Goal: Communication & Community: Participate in discussion

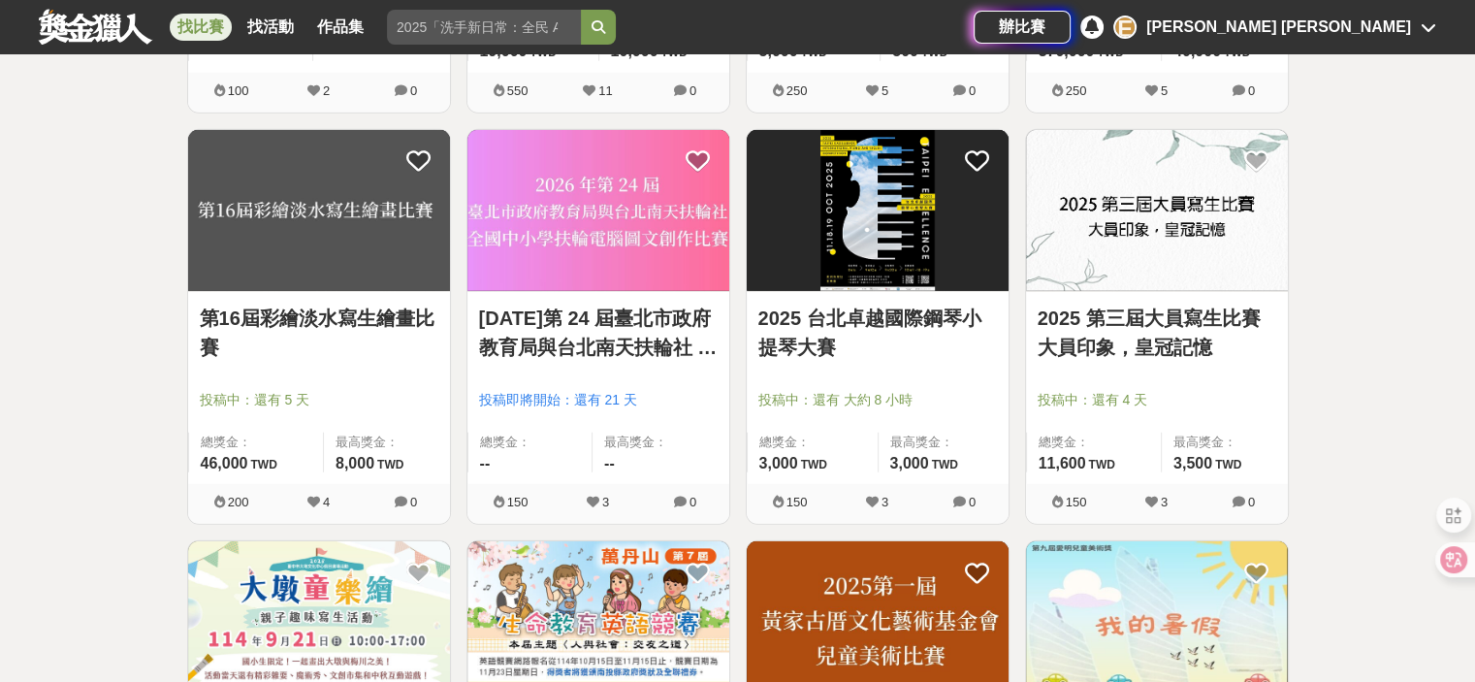
scroll to position [5529, 0]
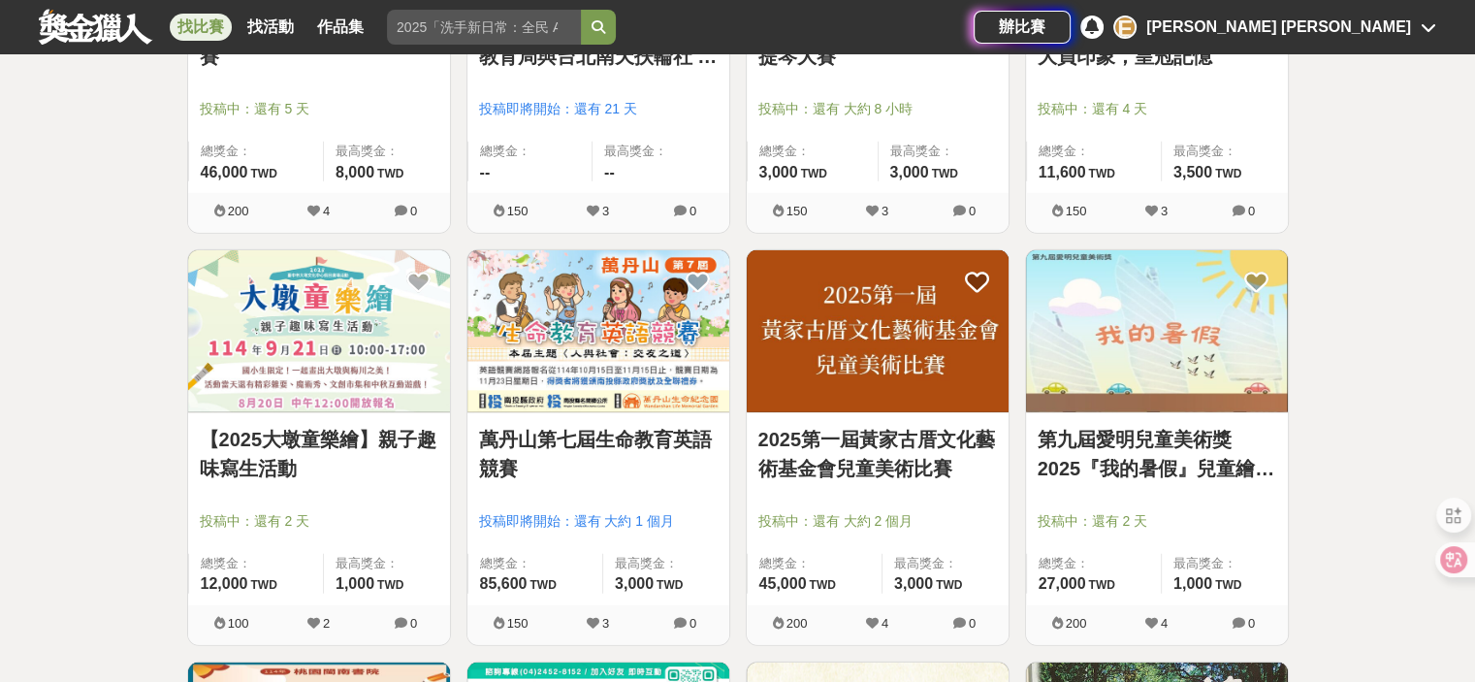
click at [1179, 447] on link "第九屆愛明兒童美術獎 2025『我的暑假』兒童繪畫比賽" at bounding box center [1157, 454] width 239 height 58
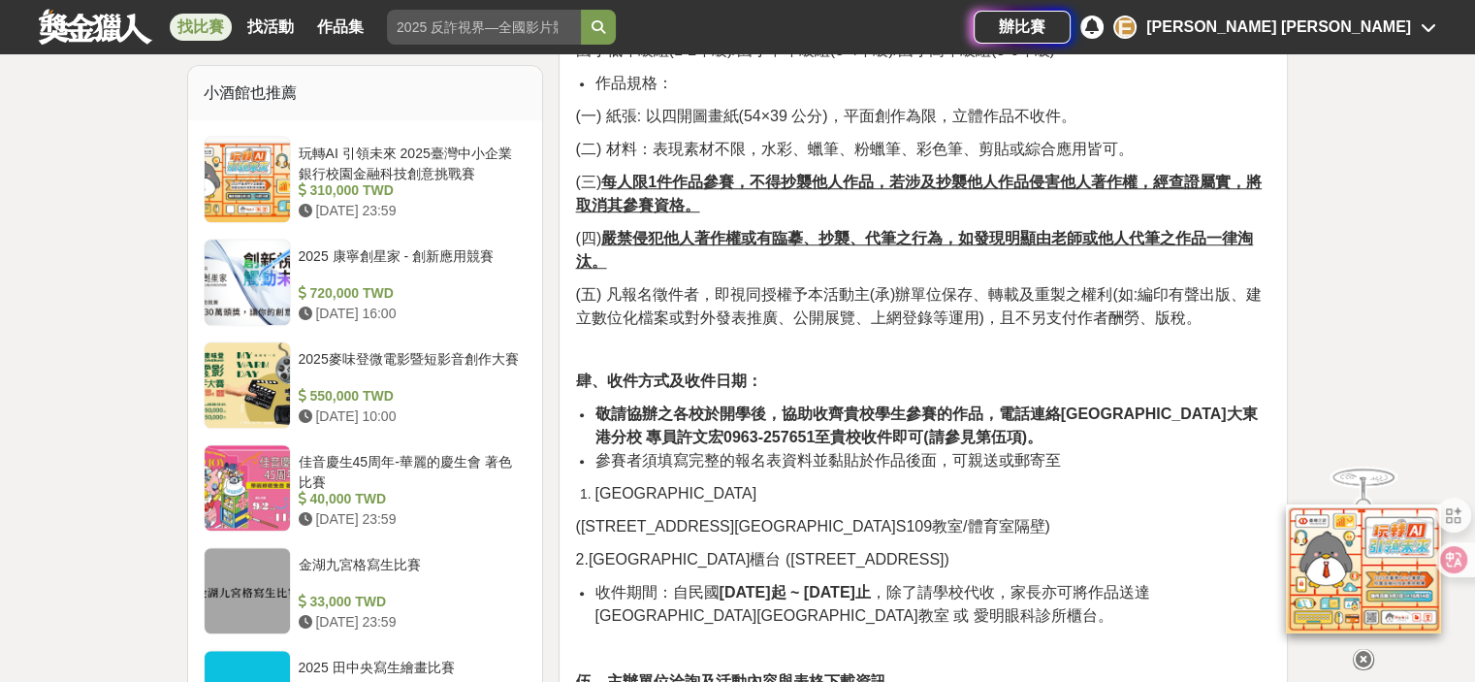
scroll to position [1358, 0]
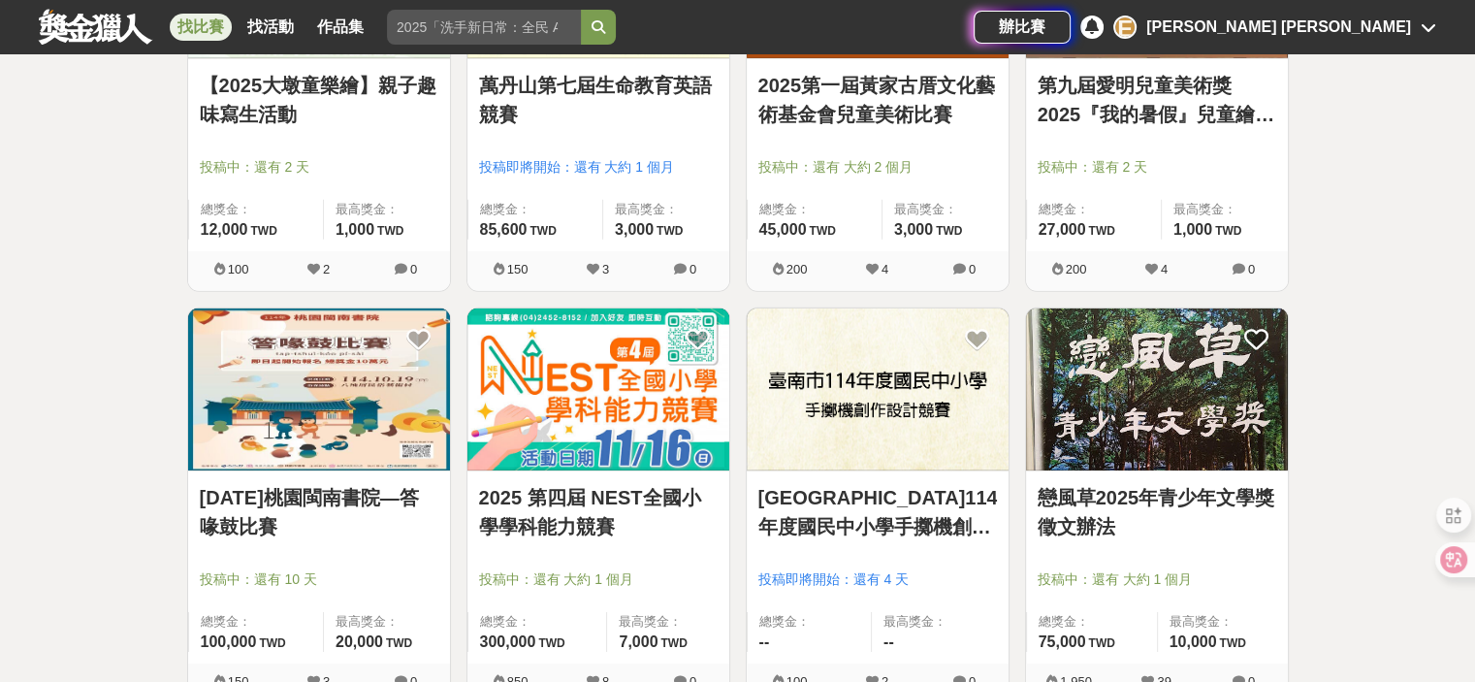
scroll to position [5917, 0]
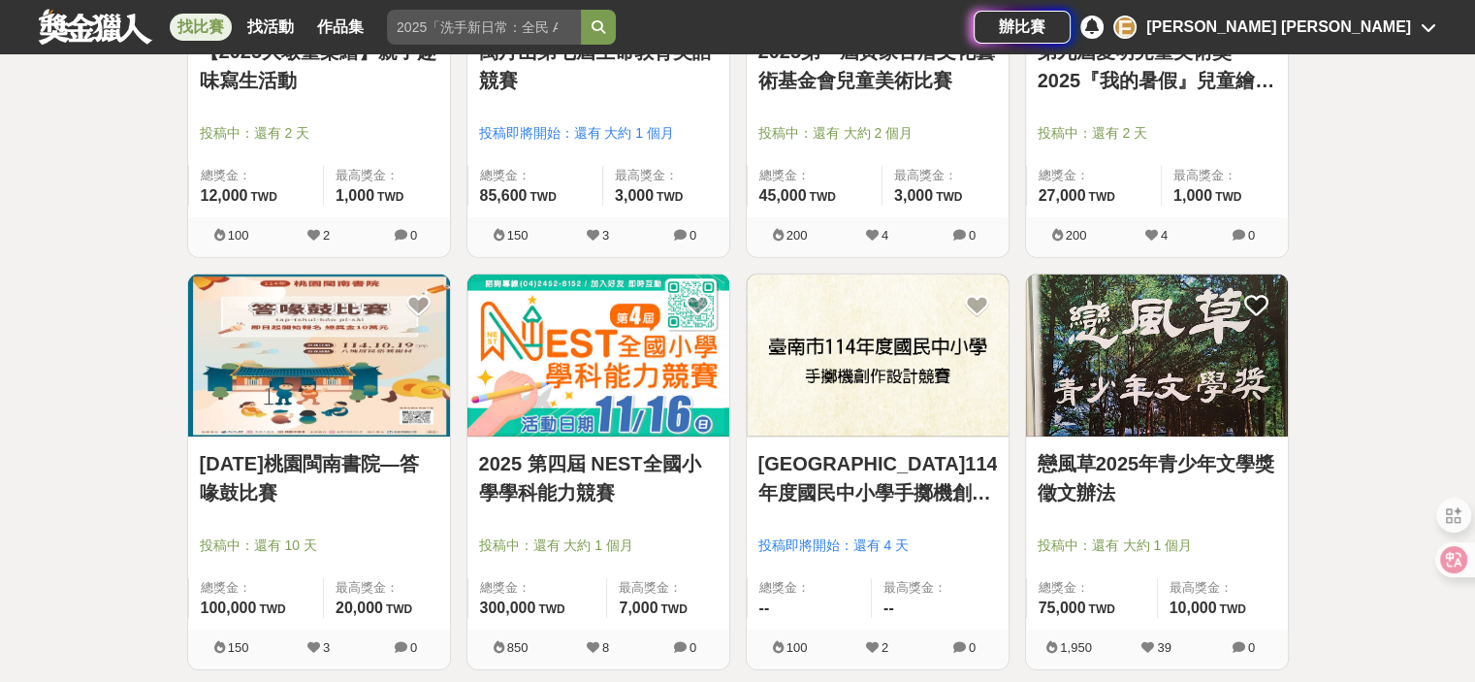
click at [650, 457] on link "2025 第四屆 NEST全國小學學科能力競賽" at bounding box center [598, 478] width 239 height 58
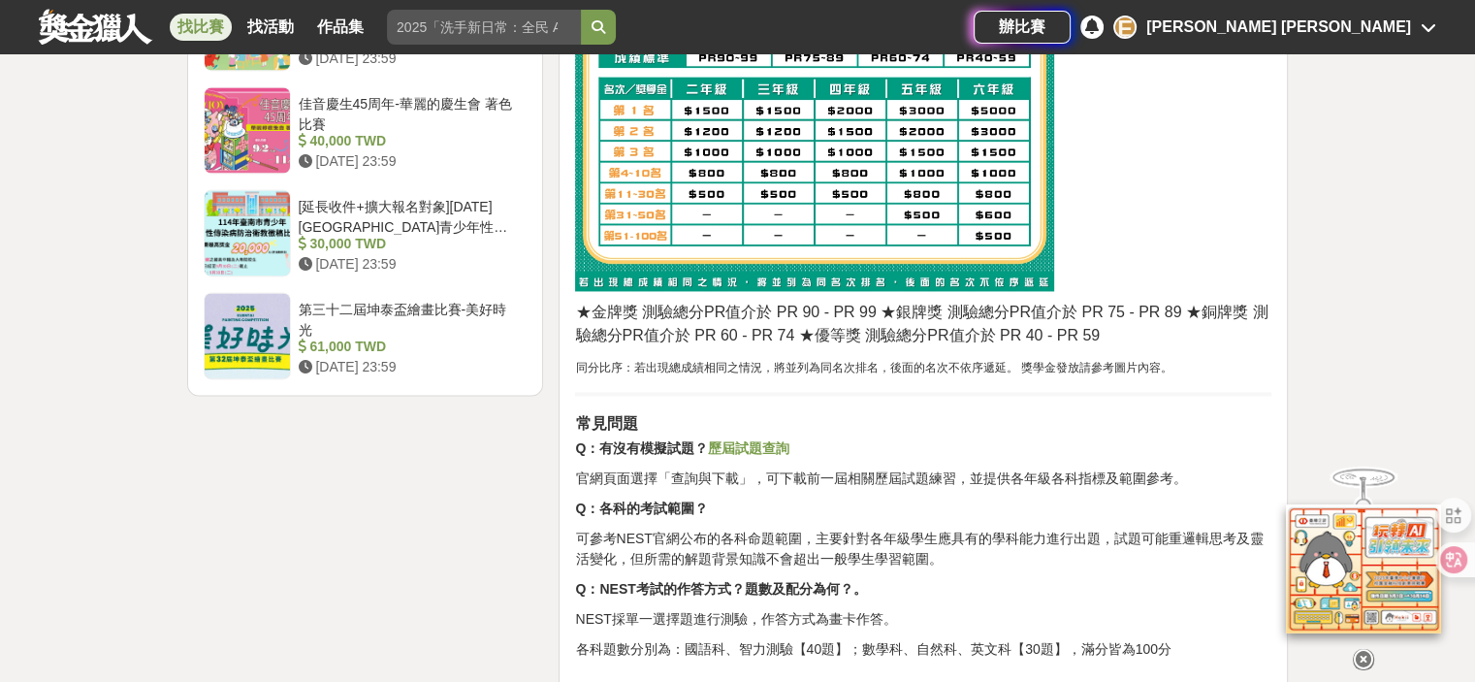
scroll to position [3007, 0]
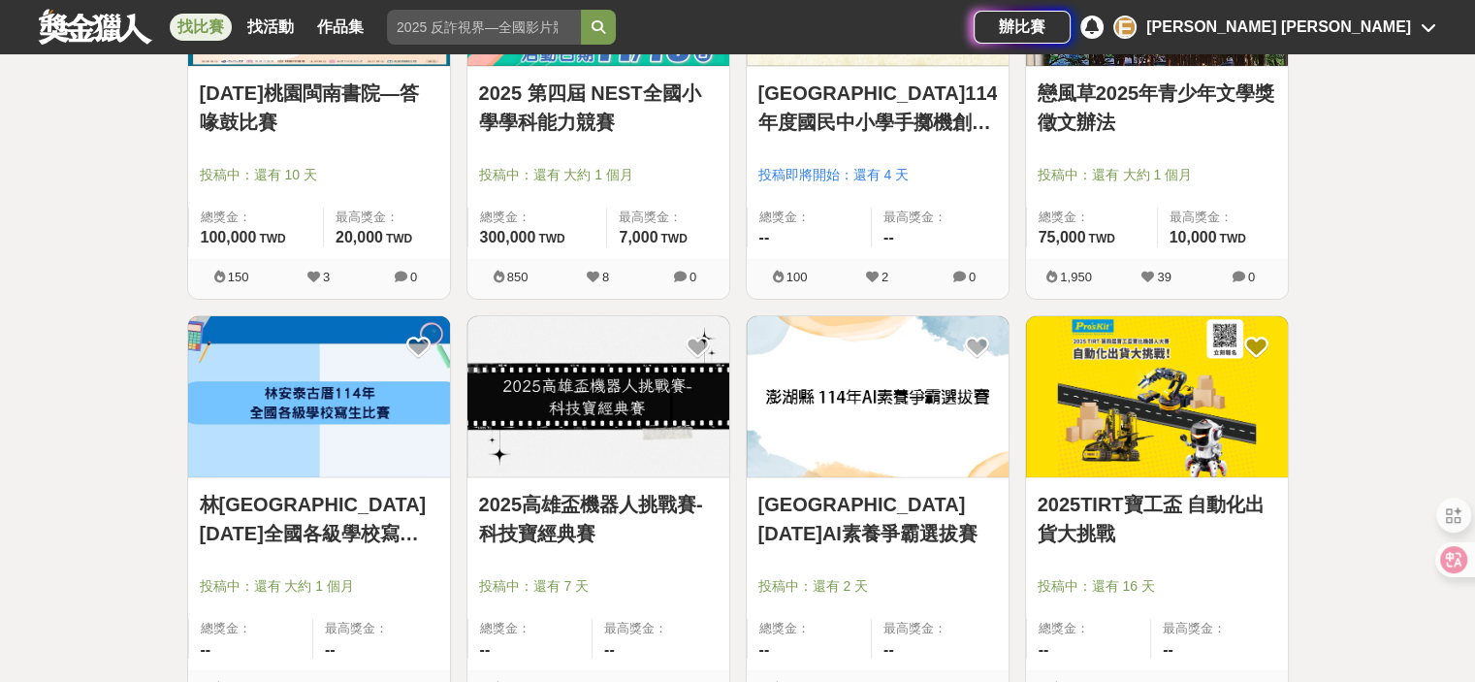
scroll to position [6402, 0]
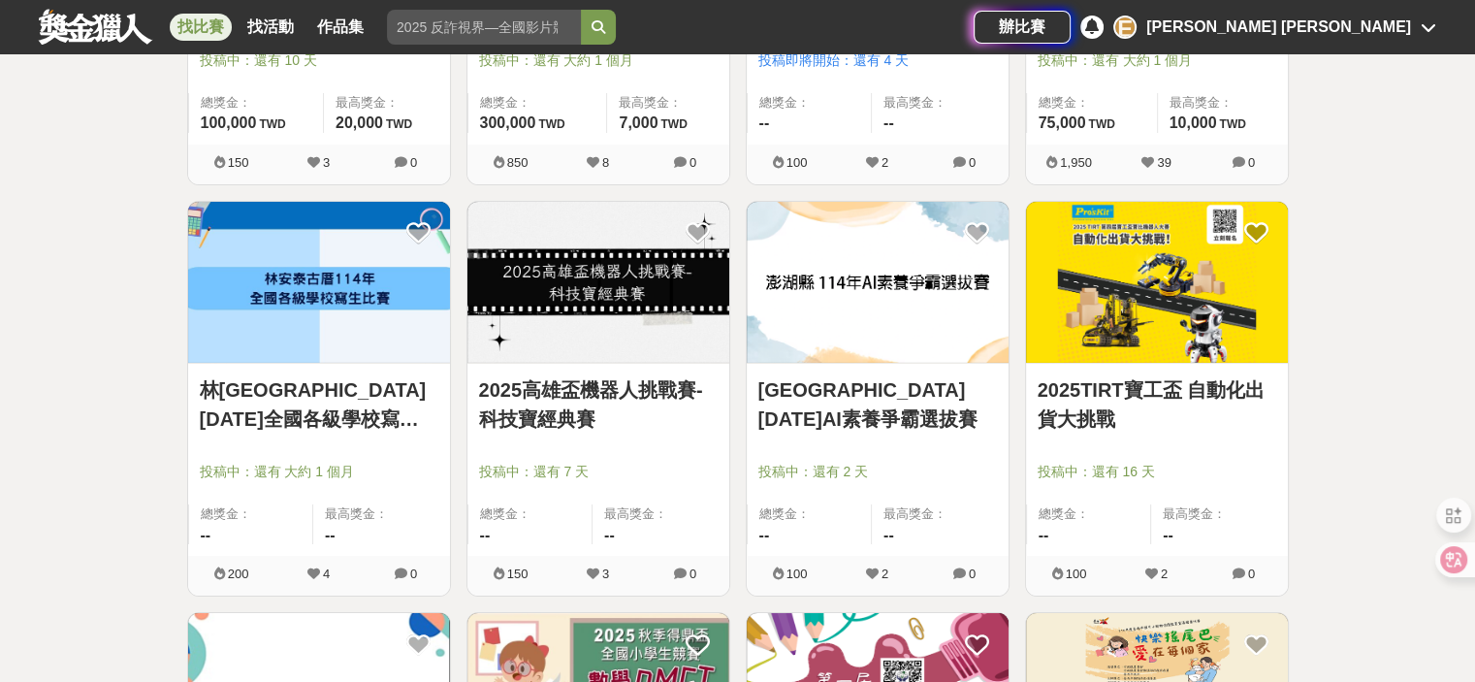
click at [865, 376] on link "[GEOGRAPHIC_DATA] [DATE]AI素養爭霸選拔賽" at bounding box center [878, 404] width 239 height 58
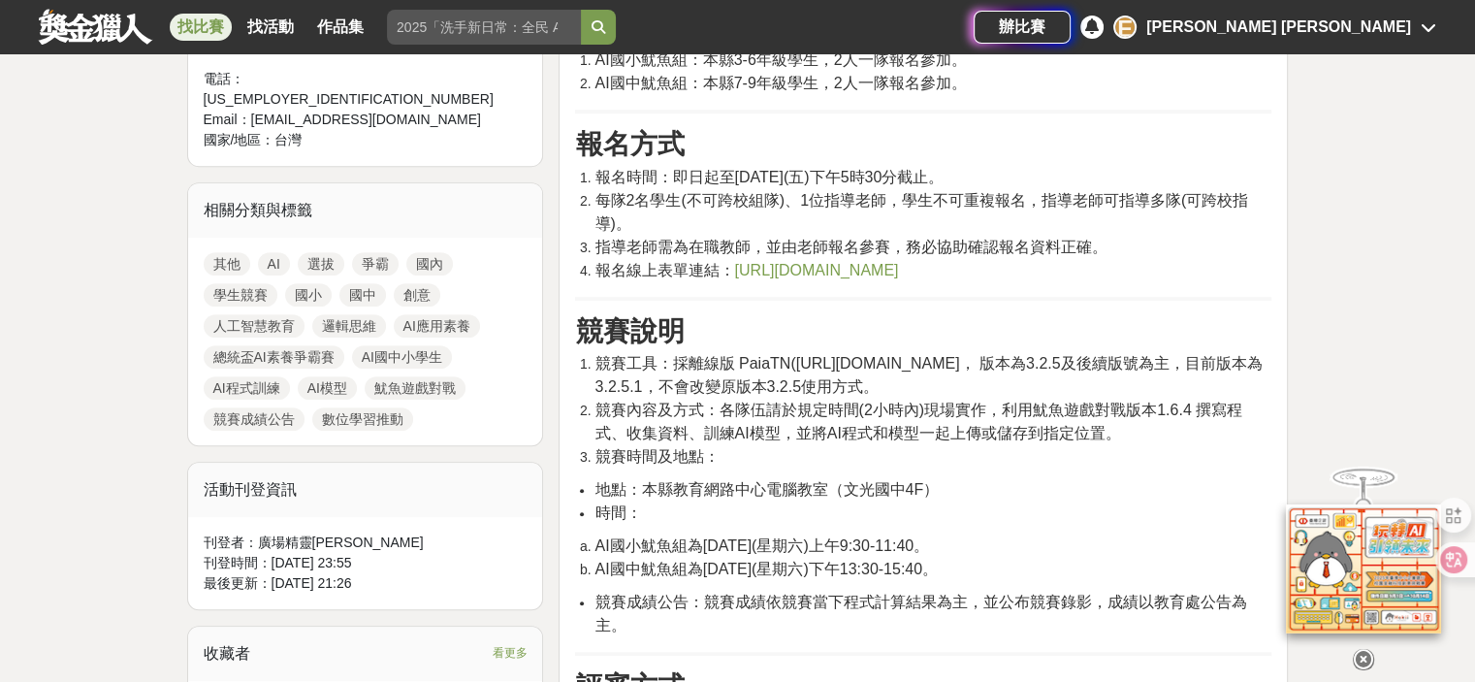
scroll to position [776, 0]
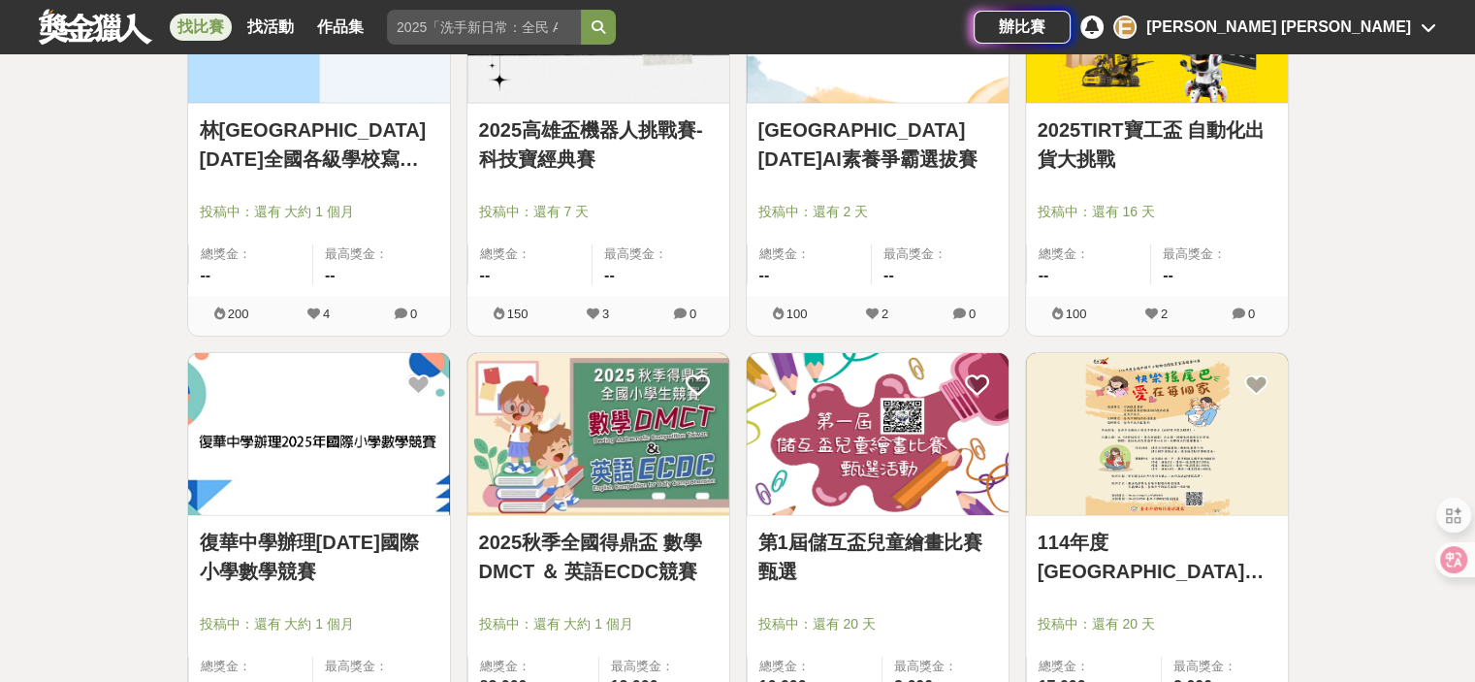
scroll to position [6790, 0]
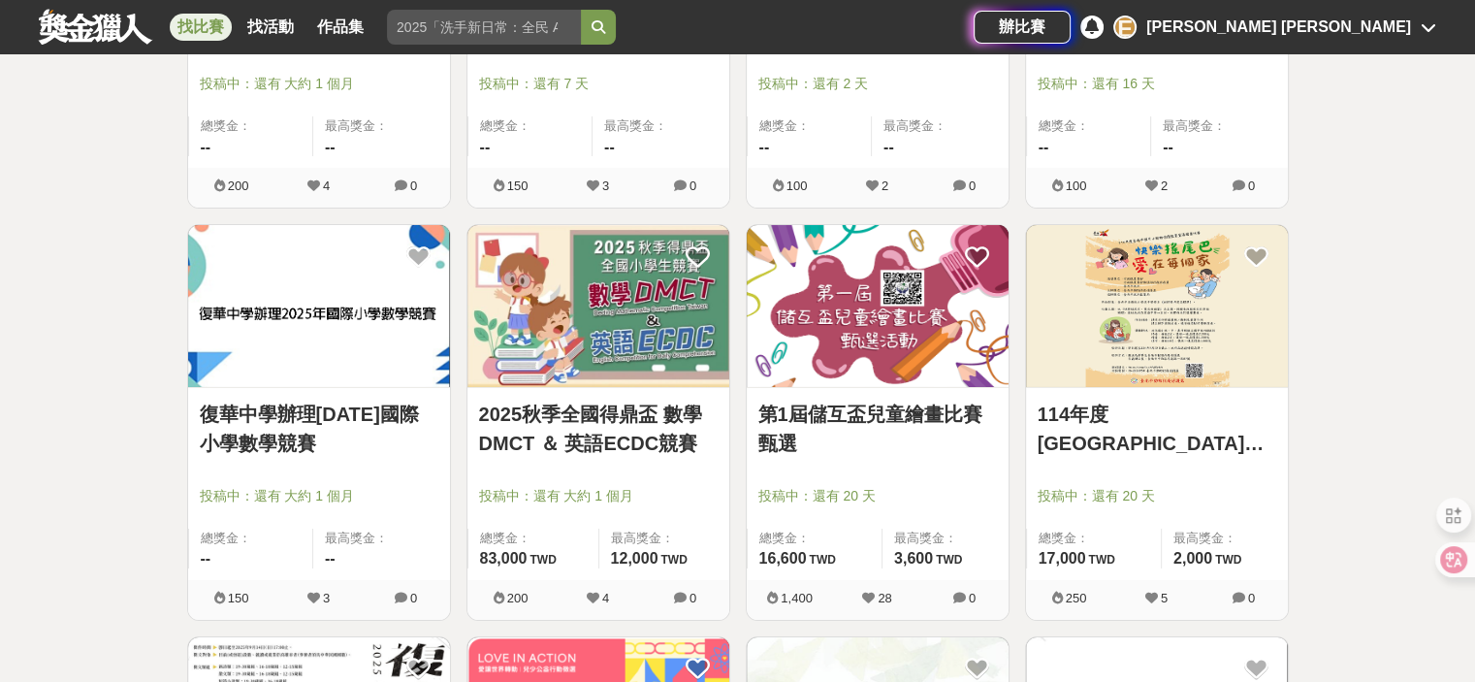
click at [857, 403] on link "第1屆儲互盃兒童繪畫比賽甄選" at bounding box center [878, 429] width 239 height 58
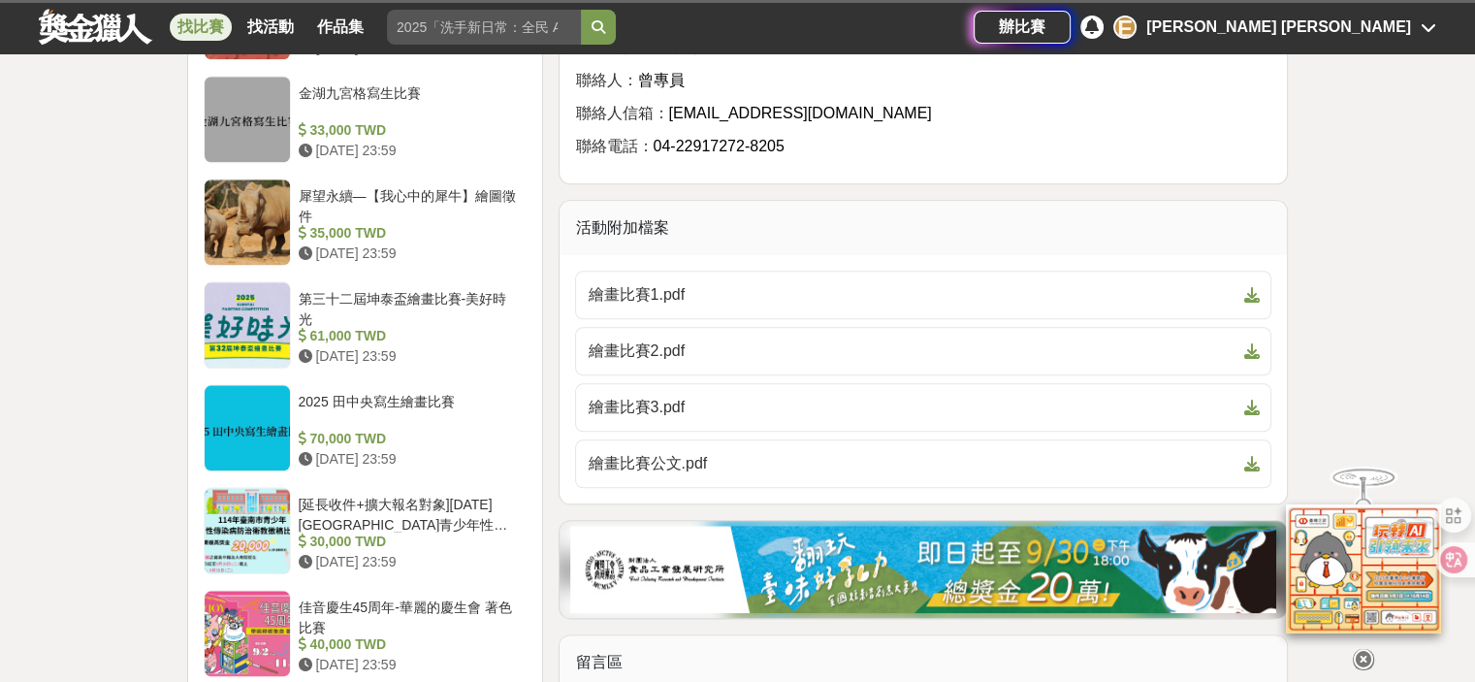
scroll to position [2328, 0]
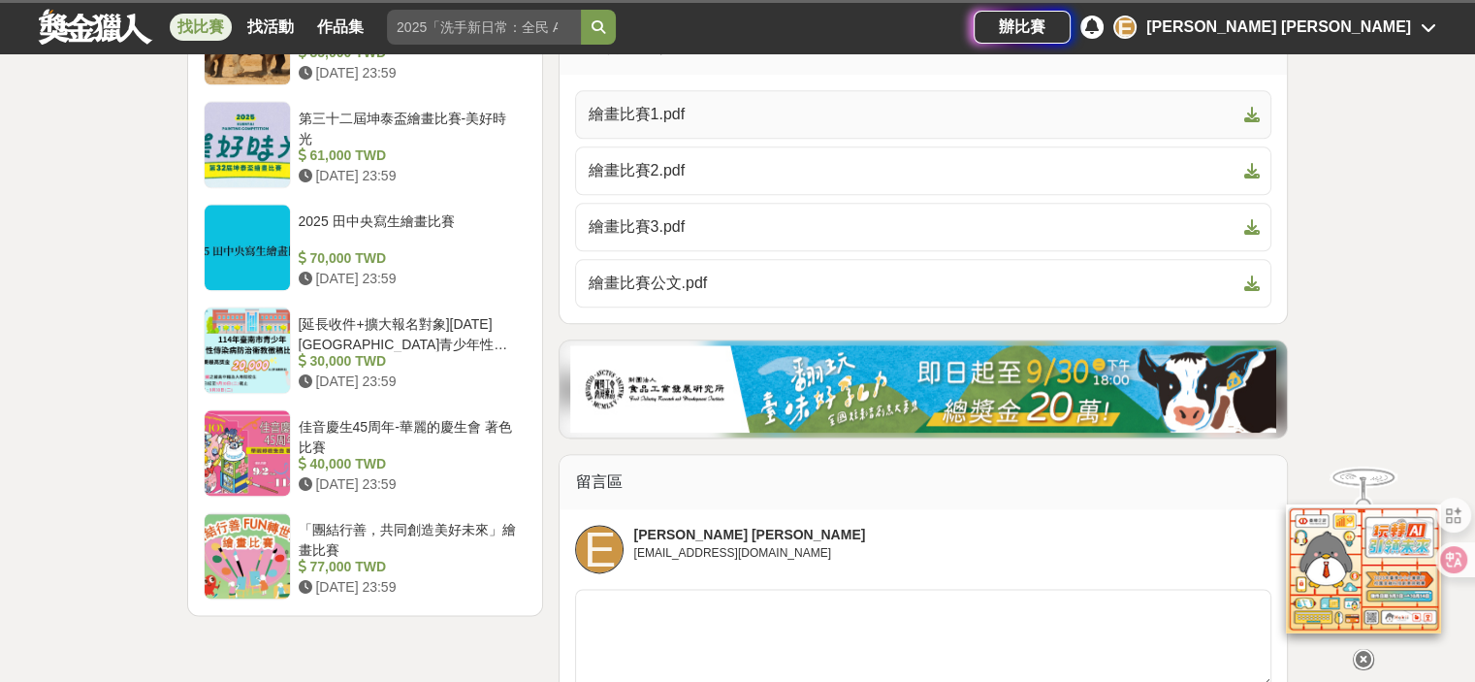
click at [661, 126] on span "繪畫比賽1.pdf" at bounding box center [912, 114] width 648 height 23
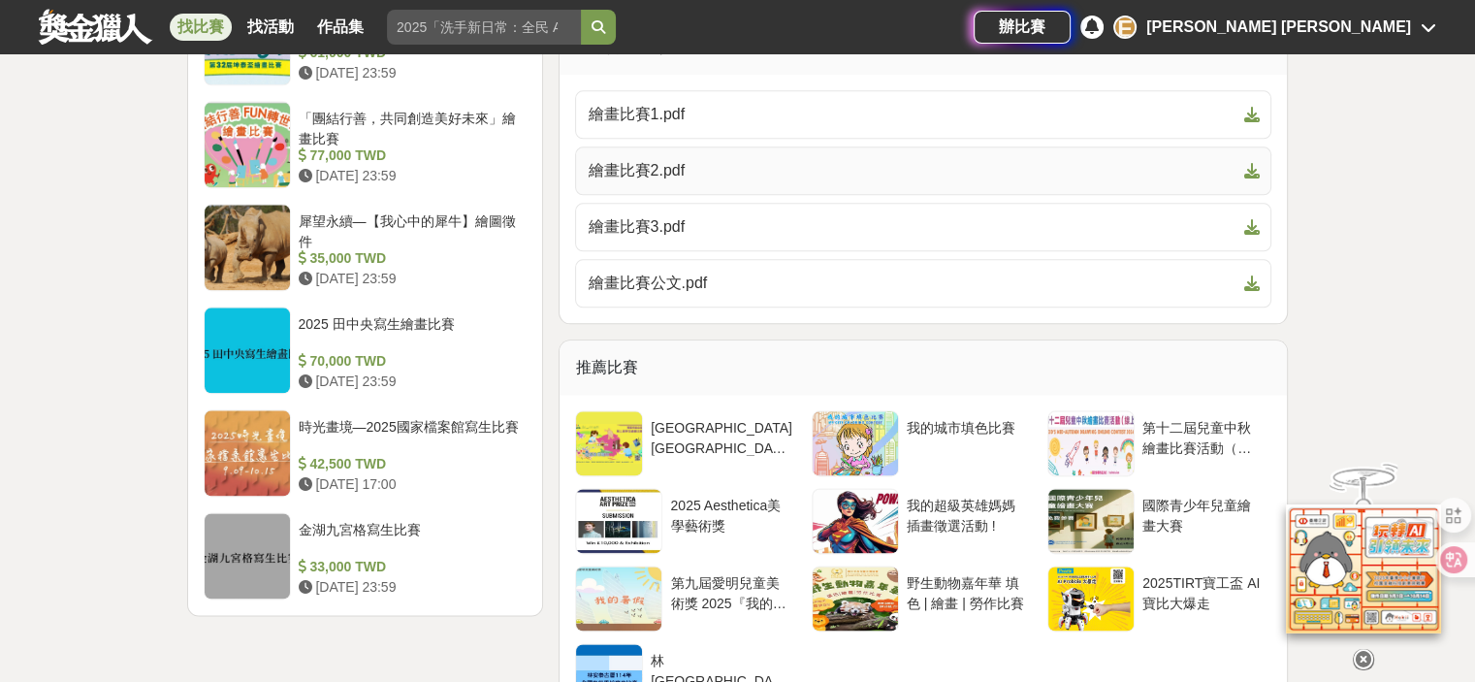
click at [642, 182] on span "繪畫比賽2.pdf" at bounding box center [912, 170] width 648 height 23
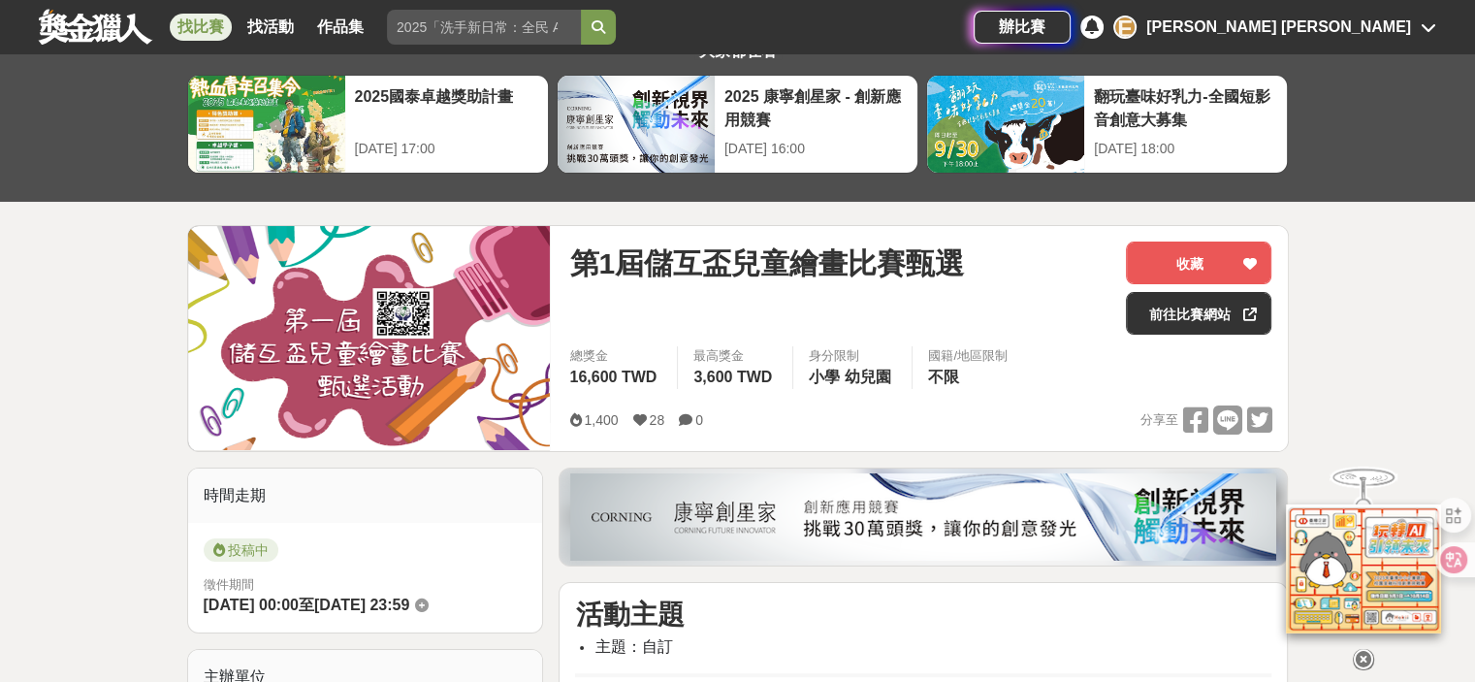
scroll to position [0, 0]
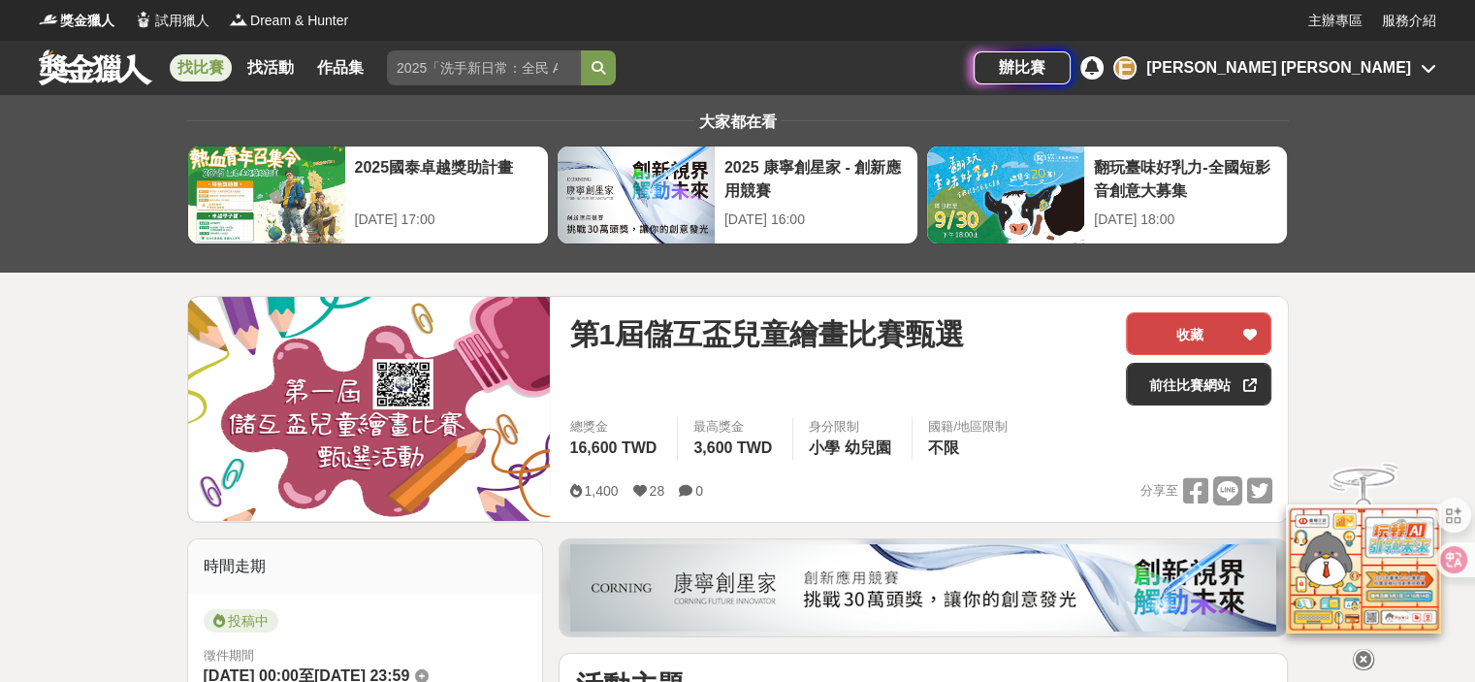
click at [1246, 328] on icon at bounding box center [1250, 335] width 14 height 14
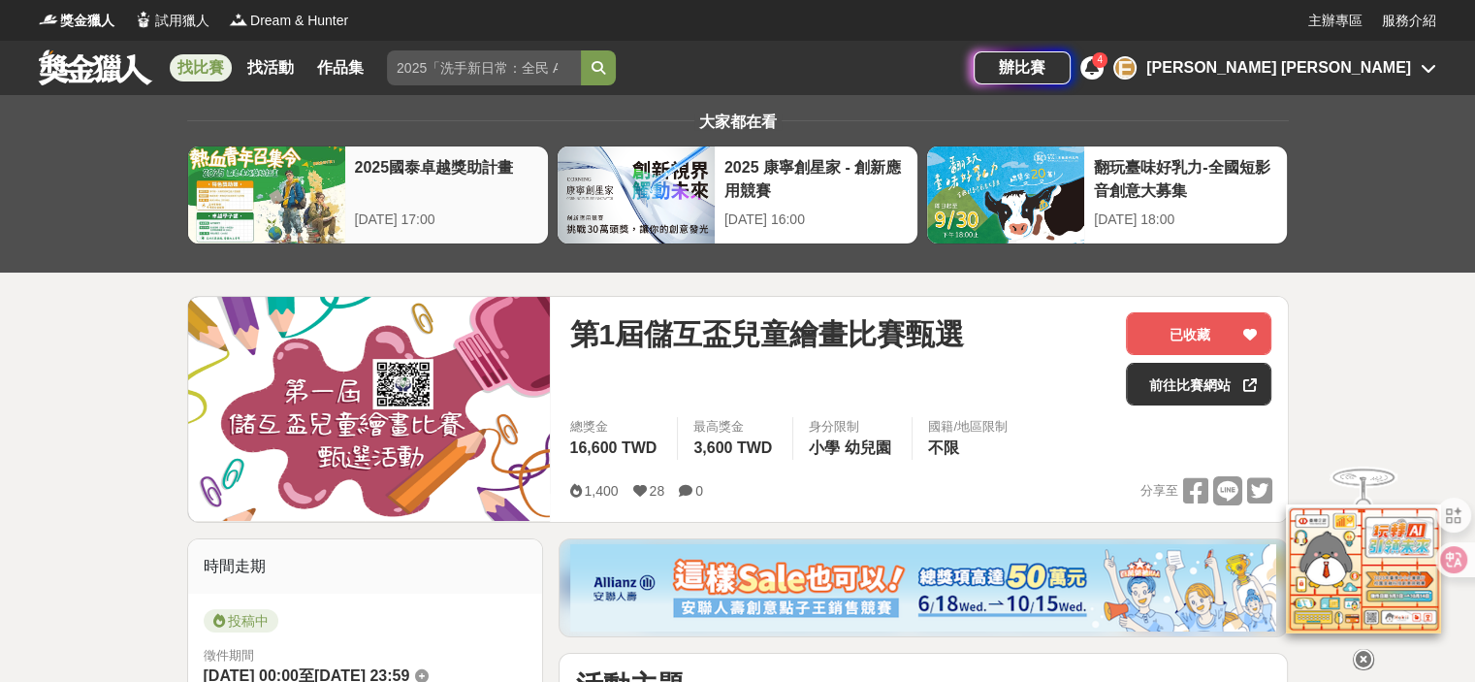
click at [436, 174] on div "2025國泰卓越獎助計畫" at bounding box center [446, 178] width 183 height 44
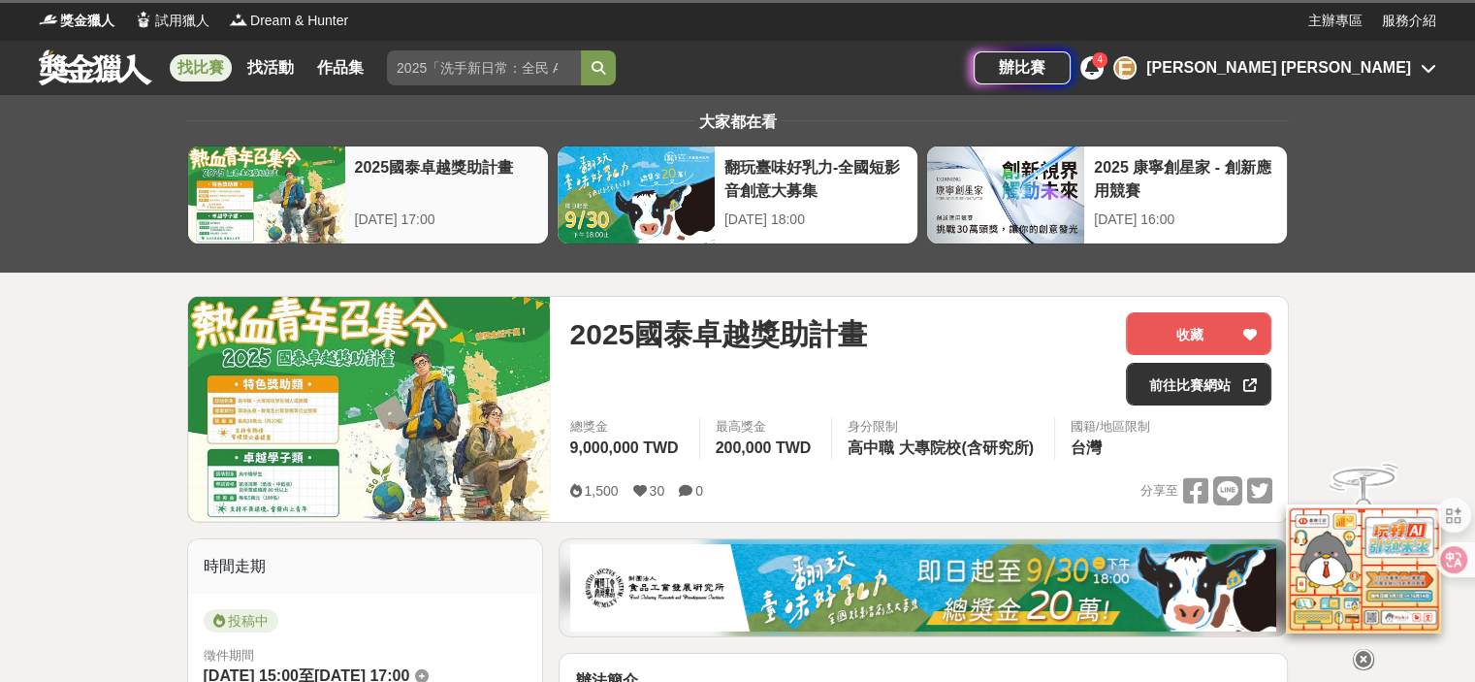
click at [446, 173] on div "2025國泰卓越獎助計畫" at bounding box center [446, 178] width 183 height 44
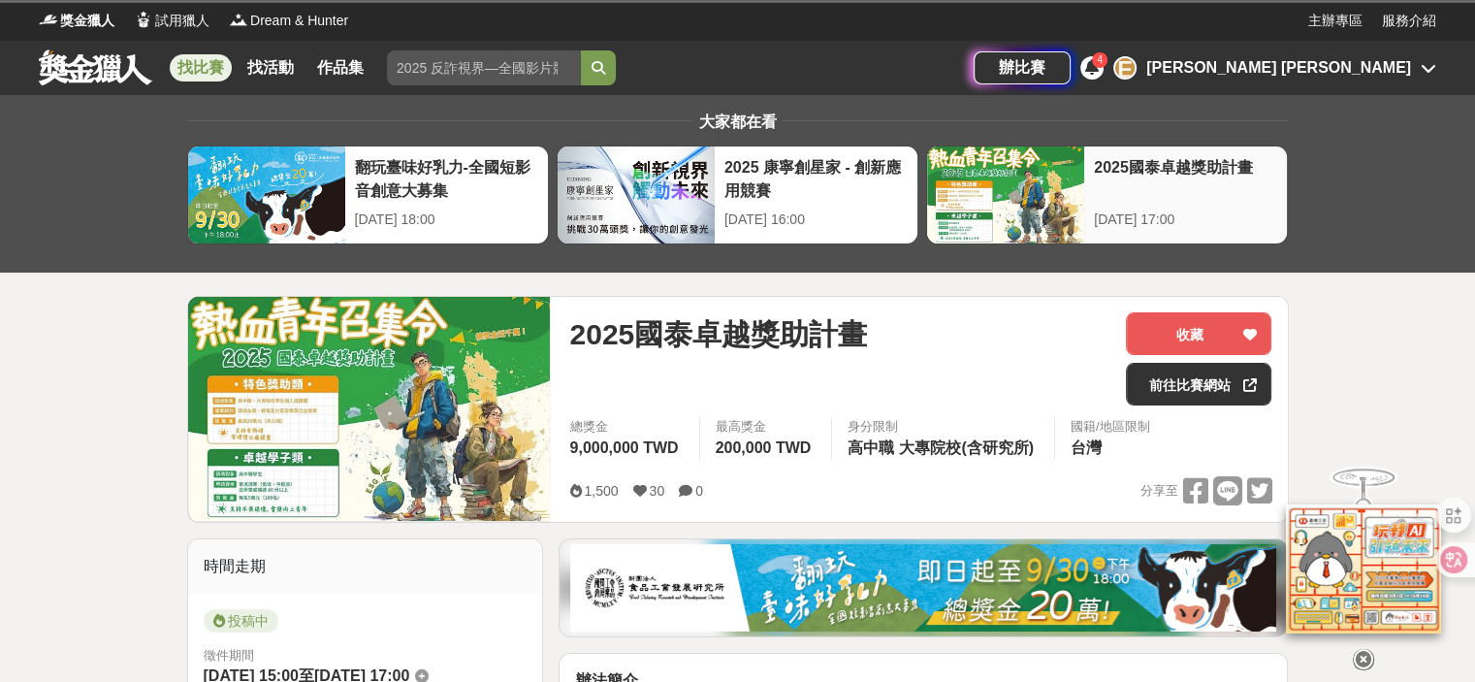
click at [1259, 181] on div "2025國泰卓越獎助計畫" at bounding box center [1185, 178] width 183 height 44
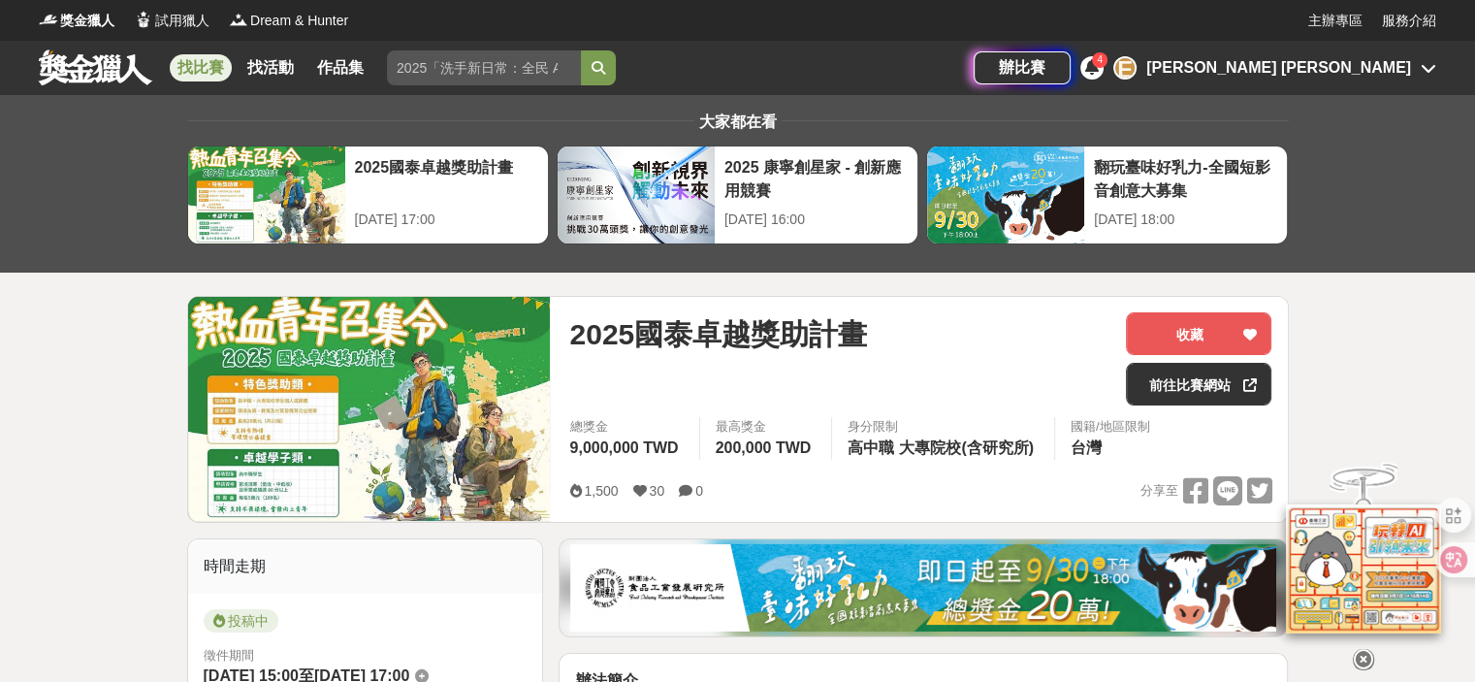
click at [206, 69] on link "找比賽" at bounding box center [201, 67] width 62 height 27
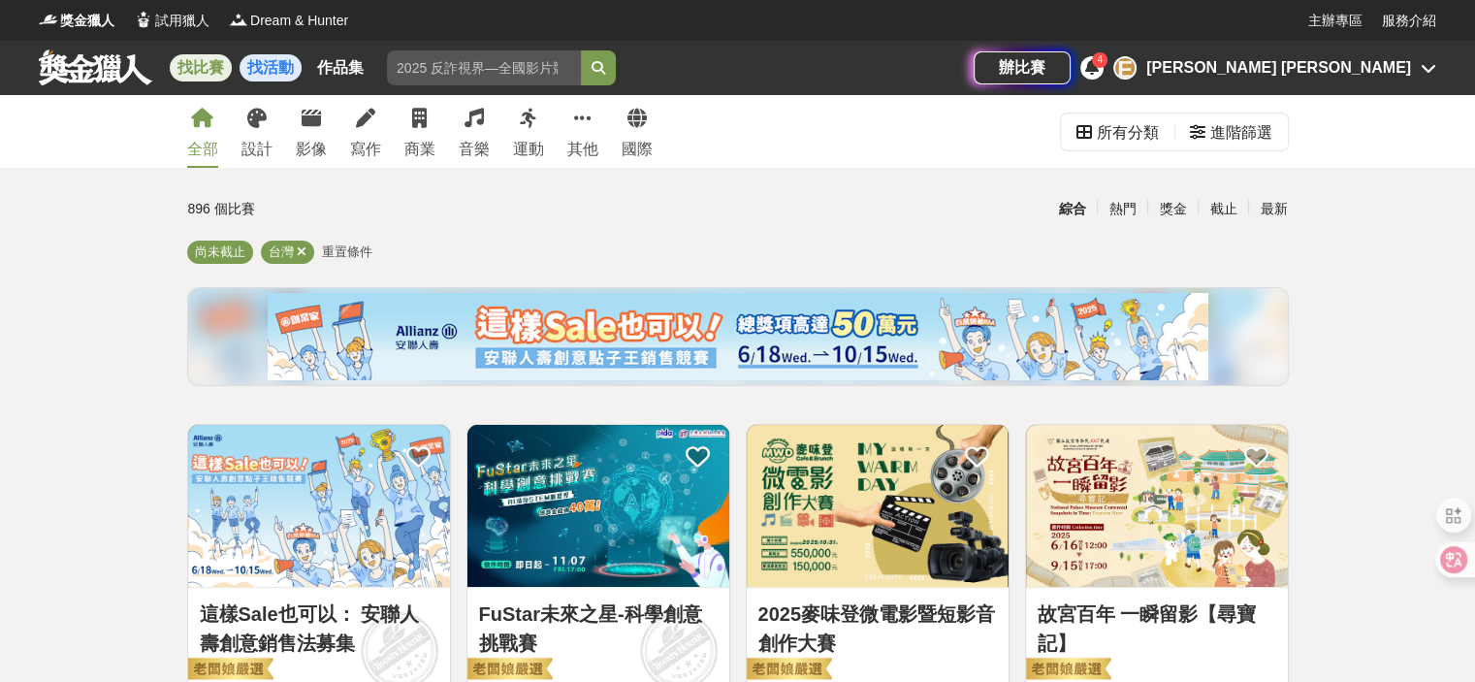
click at [256, 63] on link "找活動" at bounding box center [271, 67] width 62 height 27
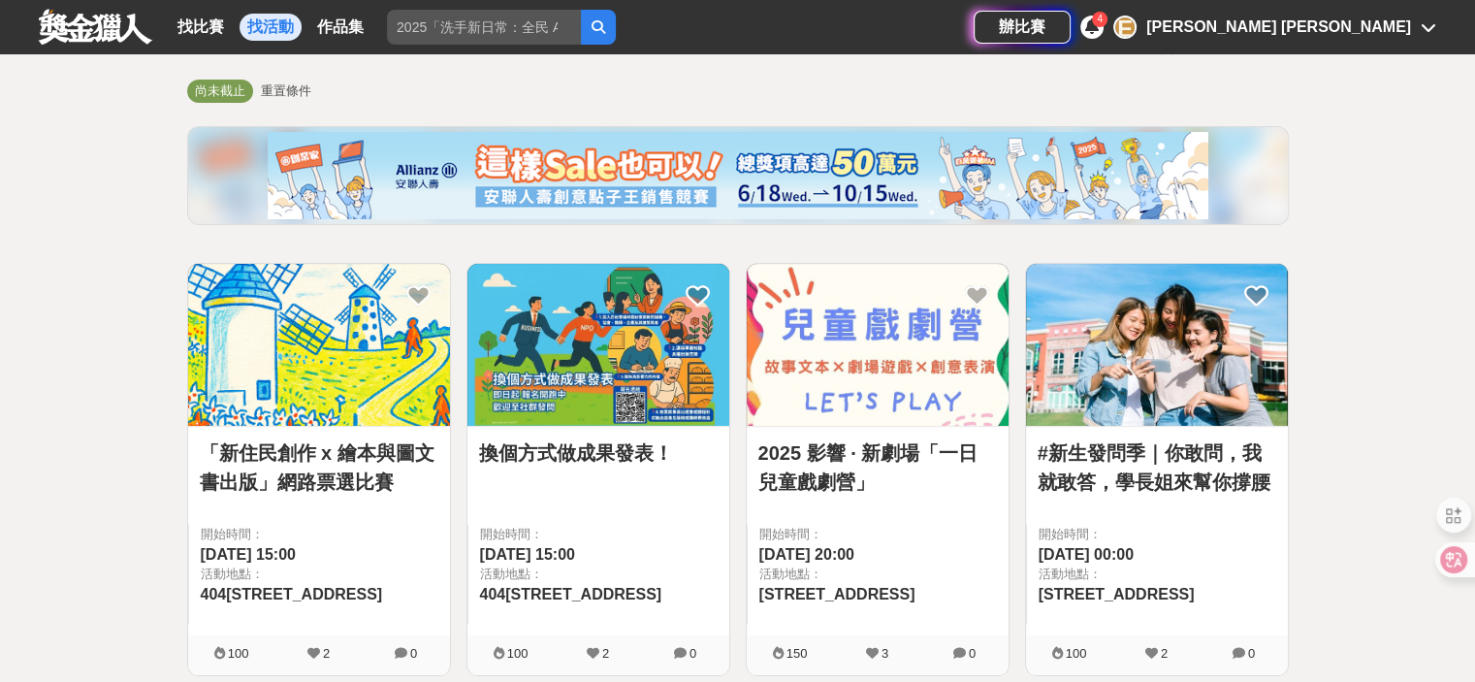
scroll to position [194, 0]
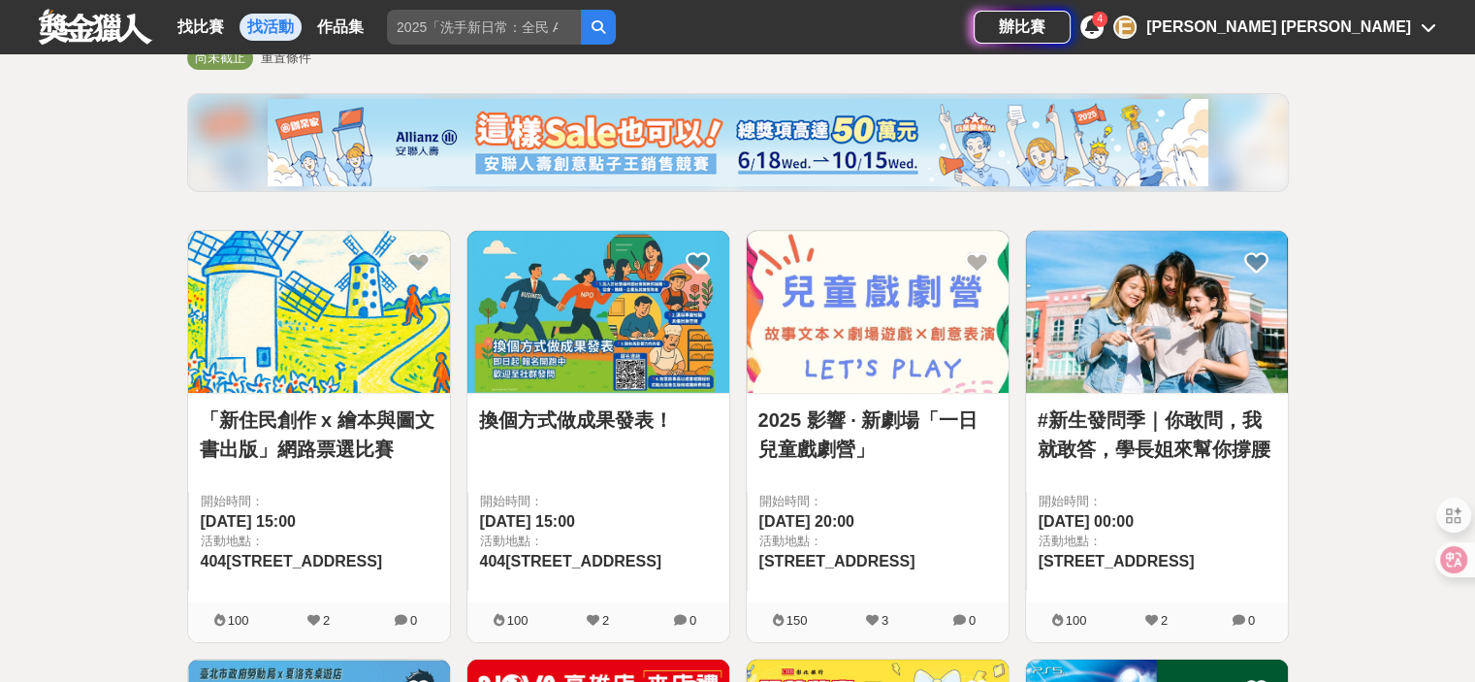
click at [322, 327] on img at bounding box center [319, 312] width 262 height 162
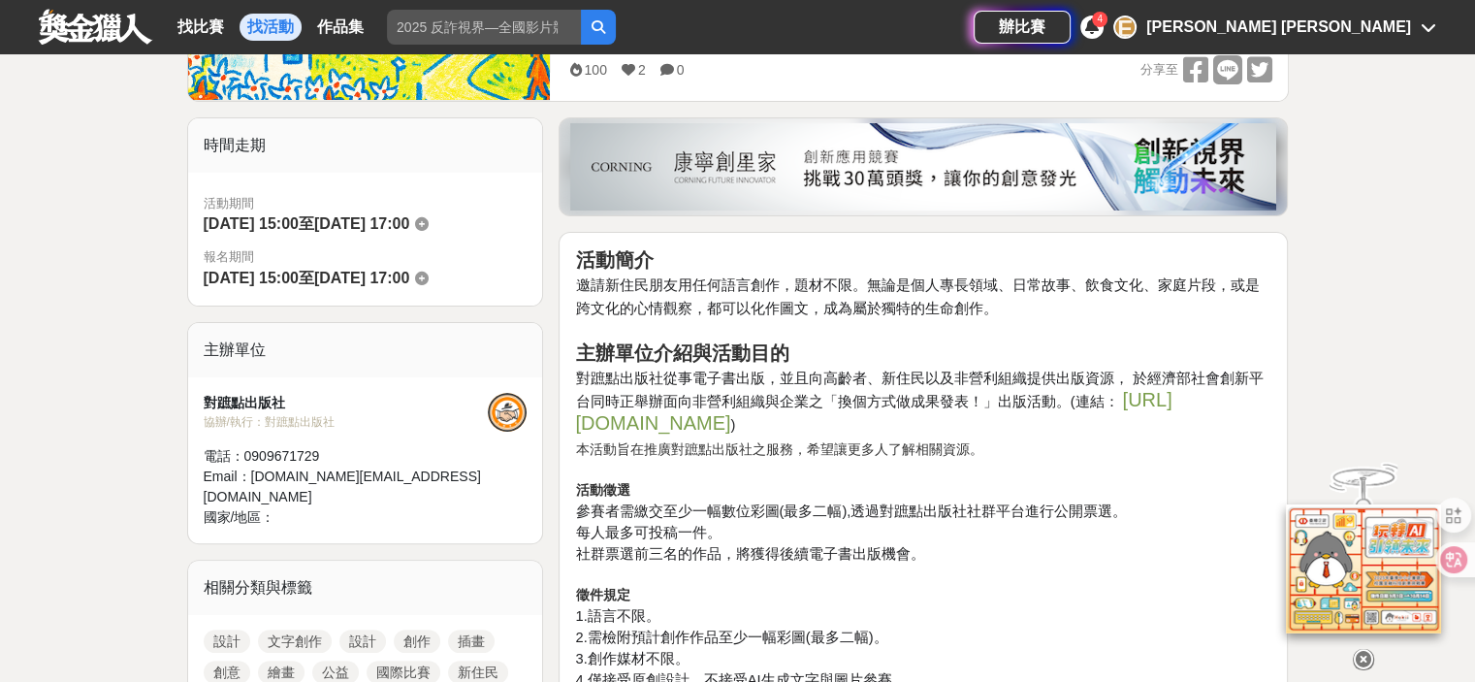
scroll to position [388, 0]
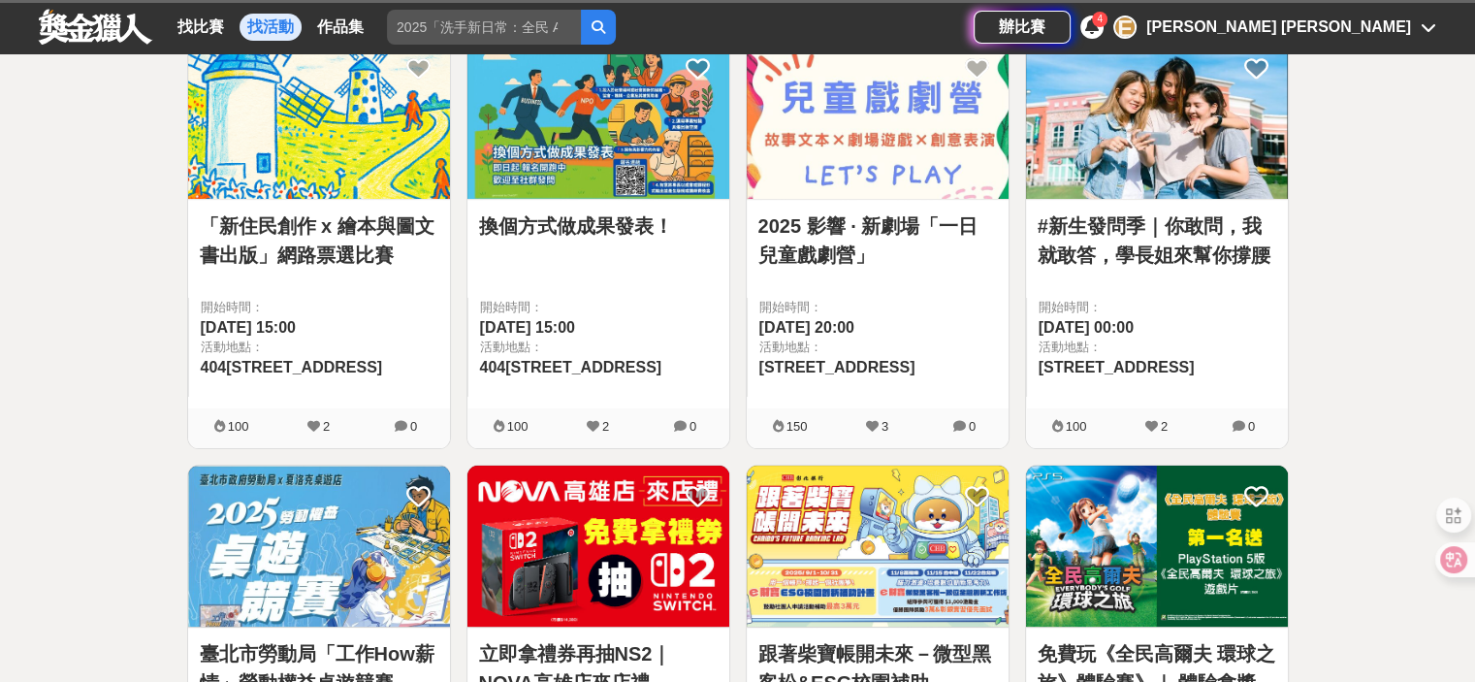
scroll to position [194, 0]
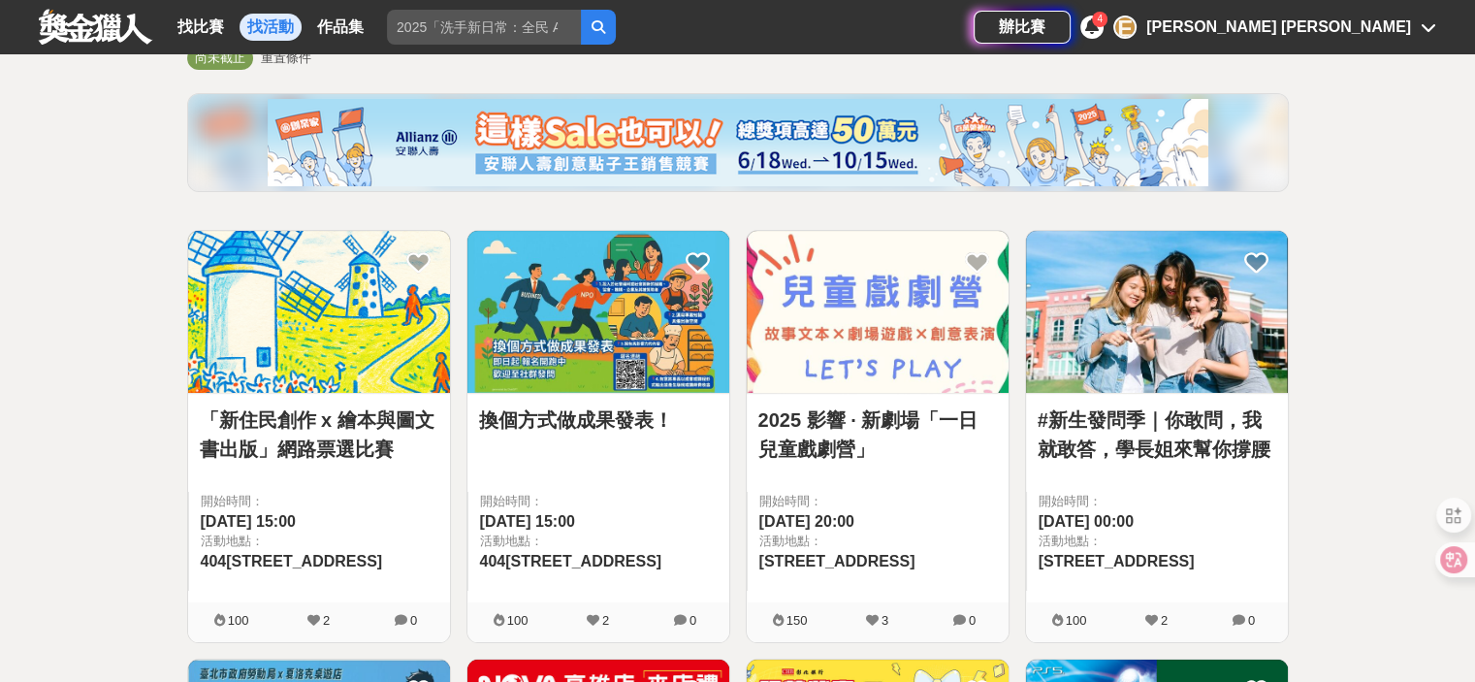
click at [314, 614] on icon at bounding box center [313, 620] width 13 height 13
click at [292, 435] on link "「新住民創作 x 繪本與圖文書出版」網路票選比賽" at bounding box center [319, 434] width 239 height 58
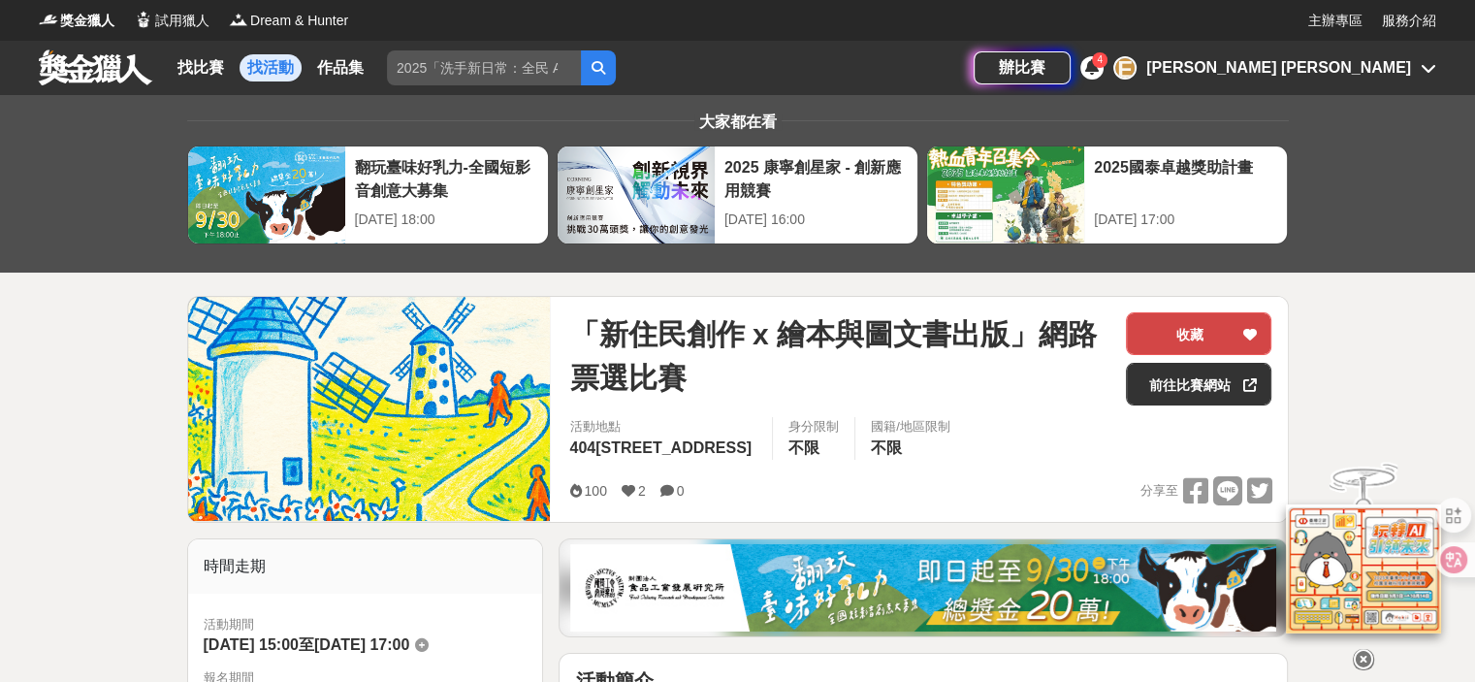
click at [1233, 327] on button "收藏" at bounding box center [1198, 333] width 145 height 43
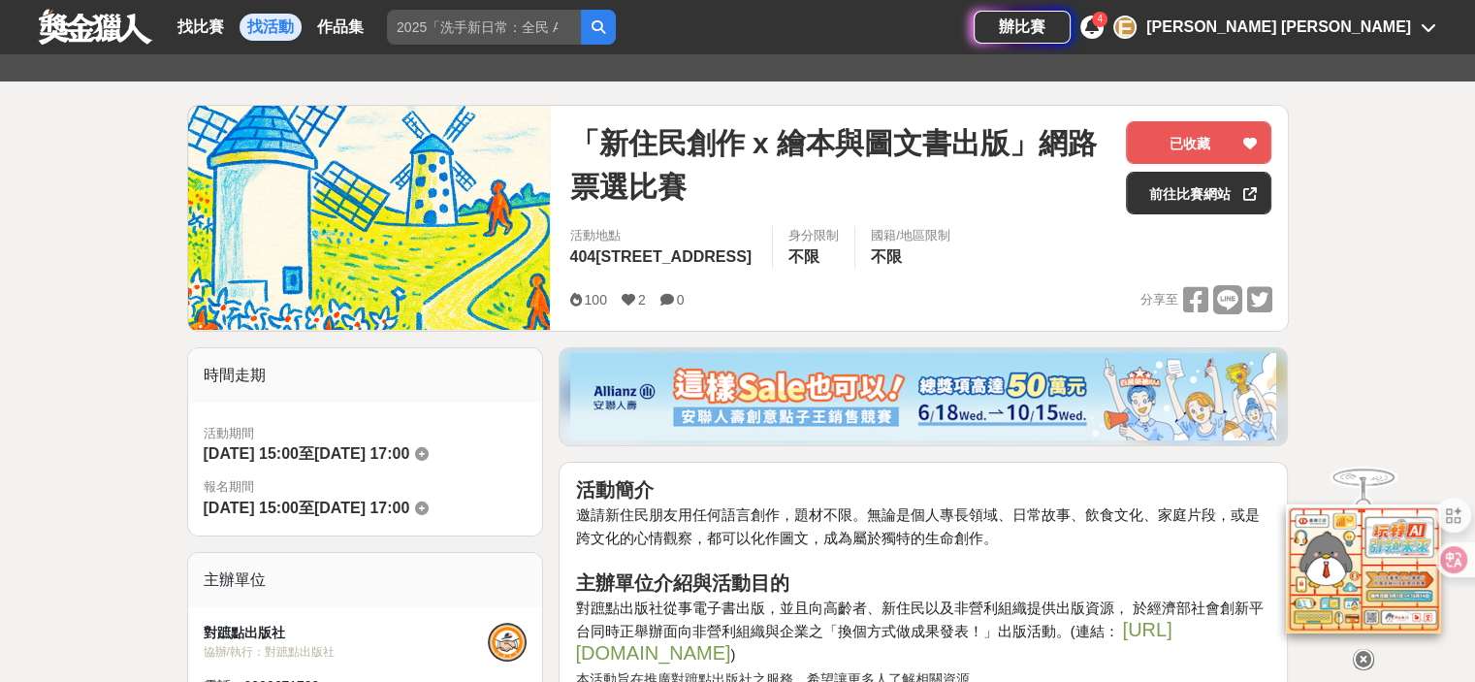
scroll to position [388, 0]
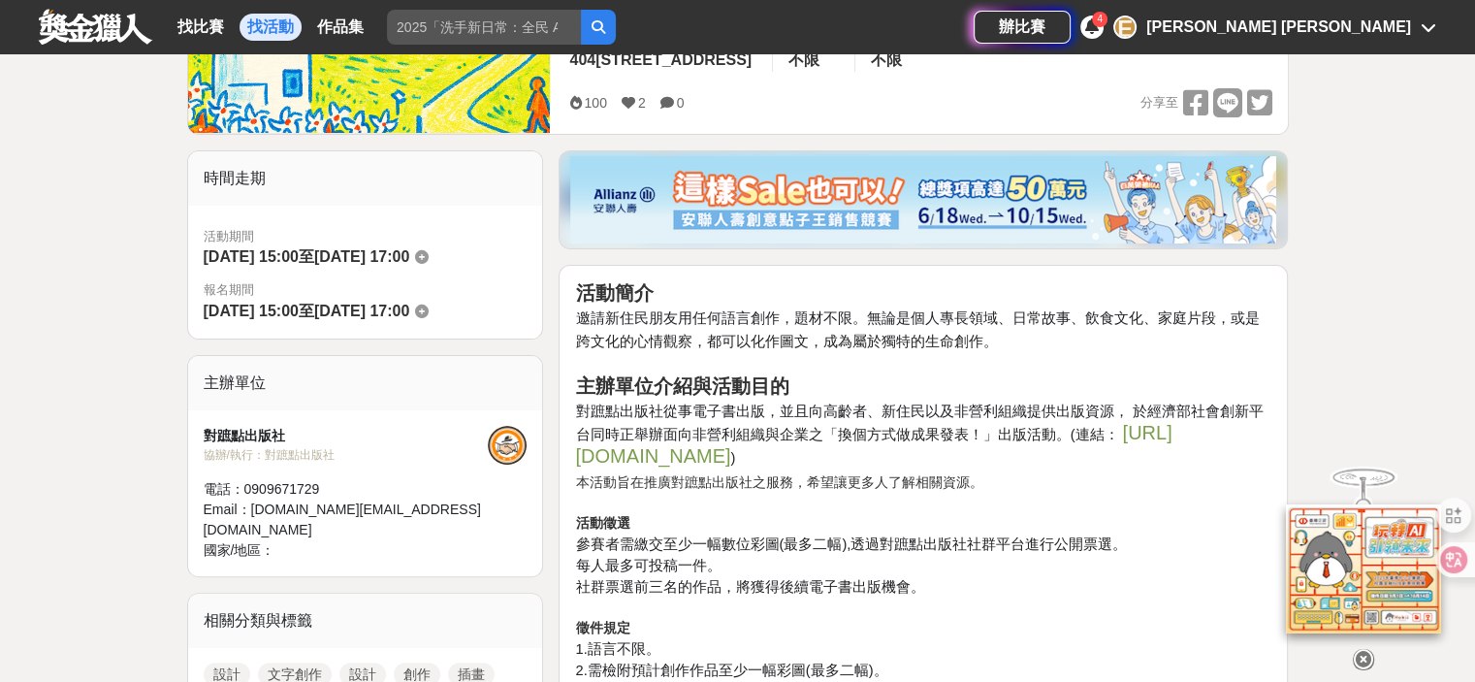
click at [752, 452] on link "[URL][DOMAIN_NAME]" at bounding box center [873, 444] width 597 height 45
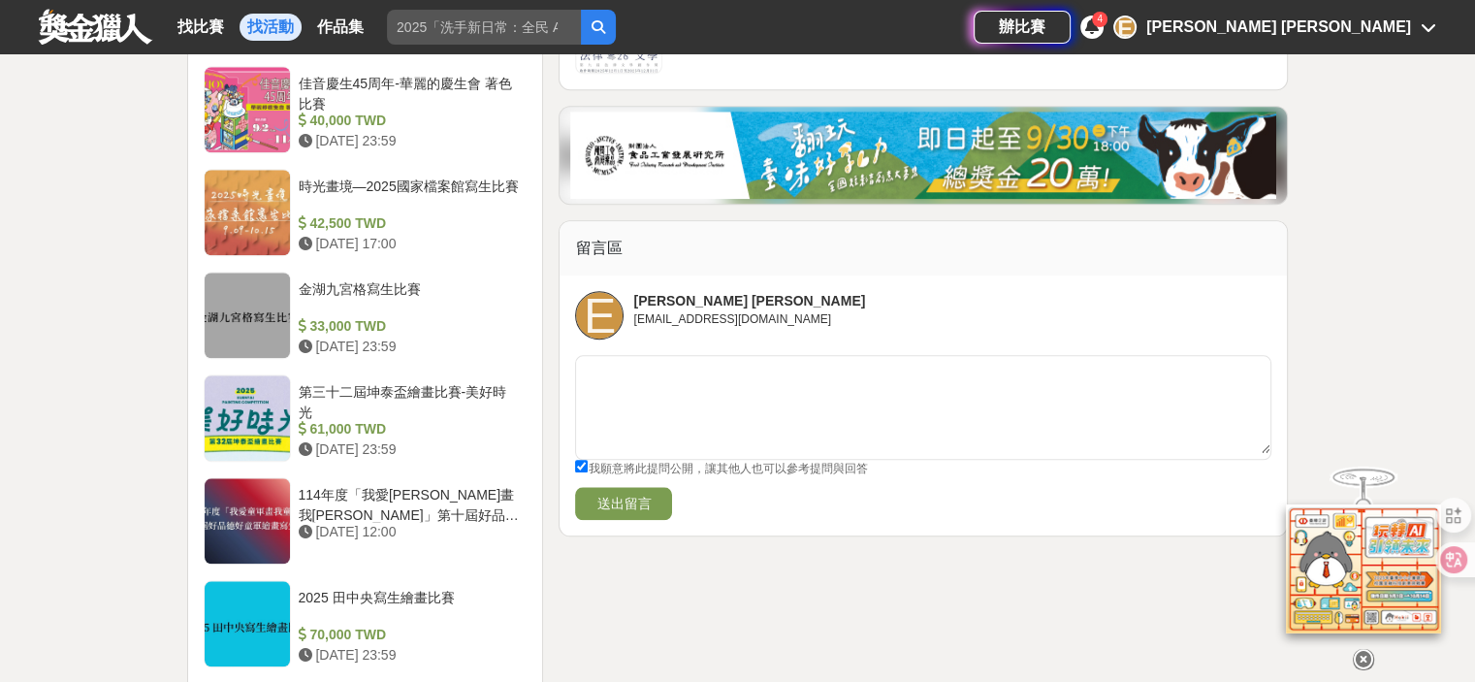
scroll to position [2231, 0]
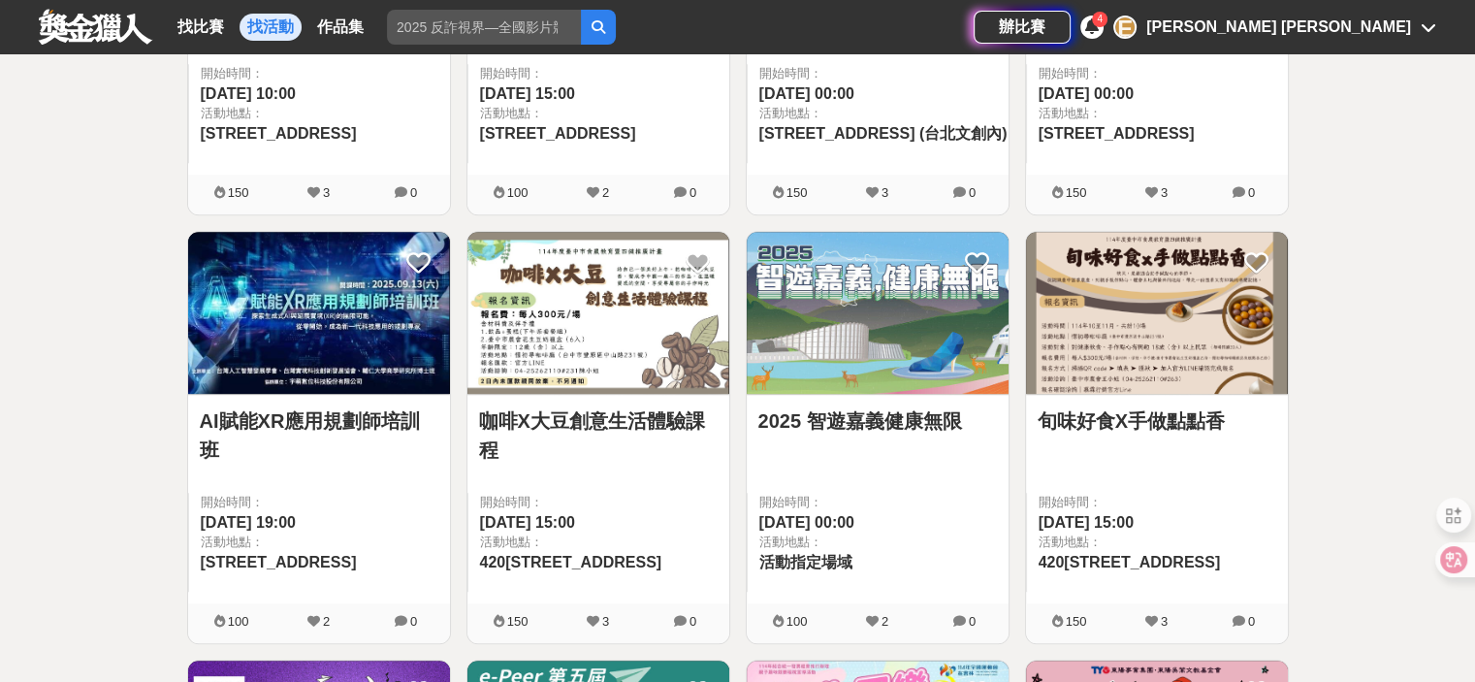
scroll to position [1649, 0]
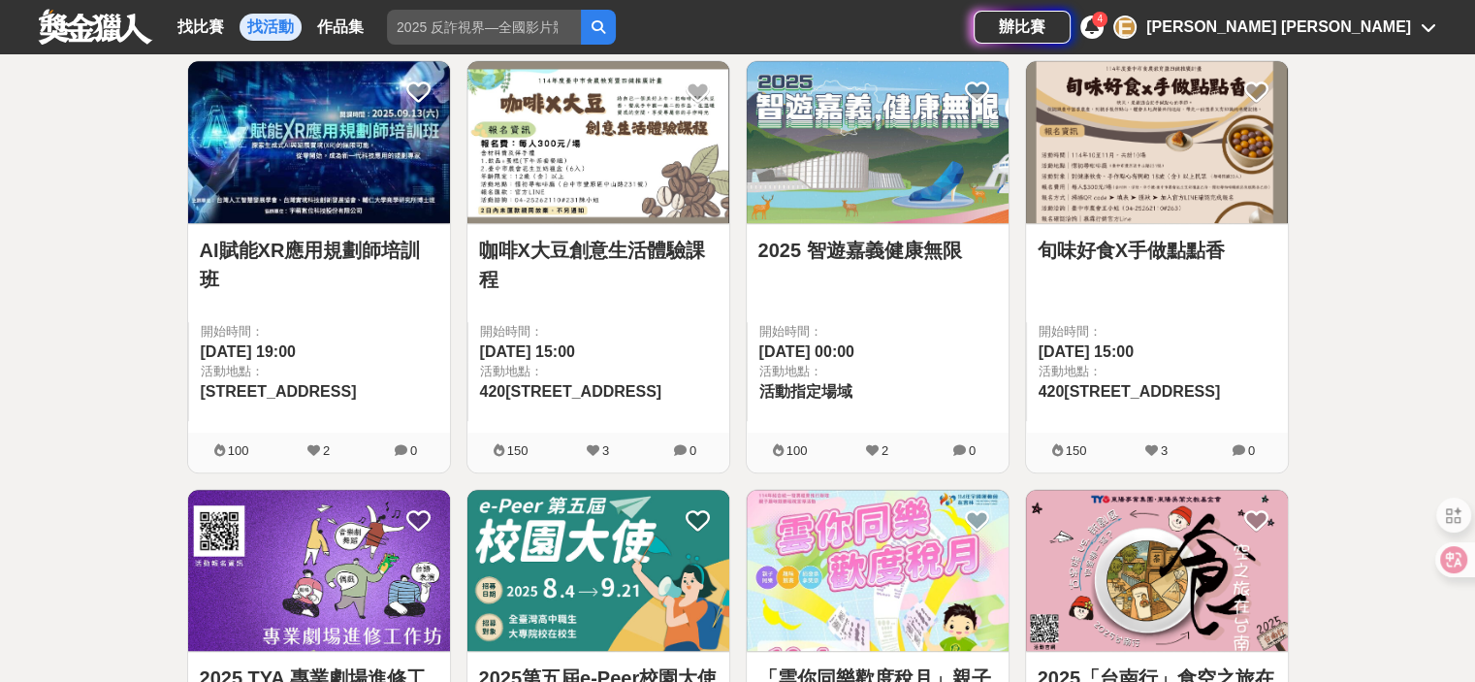
click at [349, 164] on img at bounding box center [319, 142] width 262 height 162
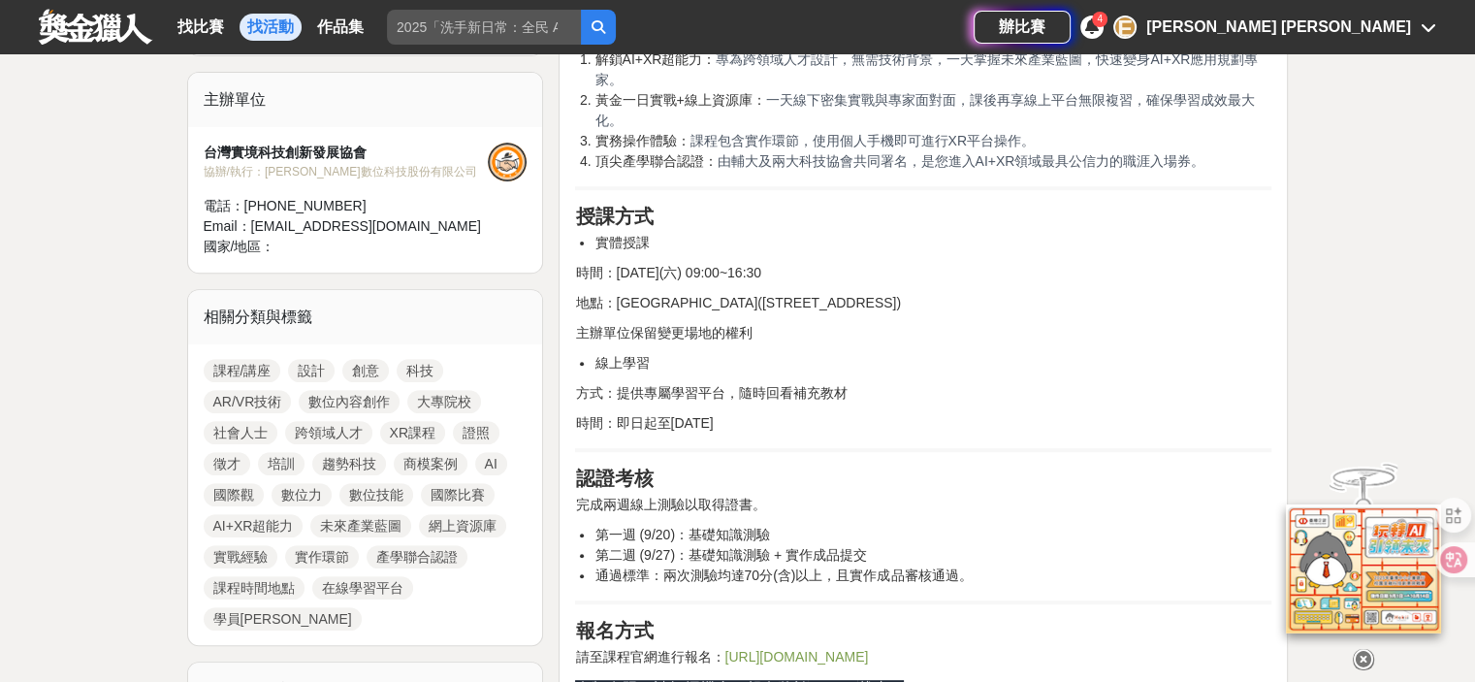
scroll to position [679, 0]
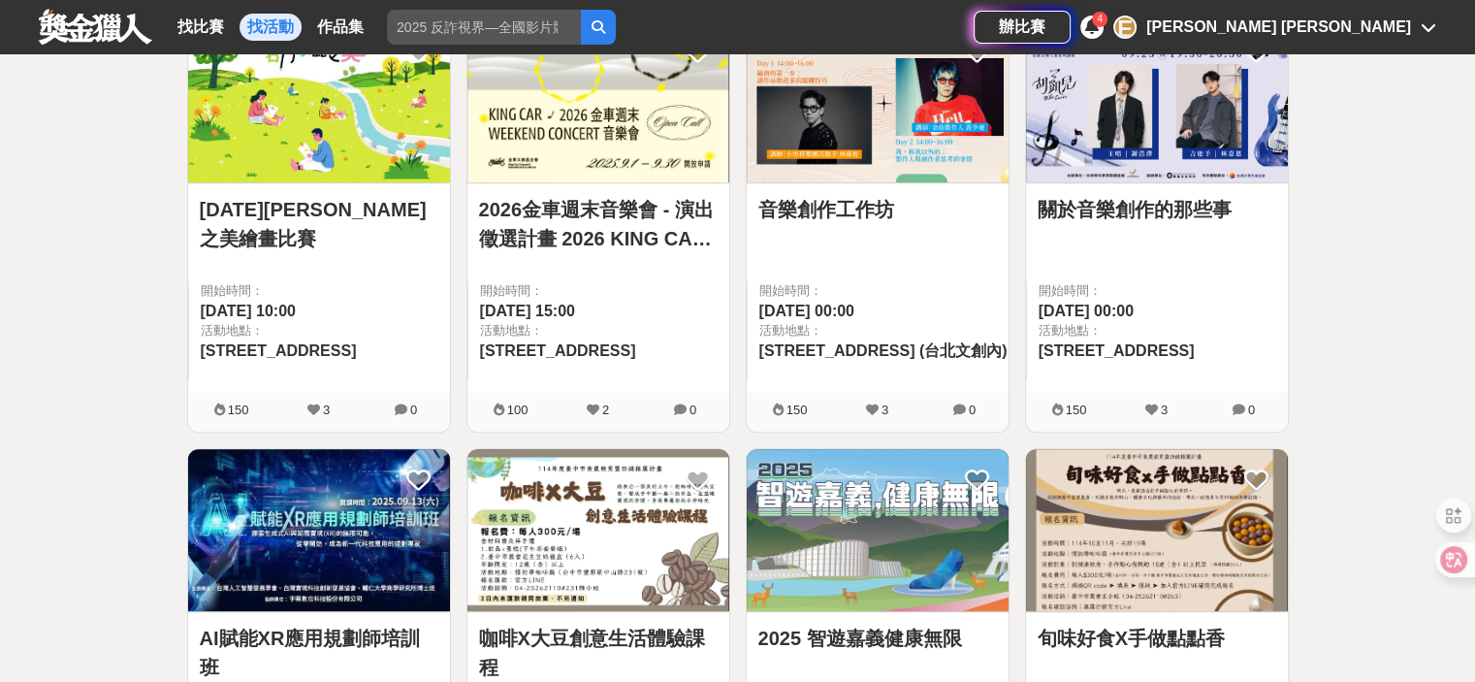
scroll to position [776, 0]
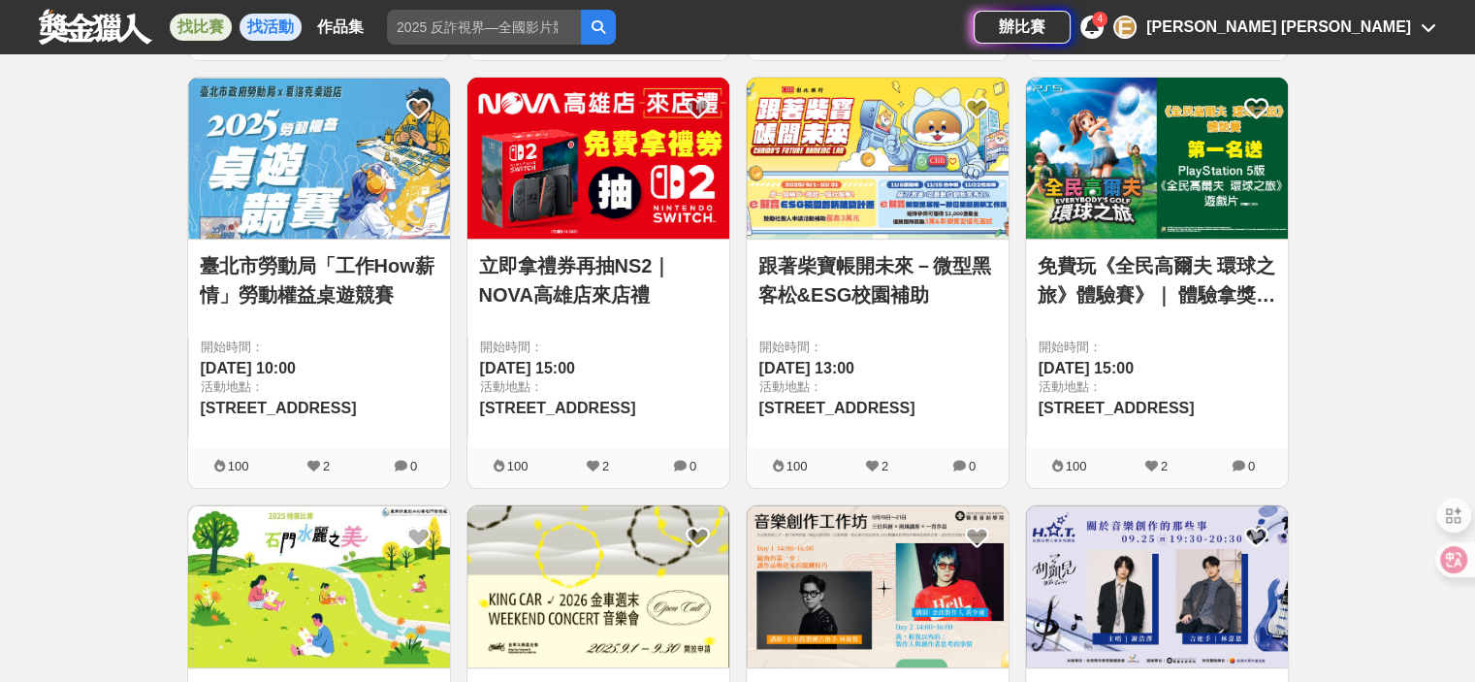
click at [179, 26] on link "找比賽" at bounding box center [201, 27] width 62 height 27
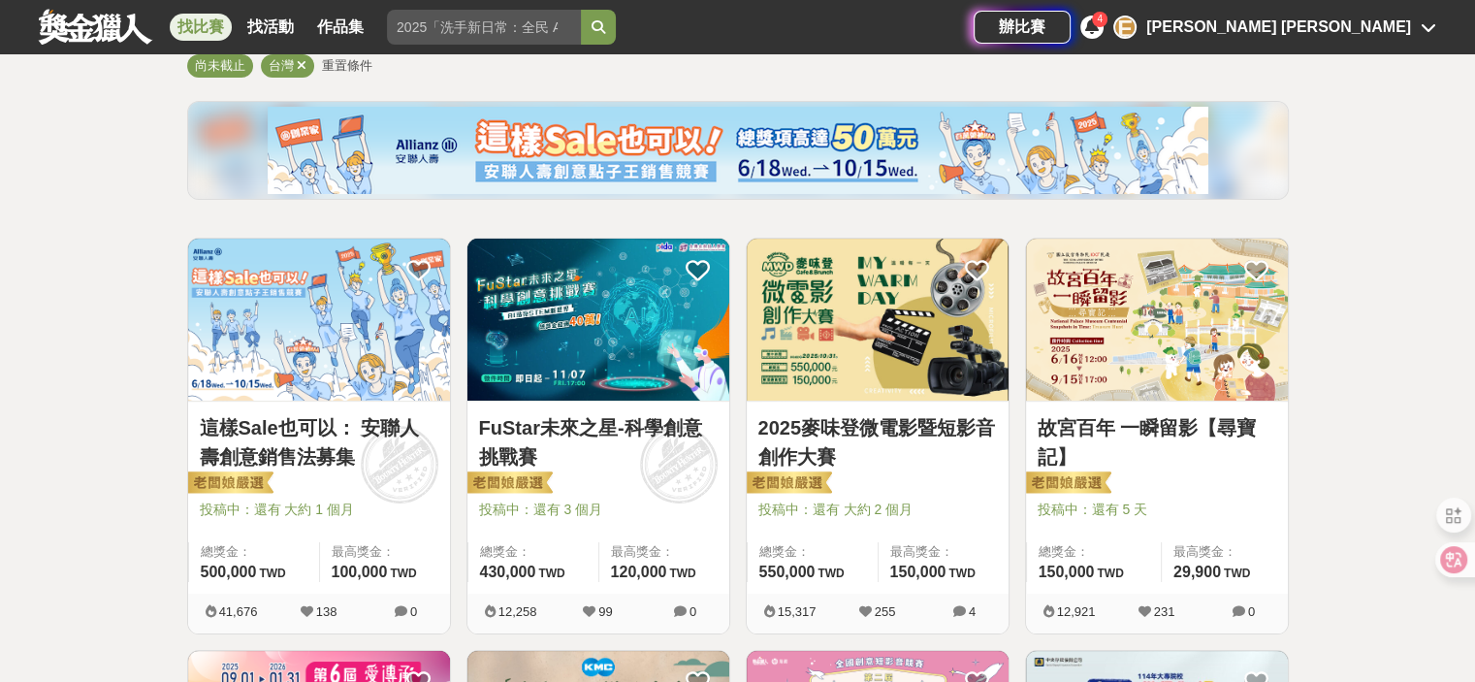
scroll to position [39, 0]
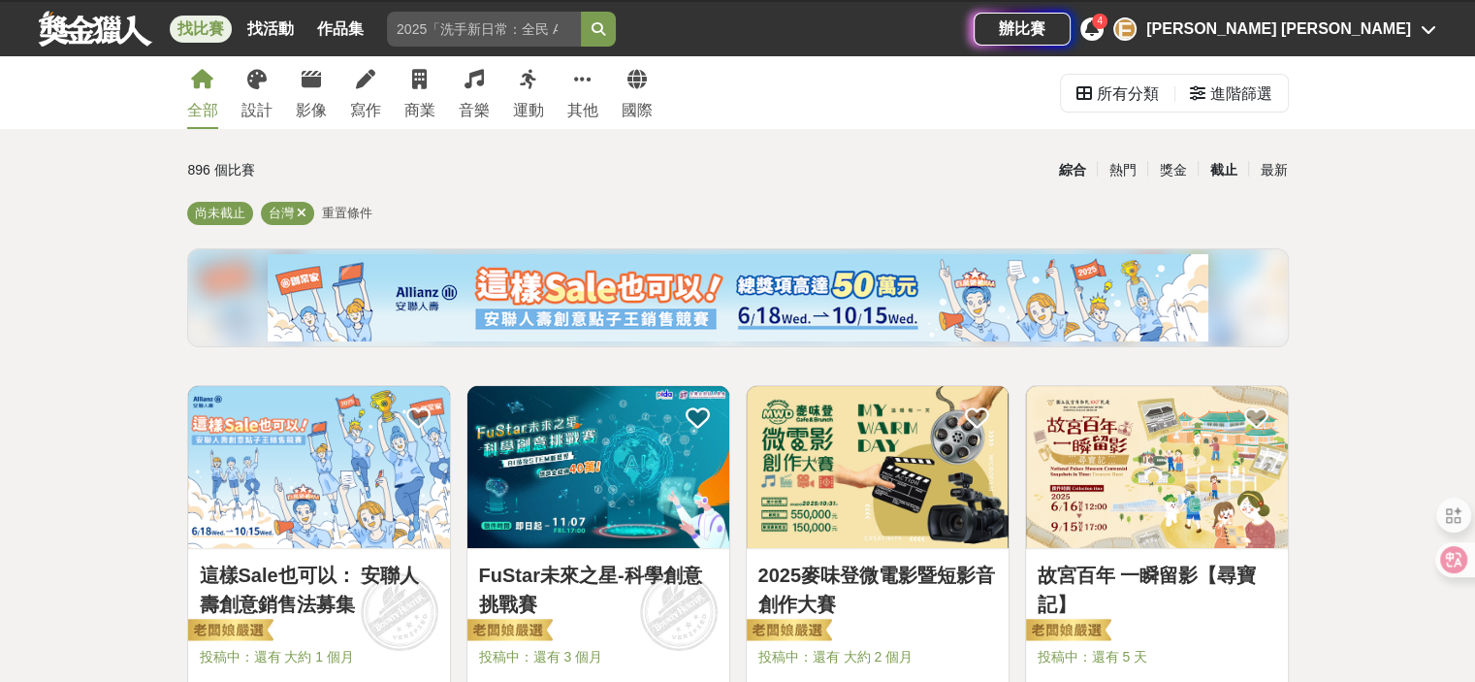
click at [1218, 167] on div "截止" at bounding box center [1223, 170] width 50 height 34
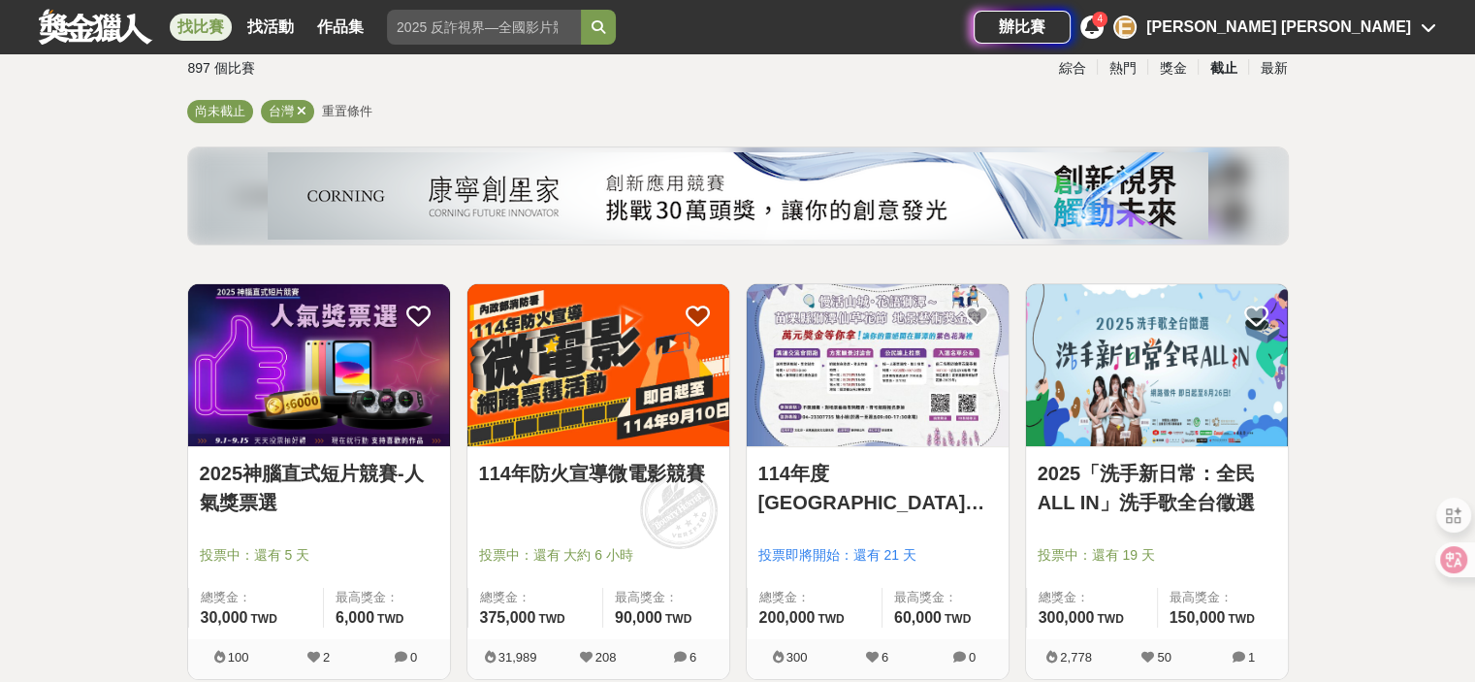
scroll to position [330, 0]
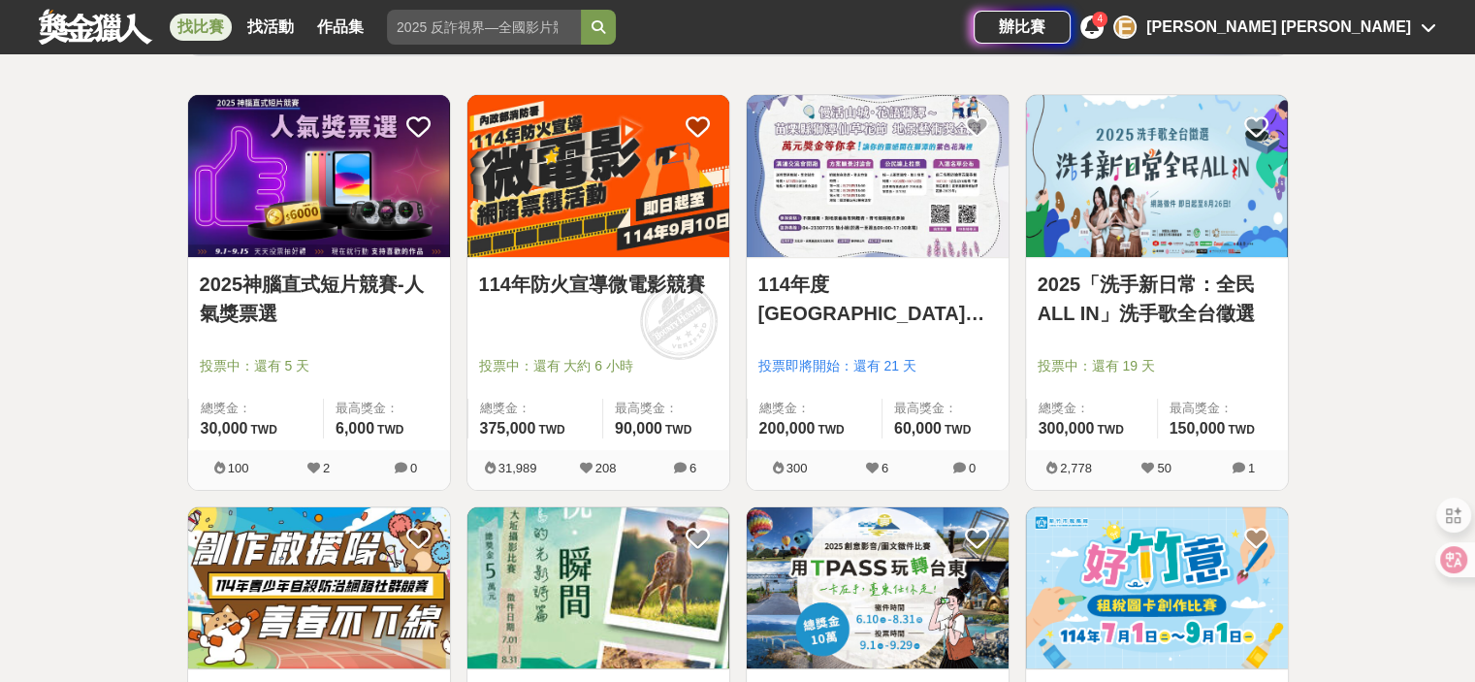
click at [1169, 317] on link "2025「洗手新日常：全民 ALL IN」洗手歌全台徵選" at bounding box center [1157, 299] width 239 height 58
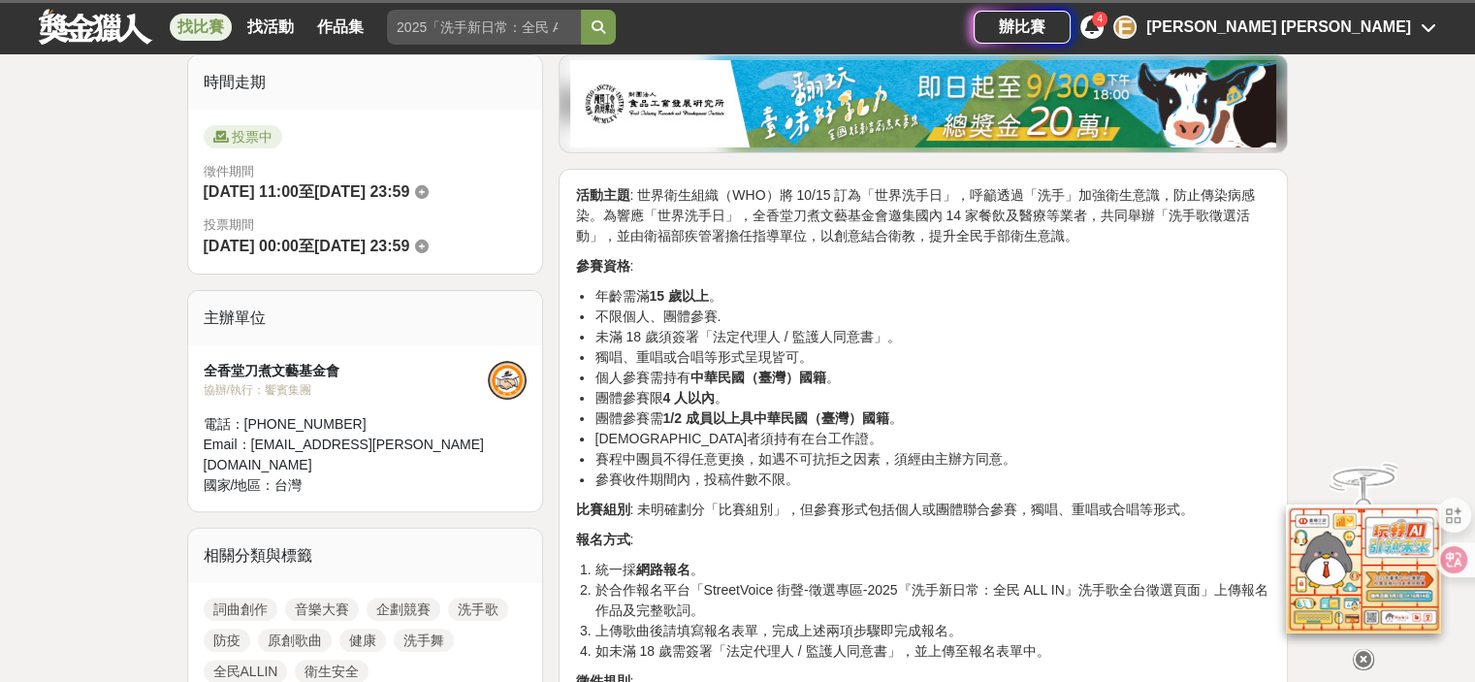
scroll to position [485, 0]
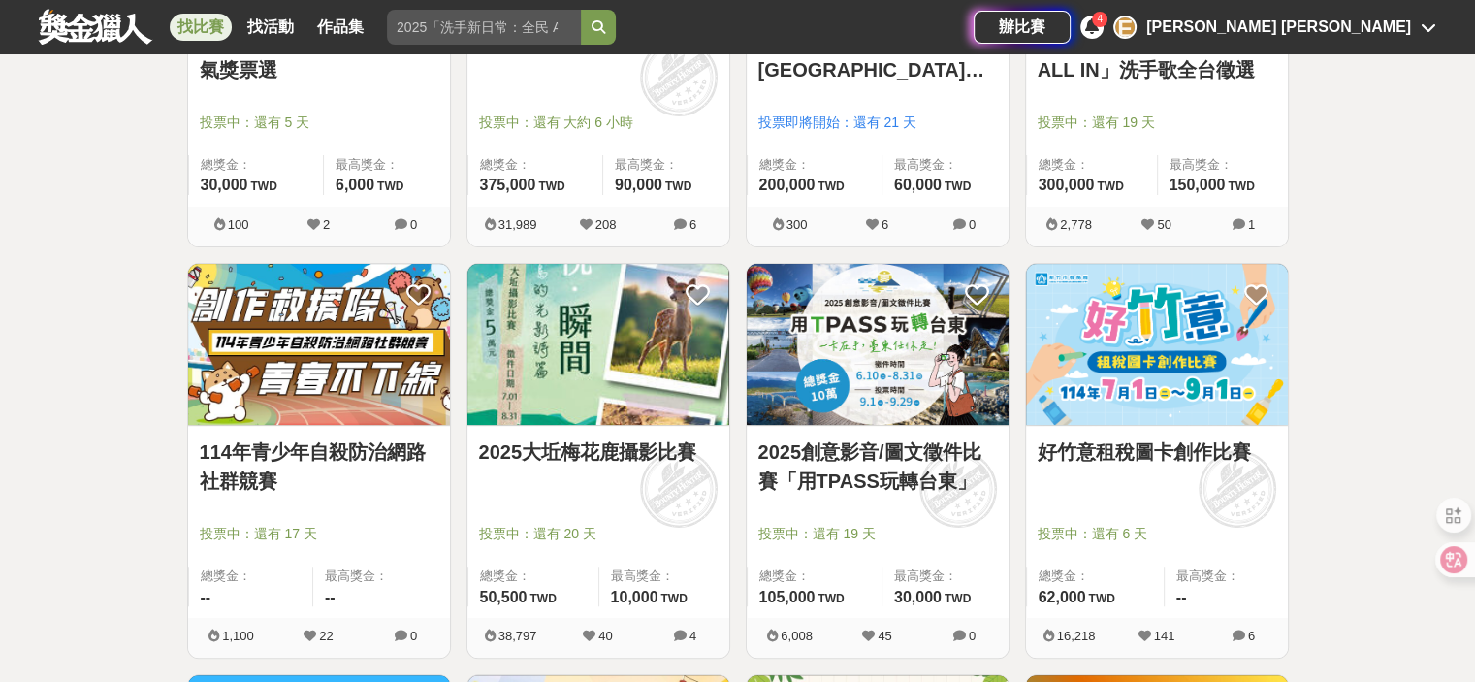
scroll to position [621, 0]
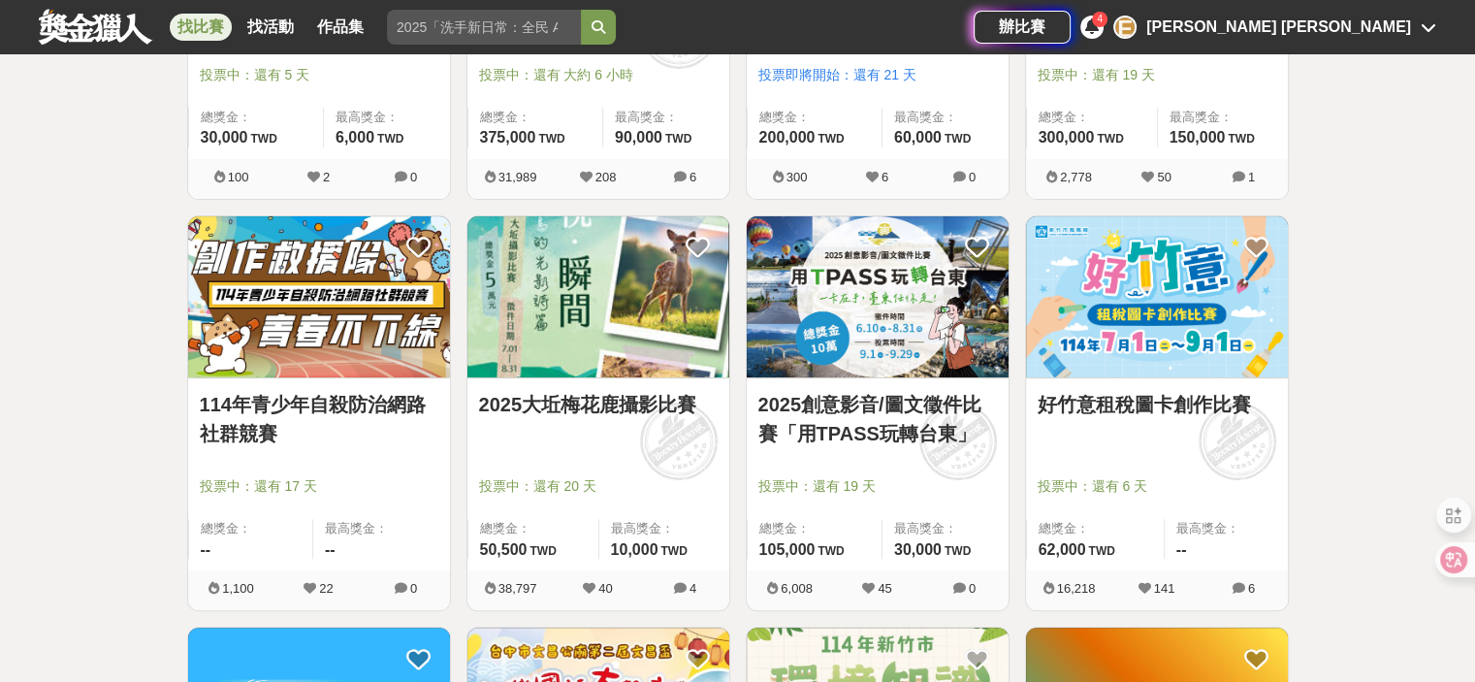
click at [567, 275] on img at bounding box center [599, 297] width 262 height 162
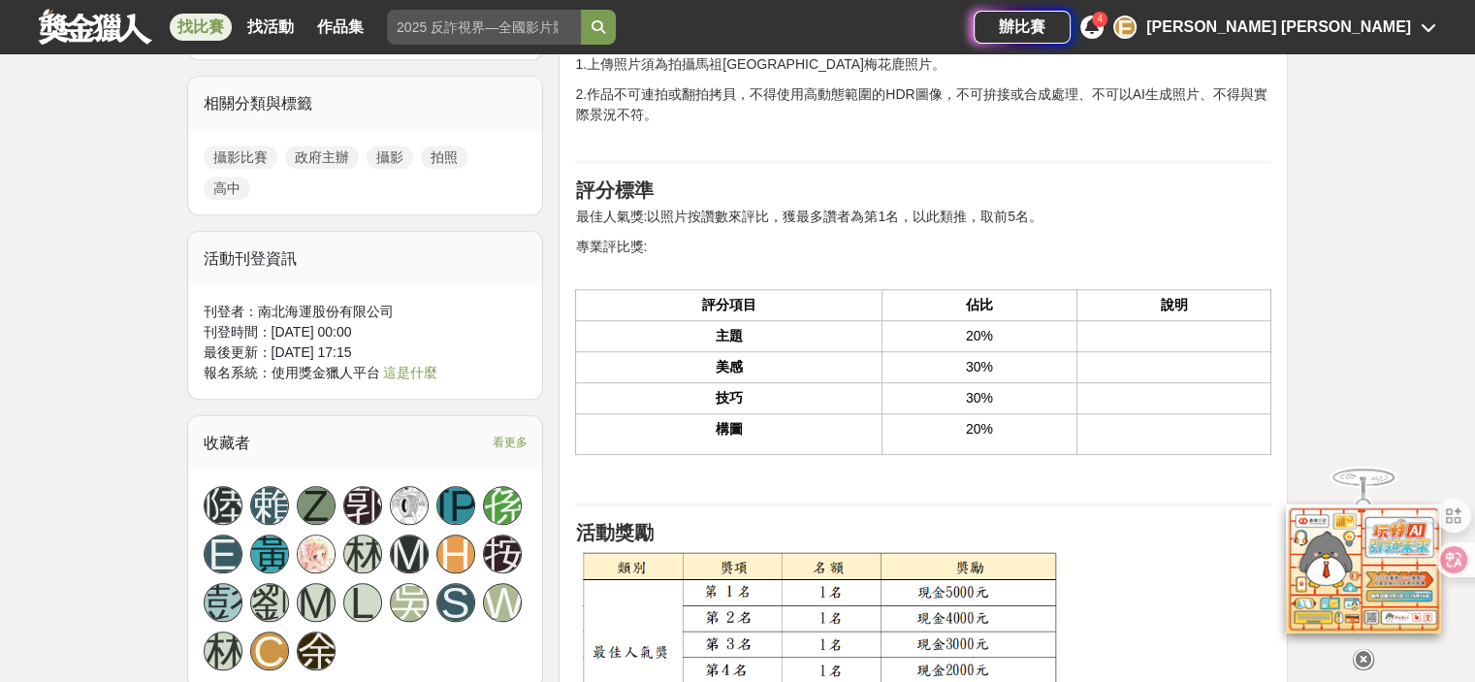
scroll to position [970, 0]
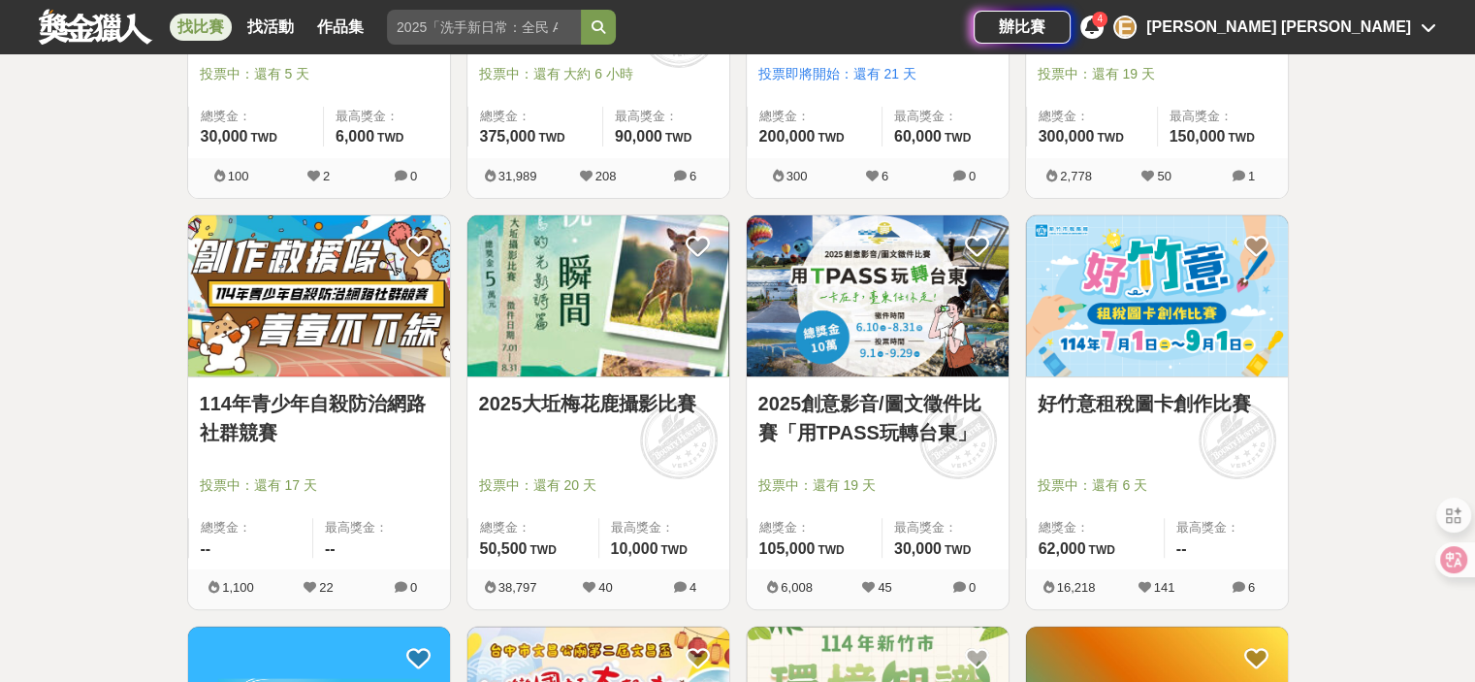
scroll to position [621, 0]
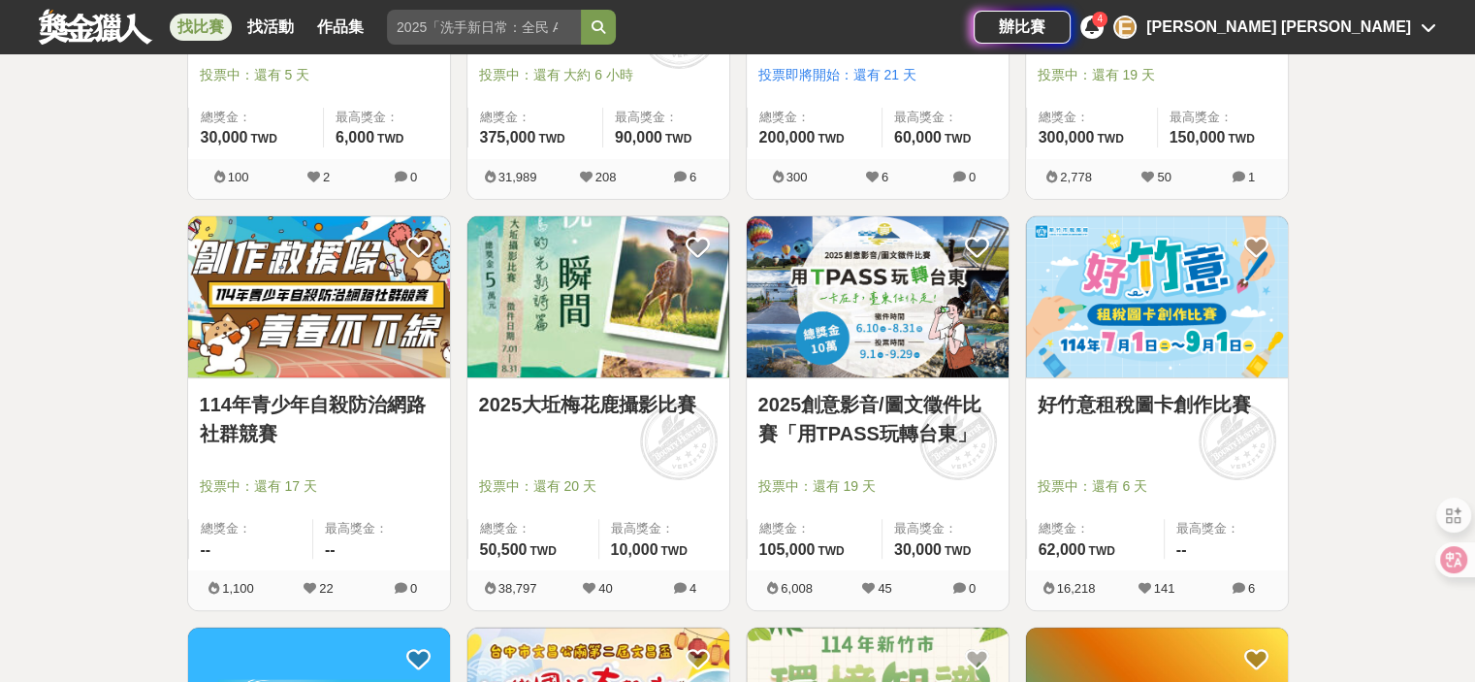
click at [680, 583] on icon at bounding box center [680, 588] width 13 height 13
click at [692, 588] on span "4" at bounding box center [693, 588] width 7 height 15
click at [679, 585] on icon at bounding box center [680, 588] width 13 height 13
click at [652, 550] on span "10,000" at bounding box center [635, 549] width 48 height 16
click at [597, 331] on img at bounding box center [599, 297] width 262 height 162
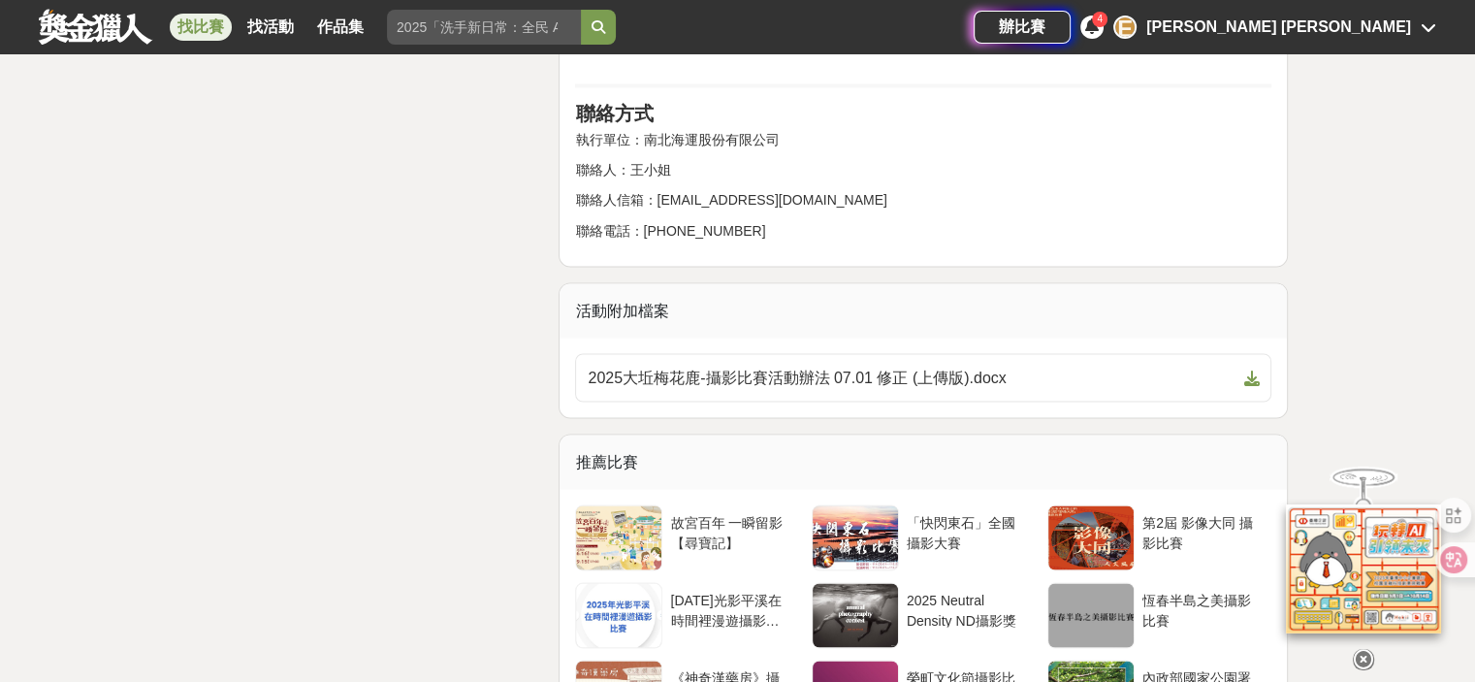
scroll to position [3492, 0]
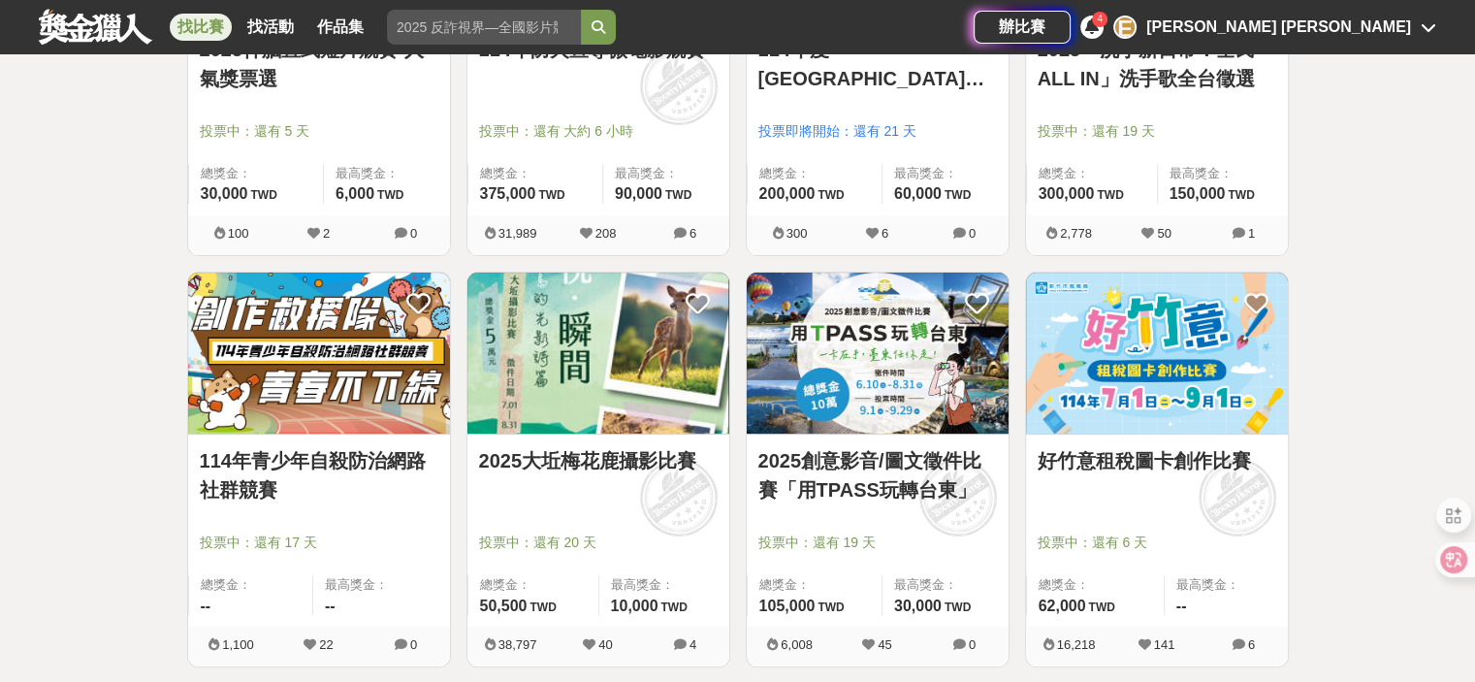
scroll to position [621, 0]
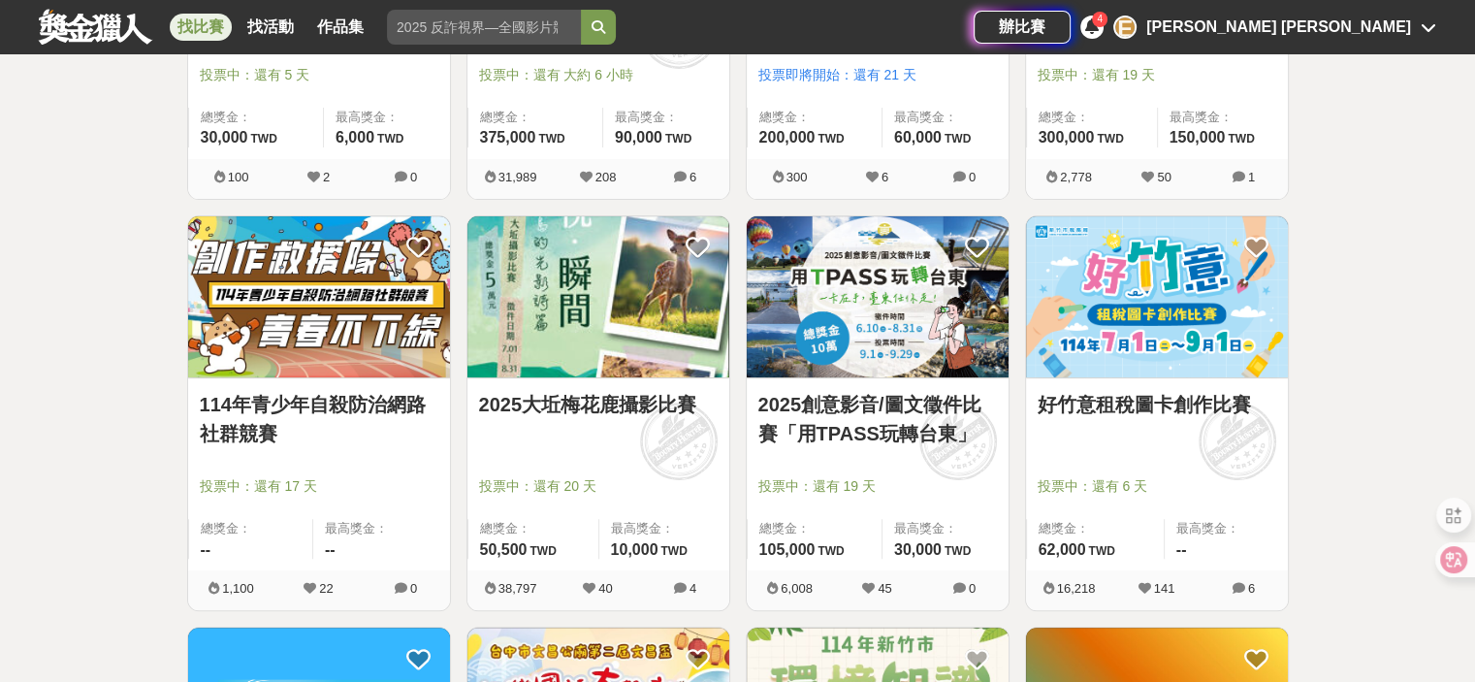
click at [625, 396] on link "2025大坵梅花鹿攝影比賽" at bounding box center [598, 404] width 239 height 29
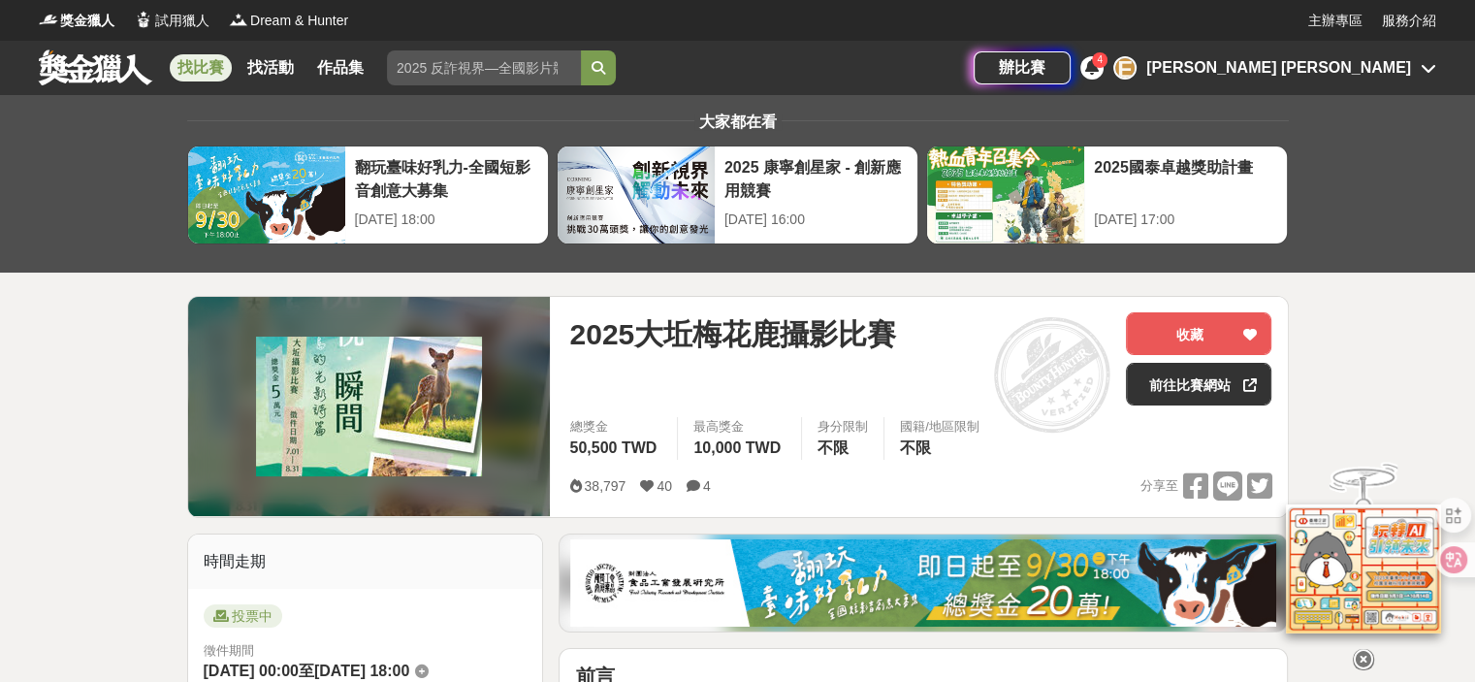
click at [1211, 395] on link "前往比賽網站" at bounding box center [1198, 384] width 145 height 43
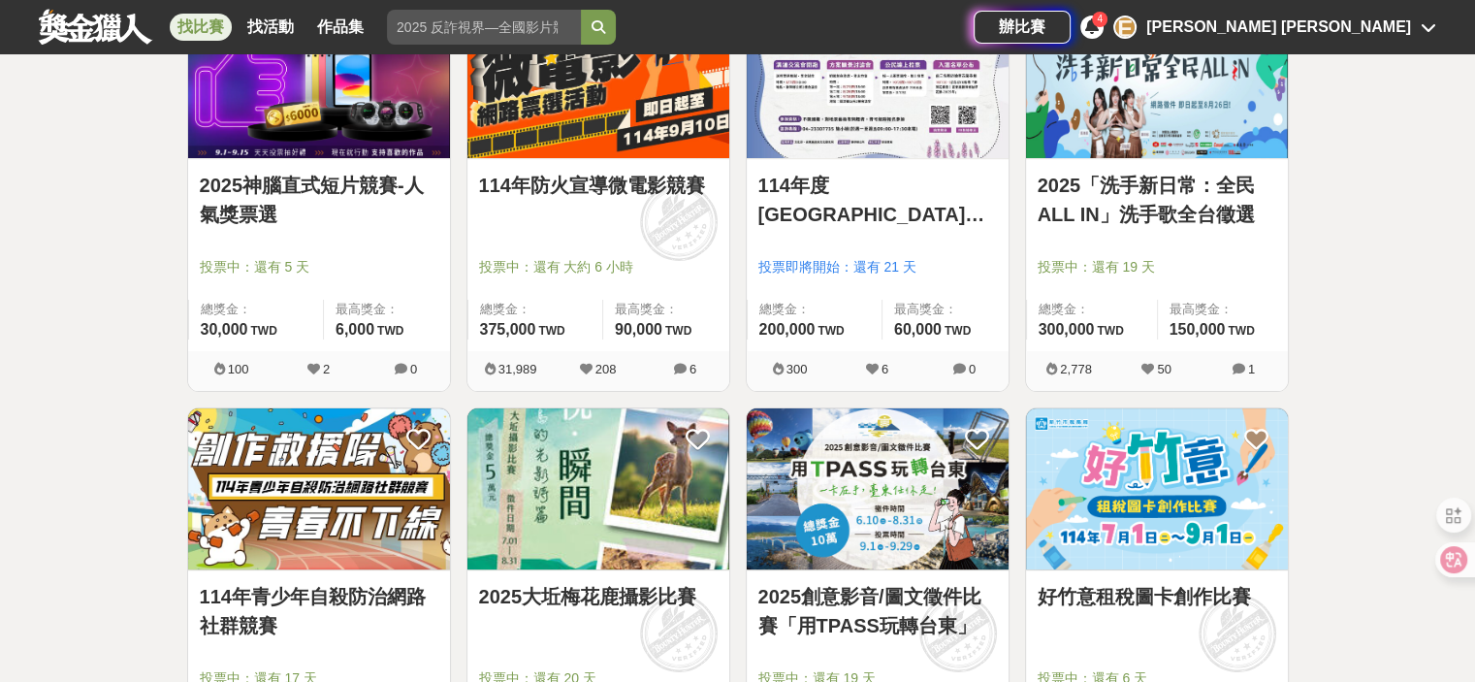
scroll to position [621, 0]
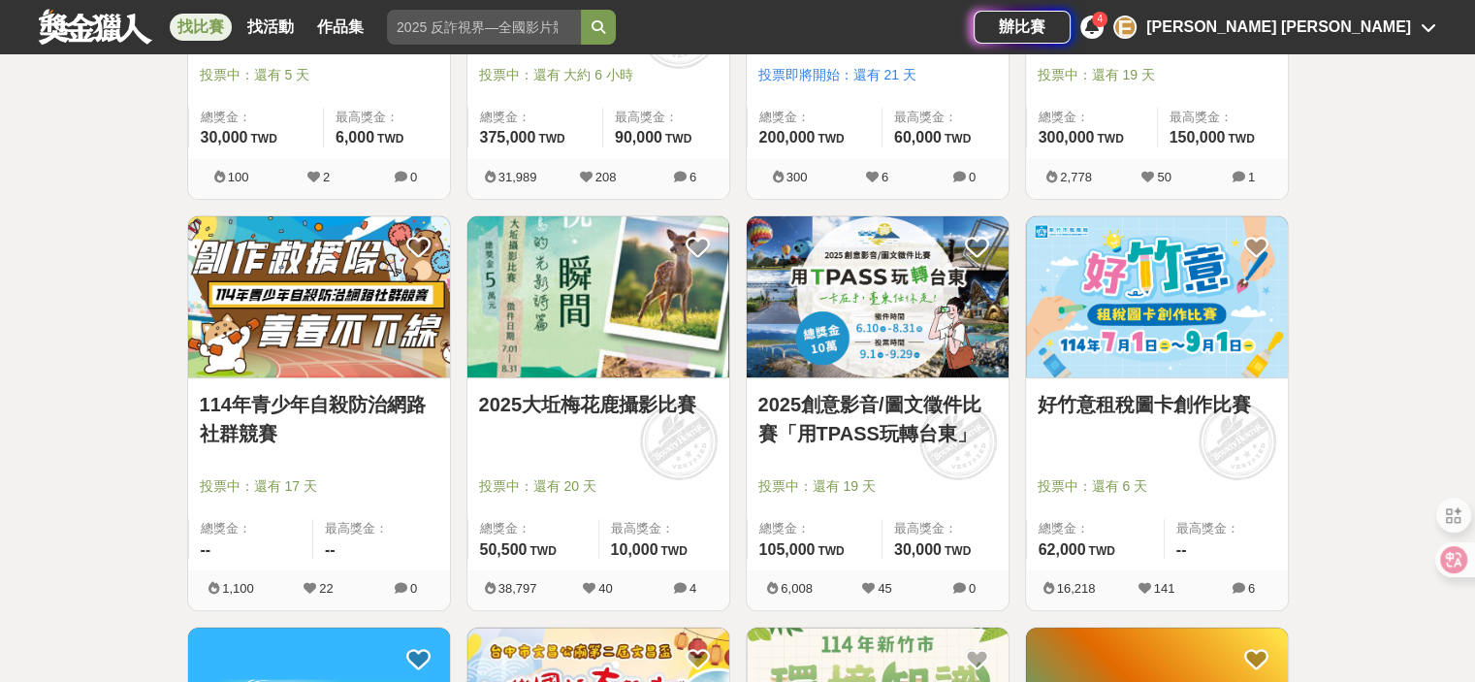
click at [604, 406] on link "2025大坵梅花鹿攝影比賽" at bounding box center [598, 404] width 239 height 29
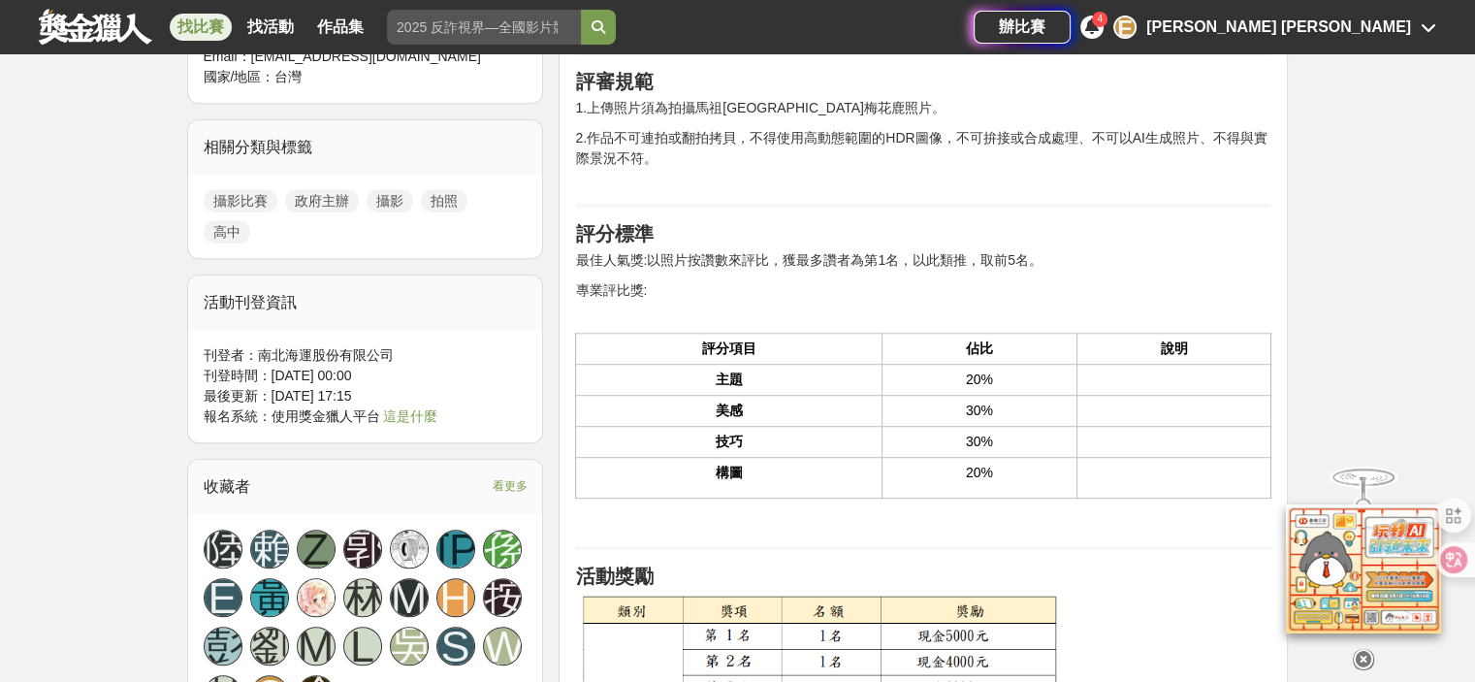
scroll to position [1649, 0]
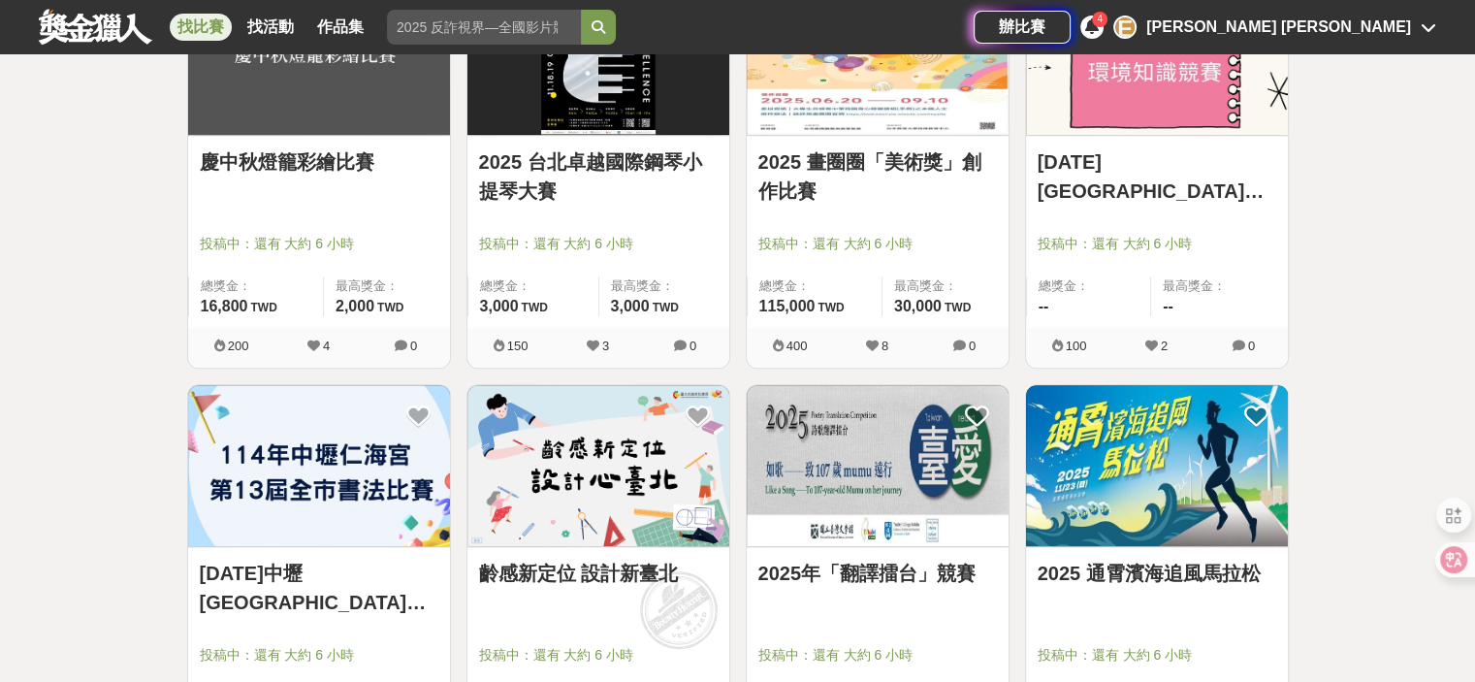
scroll to position [1591, 0]
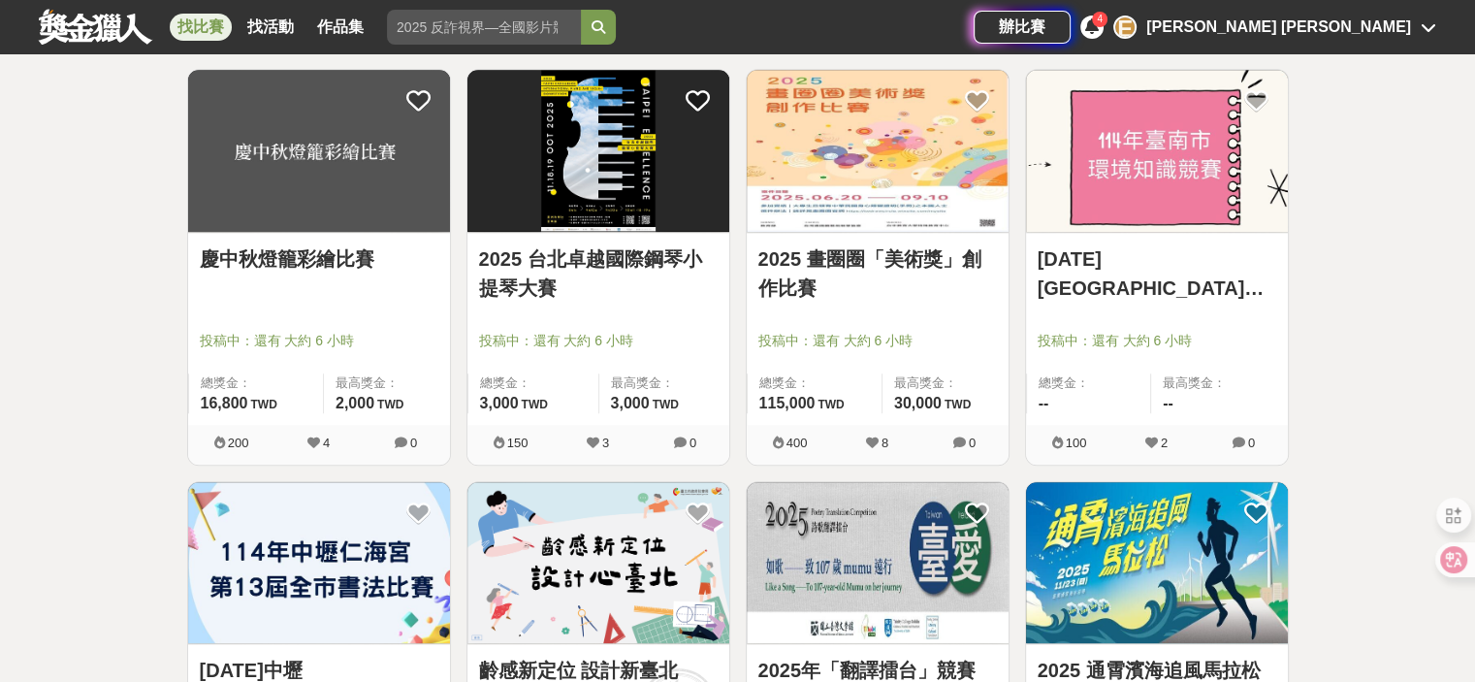
click at [1132, 263] on link "[DATE][GEOGRAPHIC_DATA]環境知識競賽" at bounding box center [1157, 273] width 239 height 58
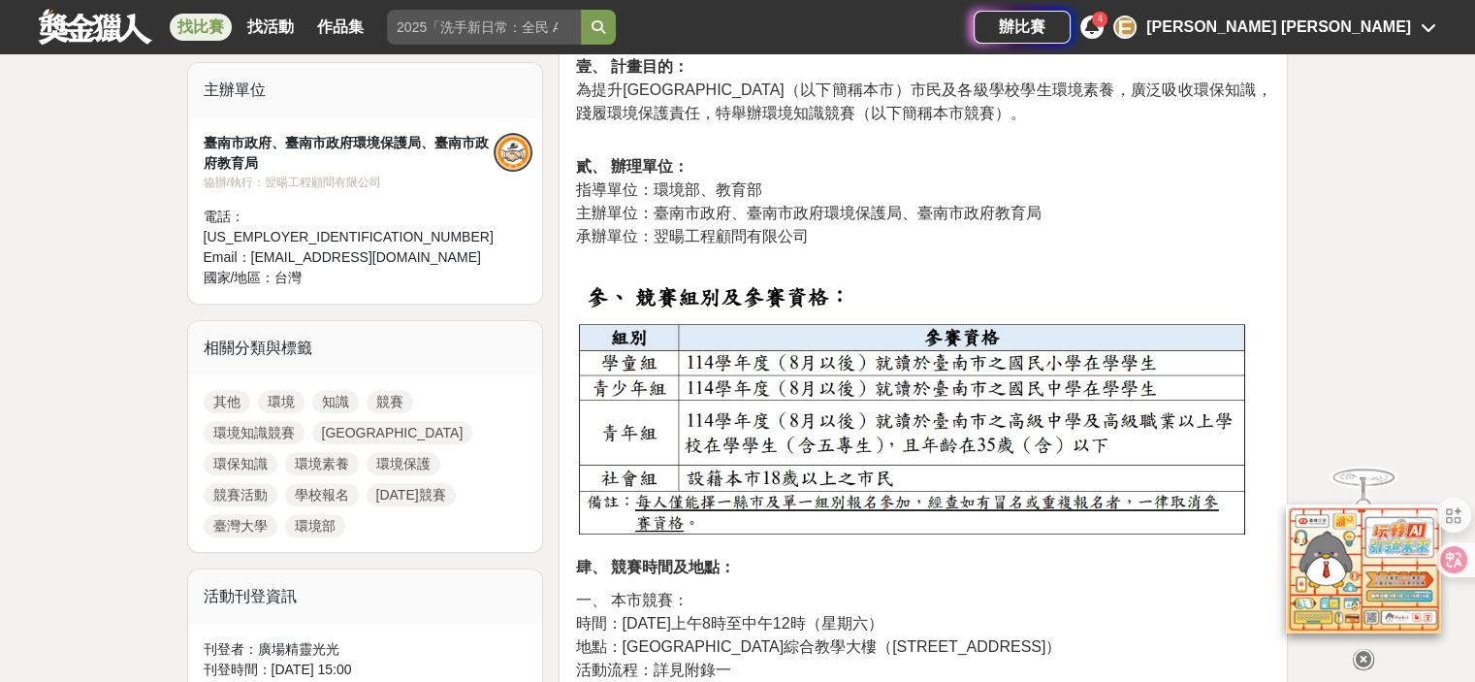
scroll to position [873, 0]
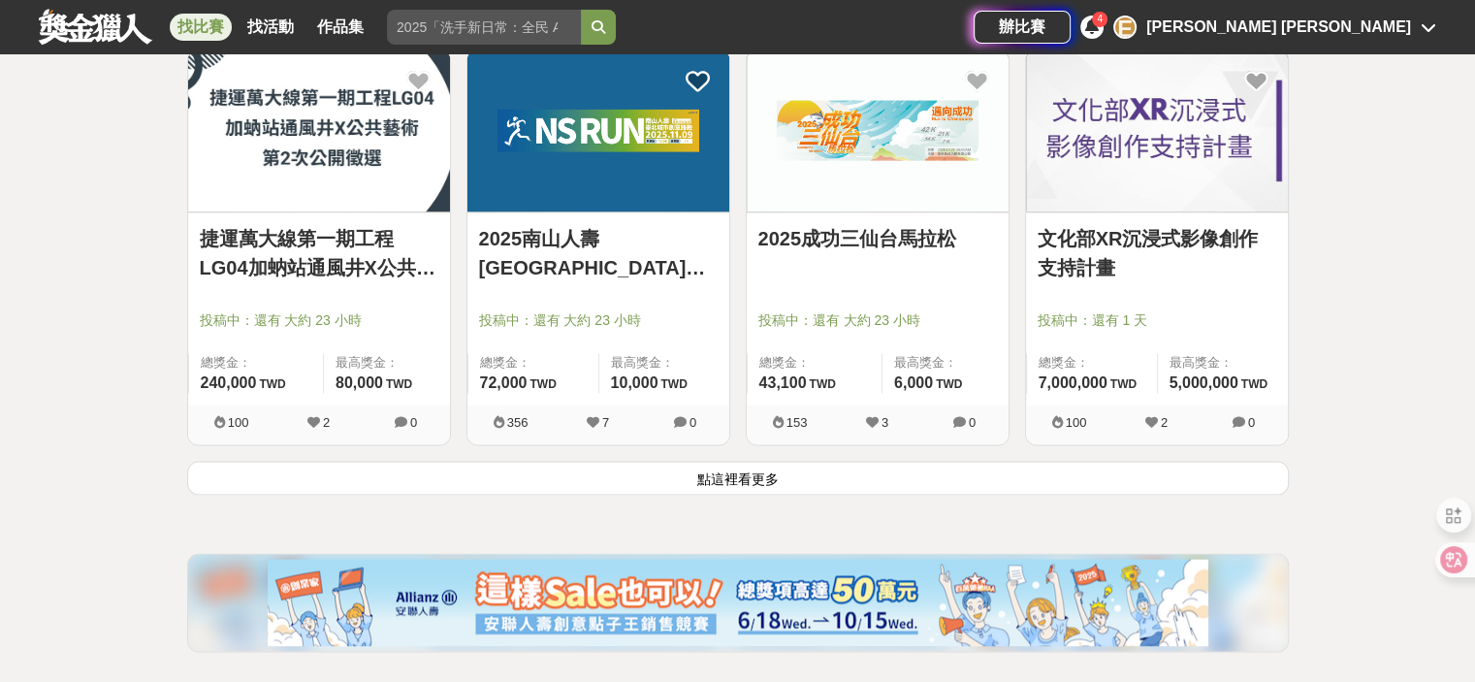
scroll to position [2561, 0]
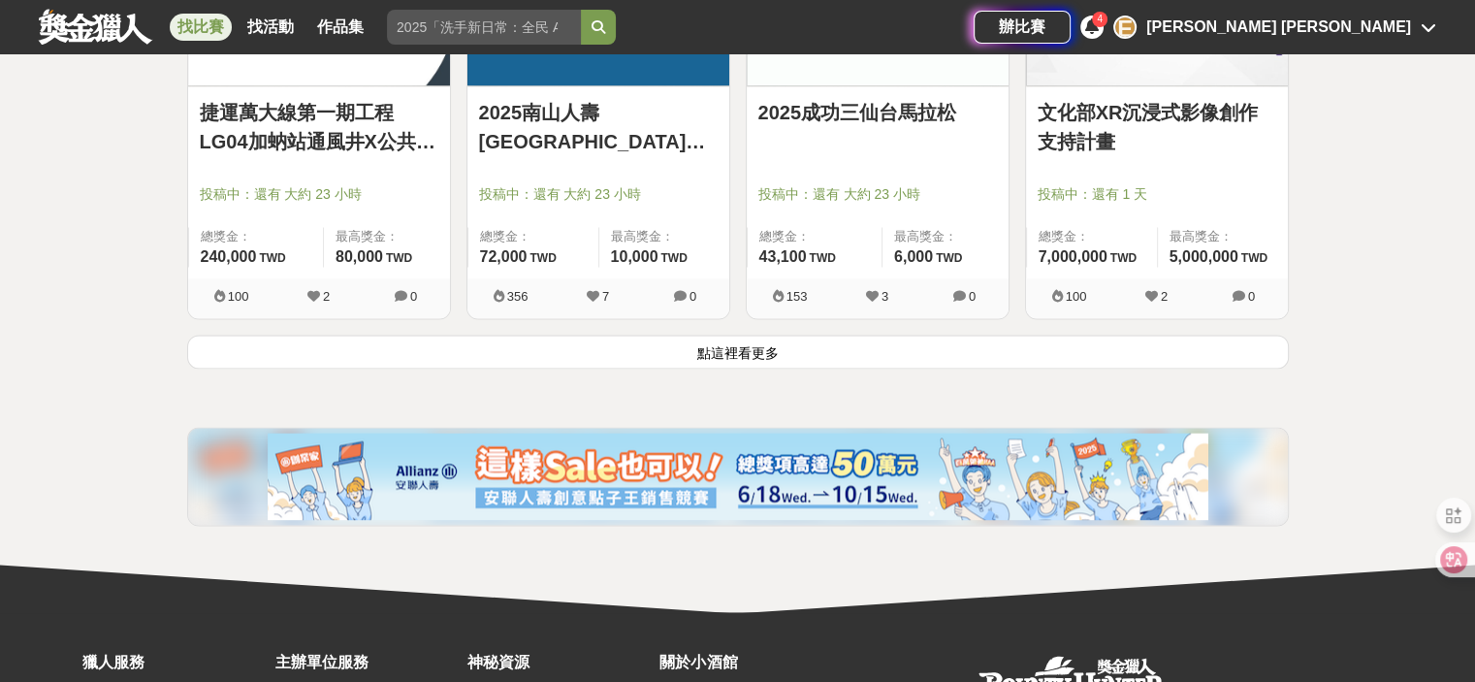
click at [741, 344] on button "點這裡看更多" at bounding box center [738, 352] width 1102 height 34
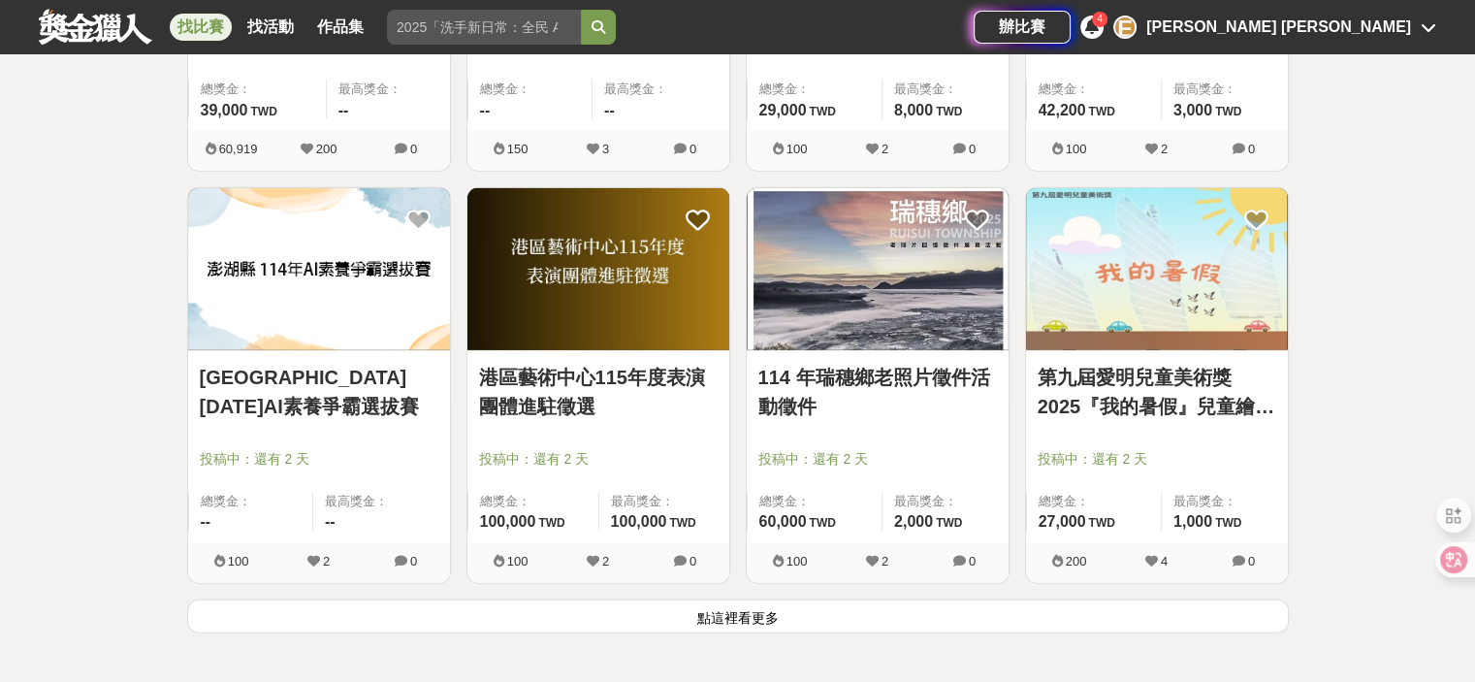
scroll to position [4986, 0]
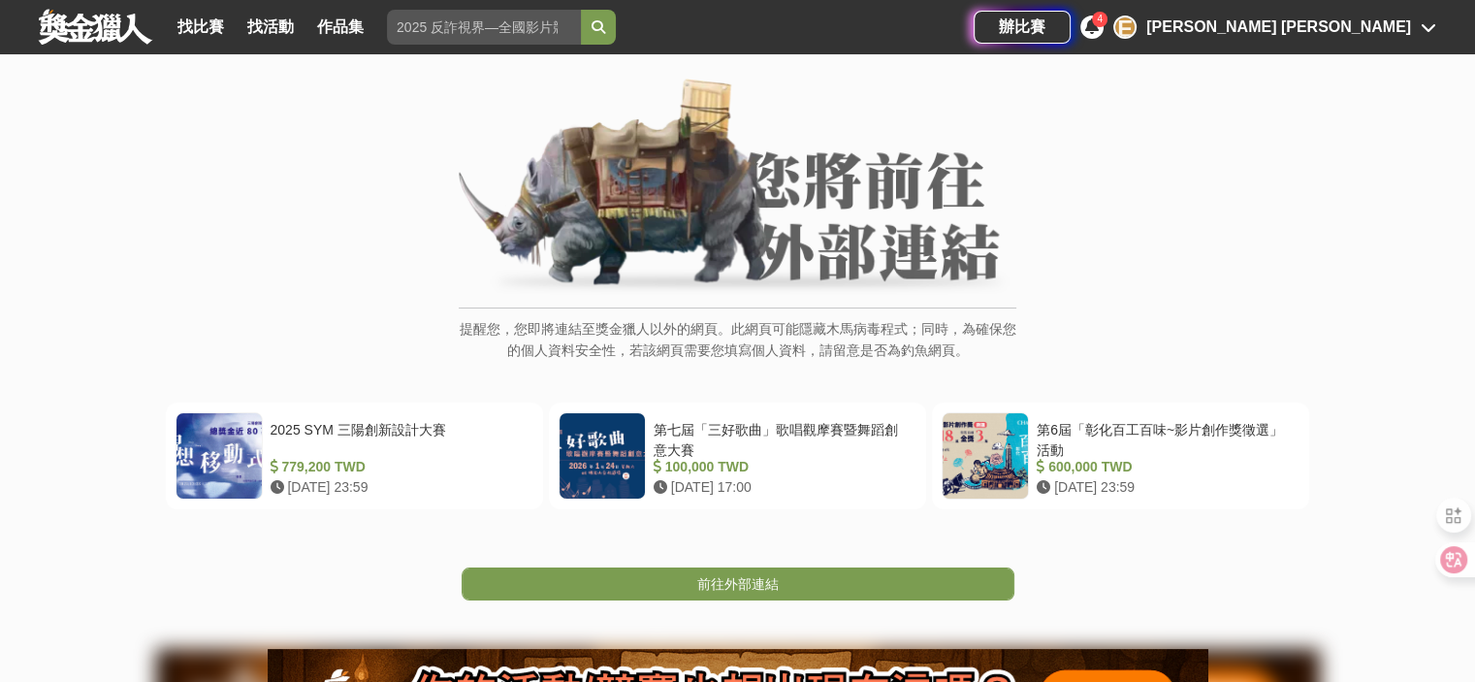
scroll to position [291, 0]
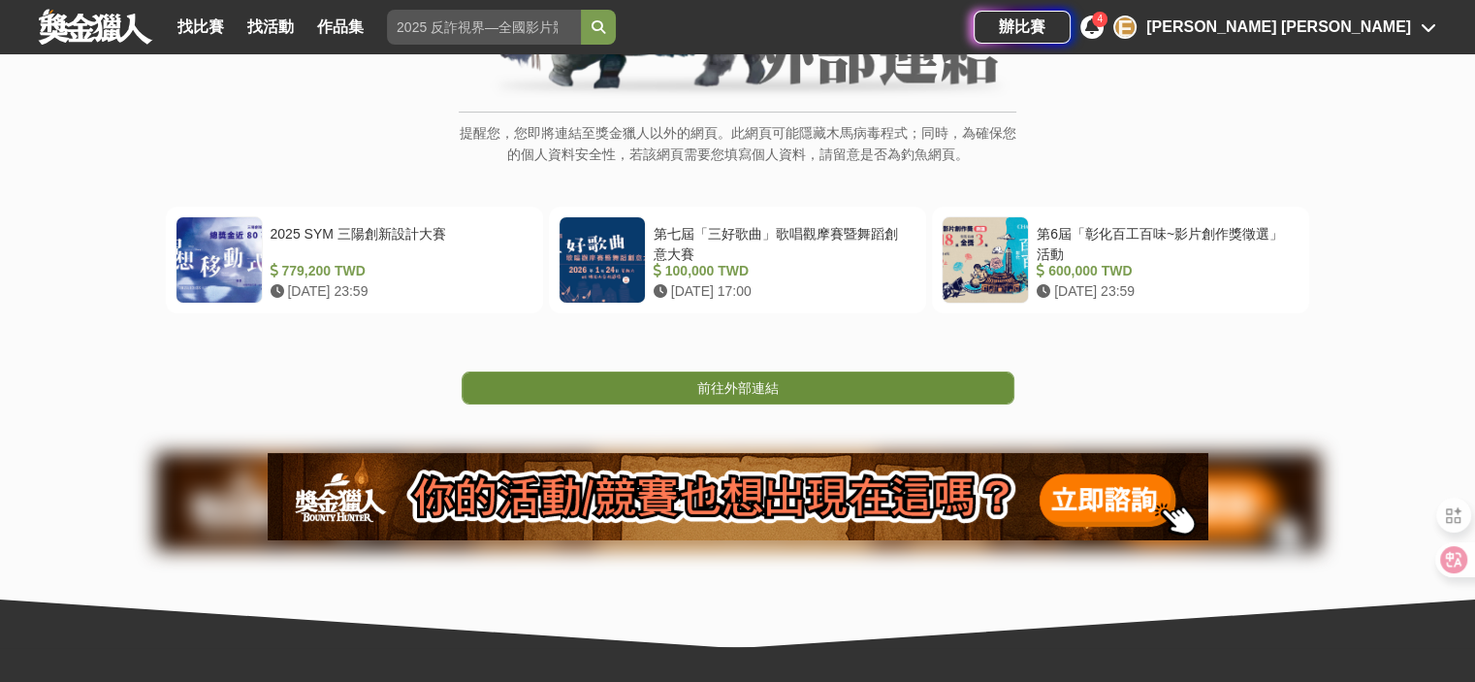
click at [742, 389] on span "前往外部連結" at bounding box center [737, 388] width 81 height 16
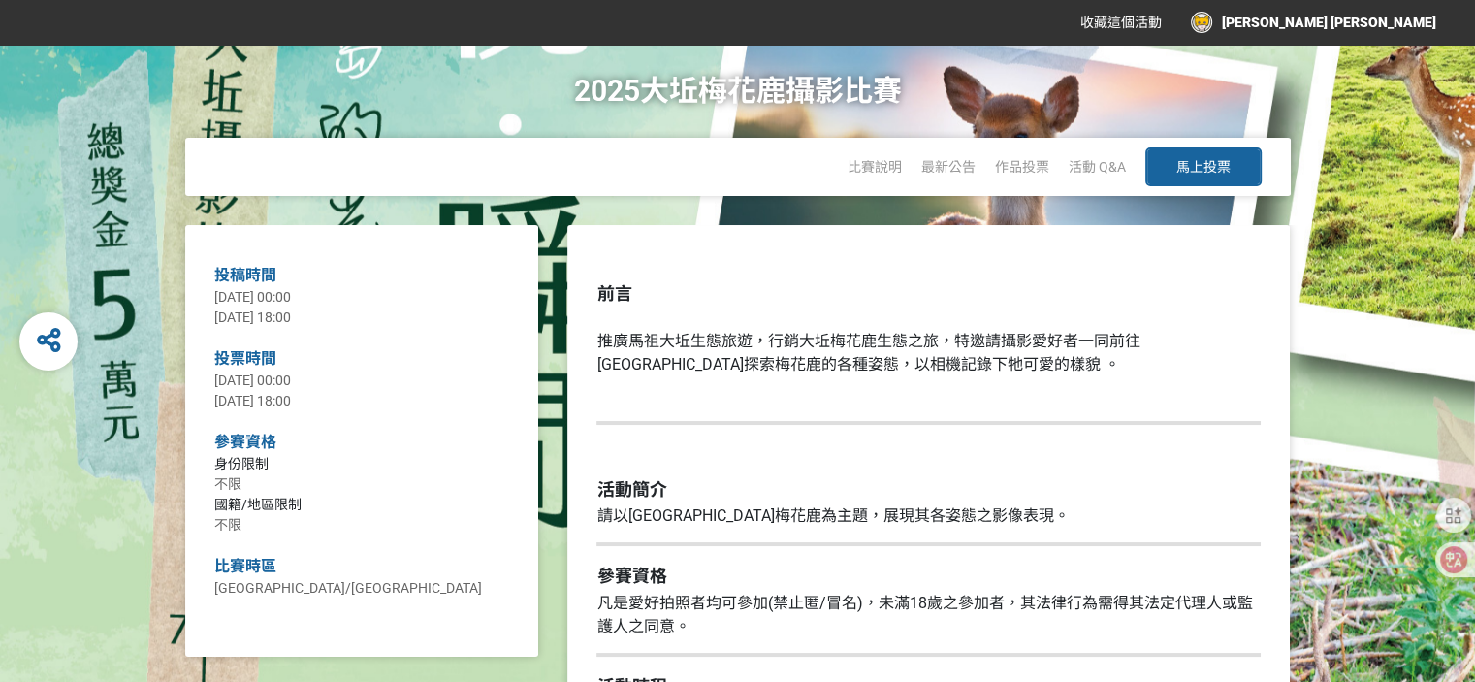
click at [1199, 167] on span "馬上投票" at bounding box center [1204, 167] width 54 height 16
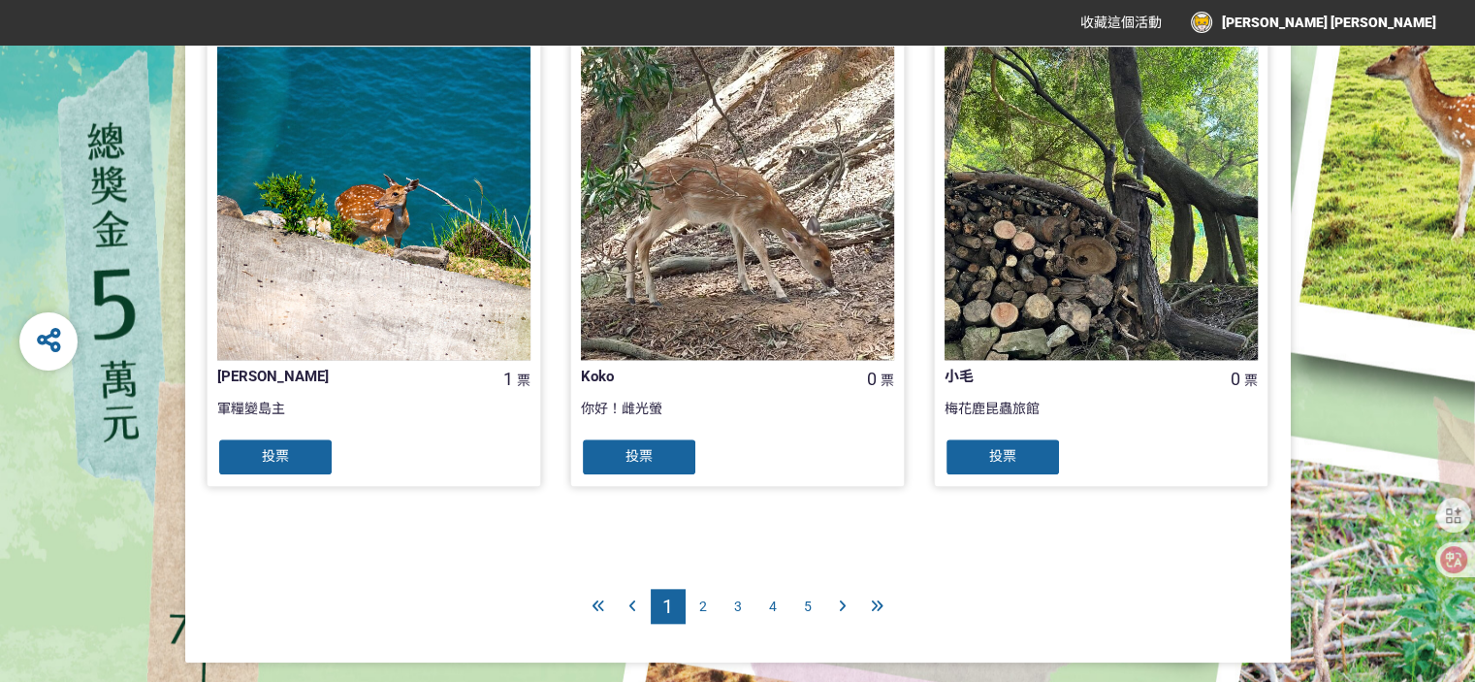
scroll to position [2008, 0]
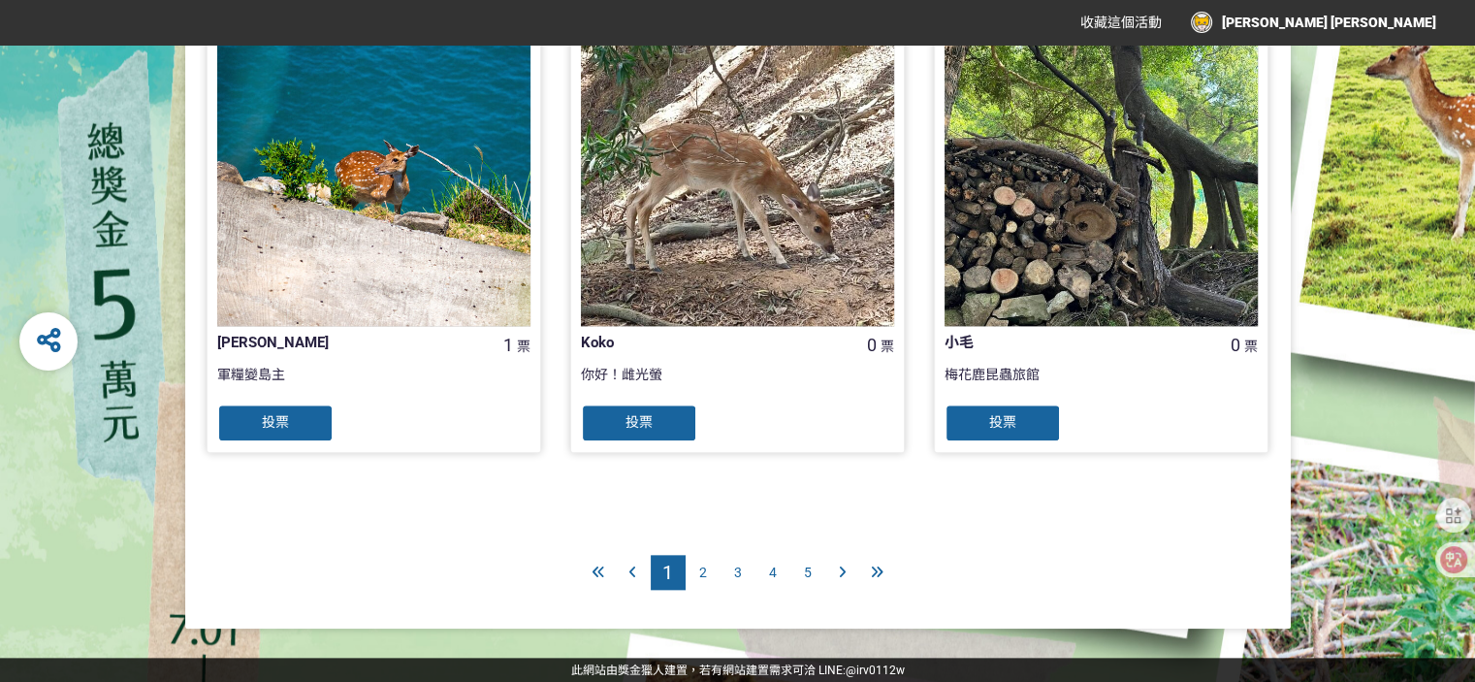
click at [700, 572] on span "2" at bounding box center [703, 573] width 8 height 16
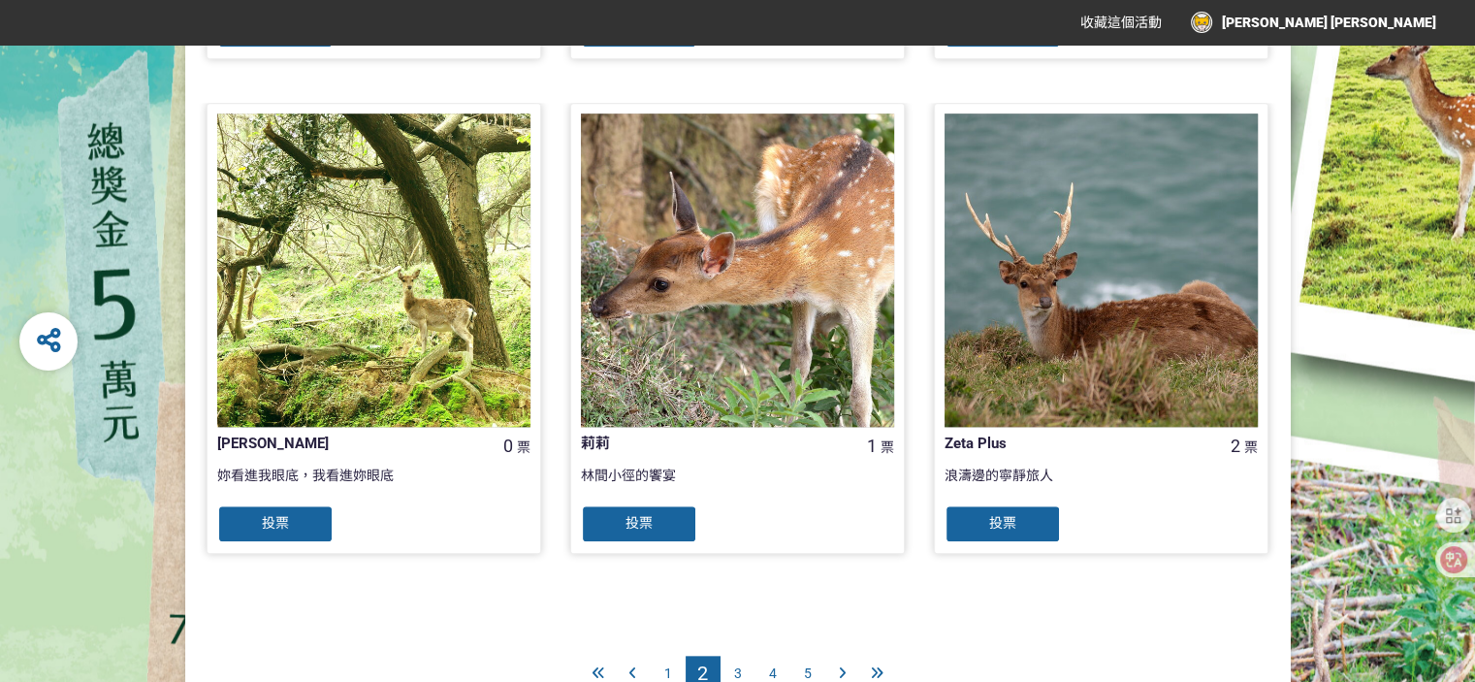
scroll to position [1940, 0]
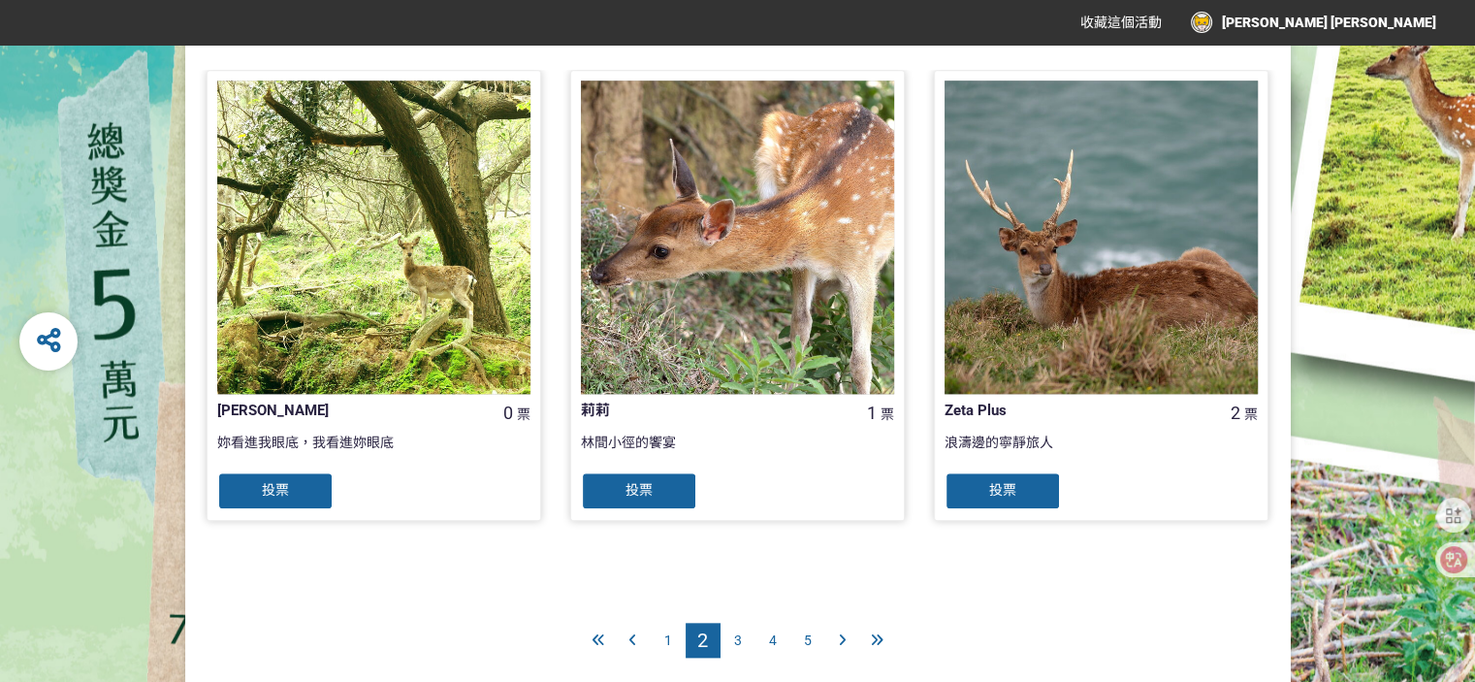
click at [736, 641] on span "3" at bounding box center [738, 640] width 8 height 16
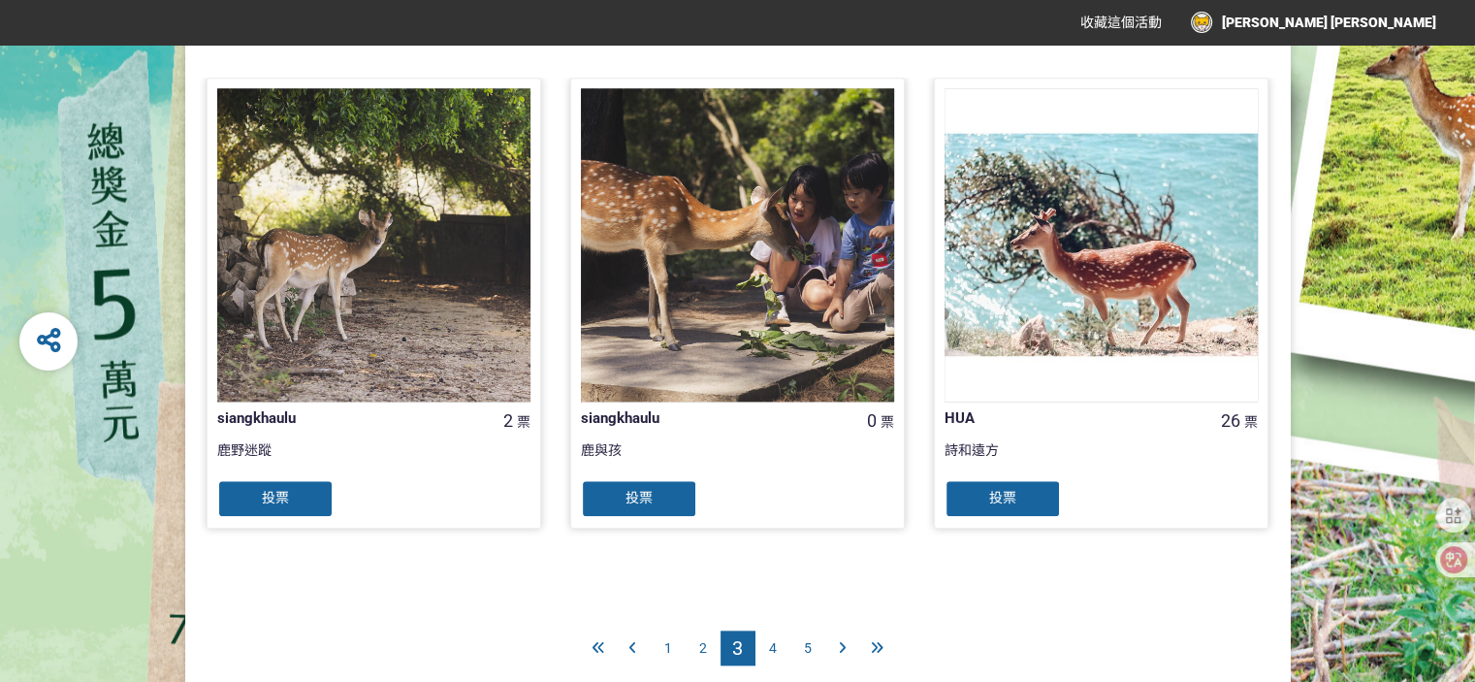
scroll to position [2008, 0]
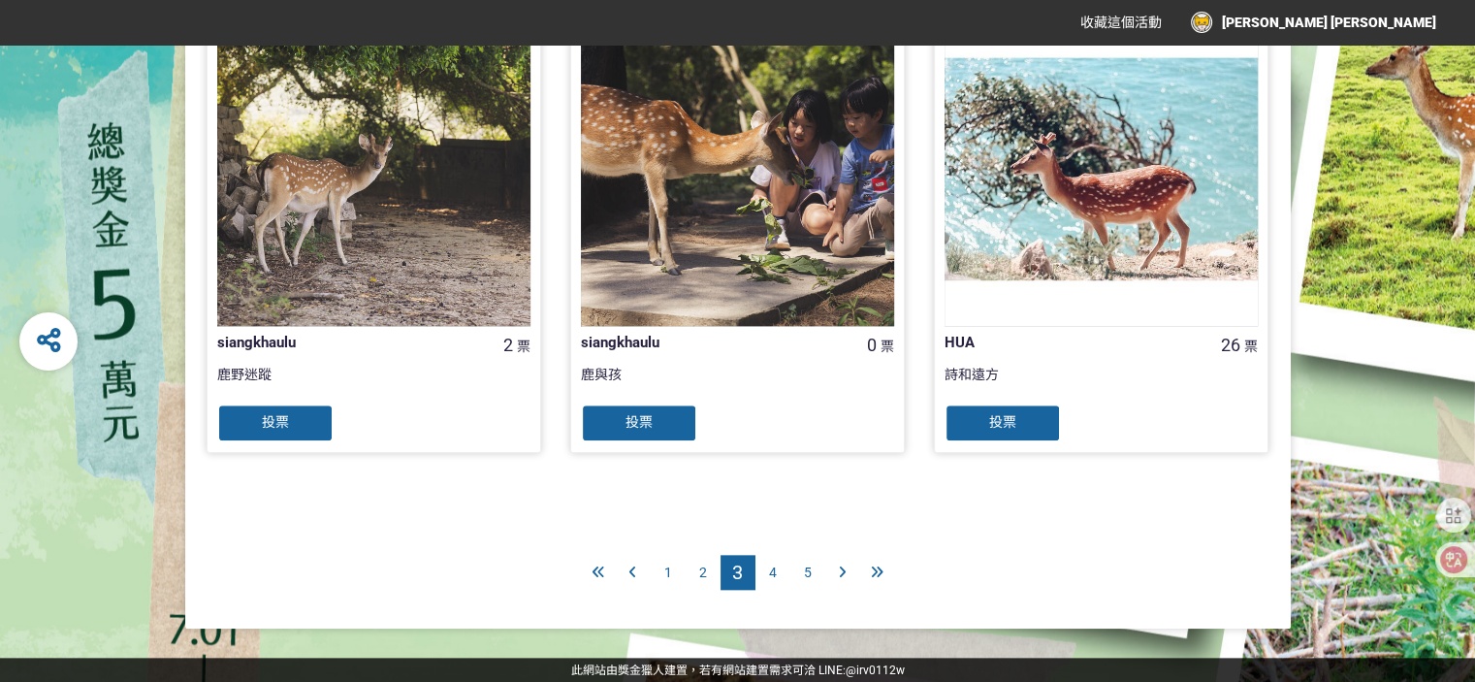
click at [773, 569] on span "4" at bounding box center [773, 573] width 8 height 16
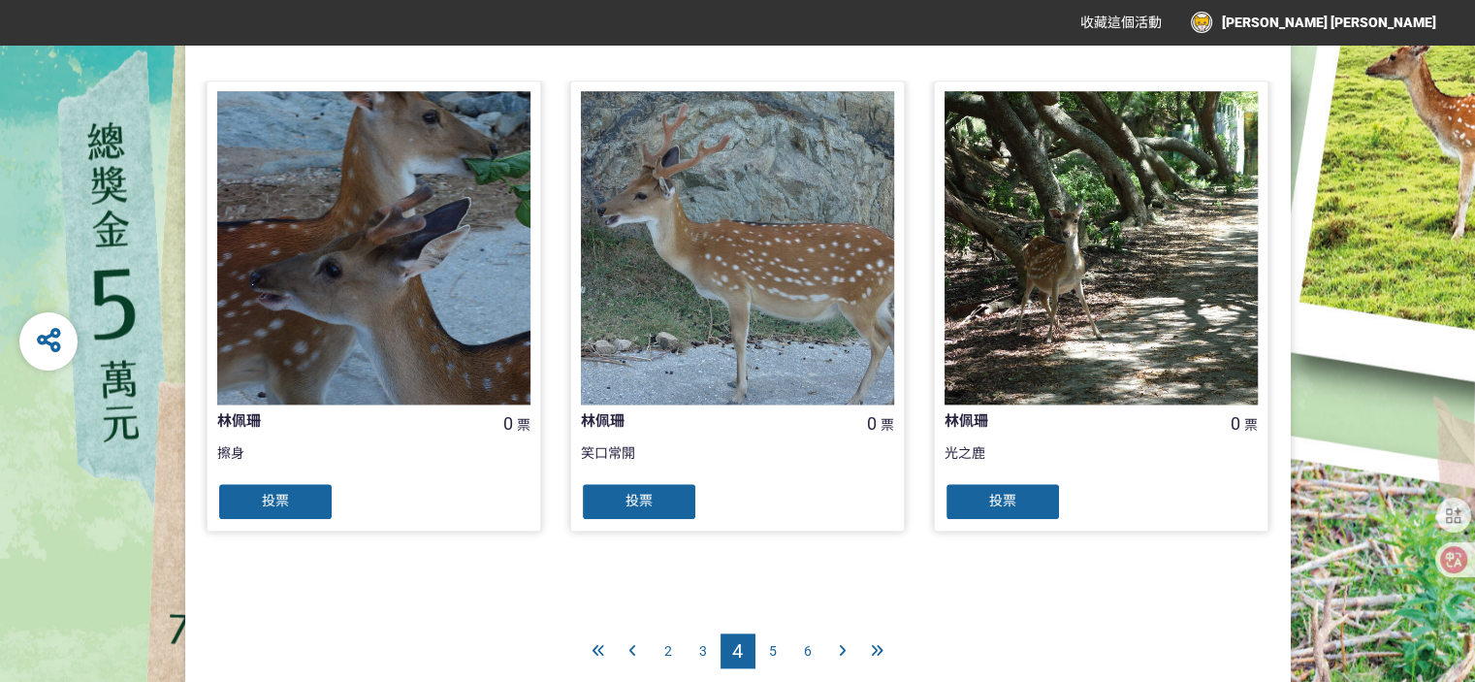
scroll to position [2008, 0]
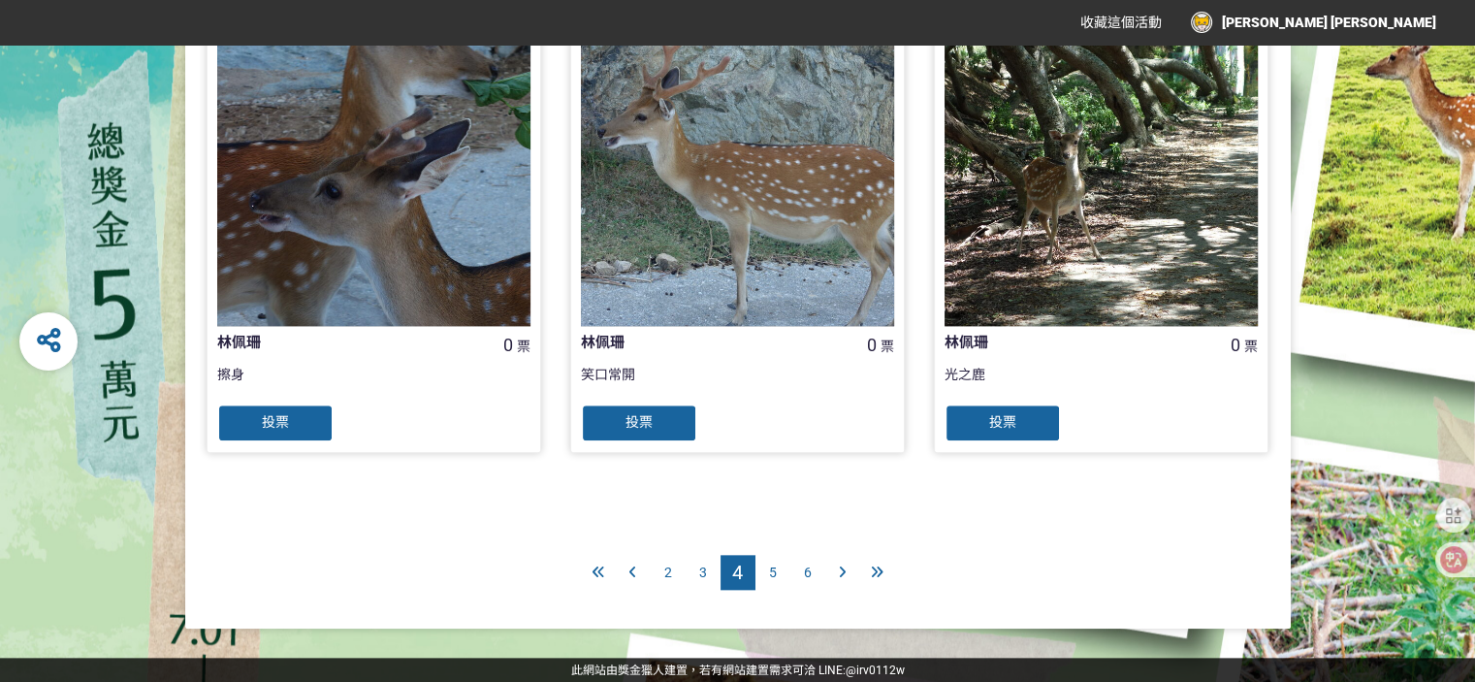
click at [772, 573] on span "5" at bounding box center [773, 573] width 8 height 16
